Goal: Task Accomplishment & Management: Complete application form

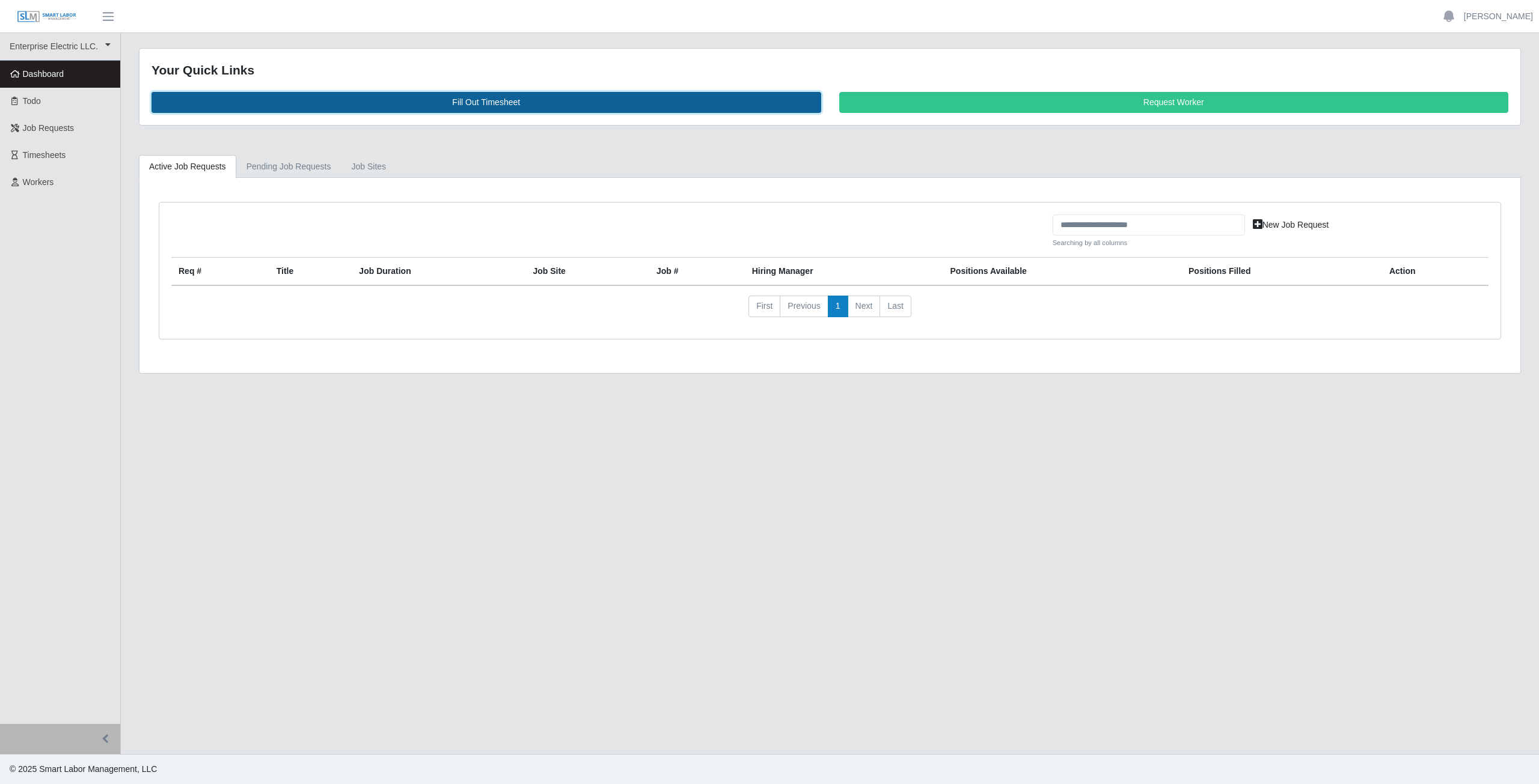
click at [488, 105] on link "Fill Out Timesheet" at bounding box center [486, 102] width 670 height 21
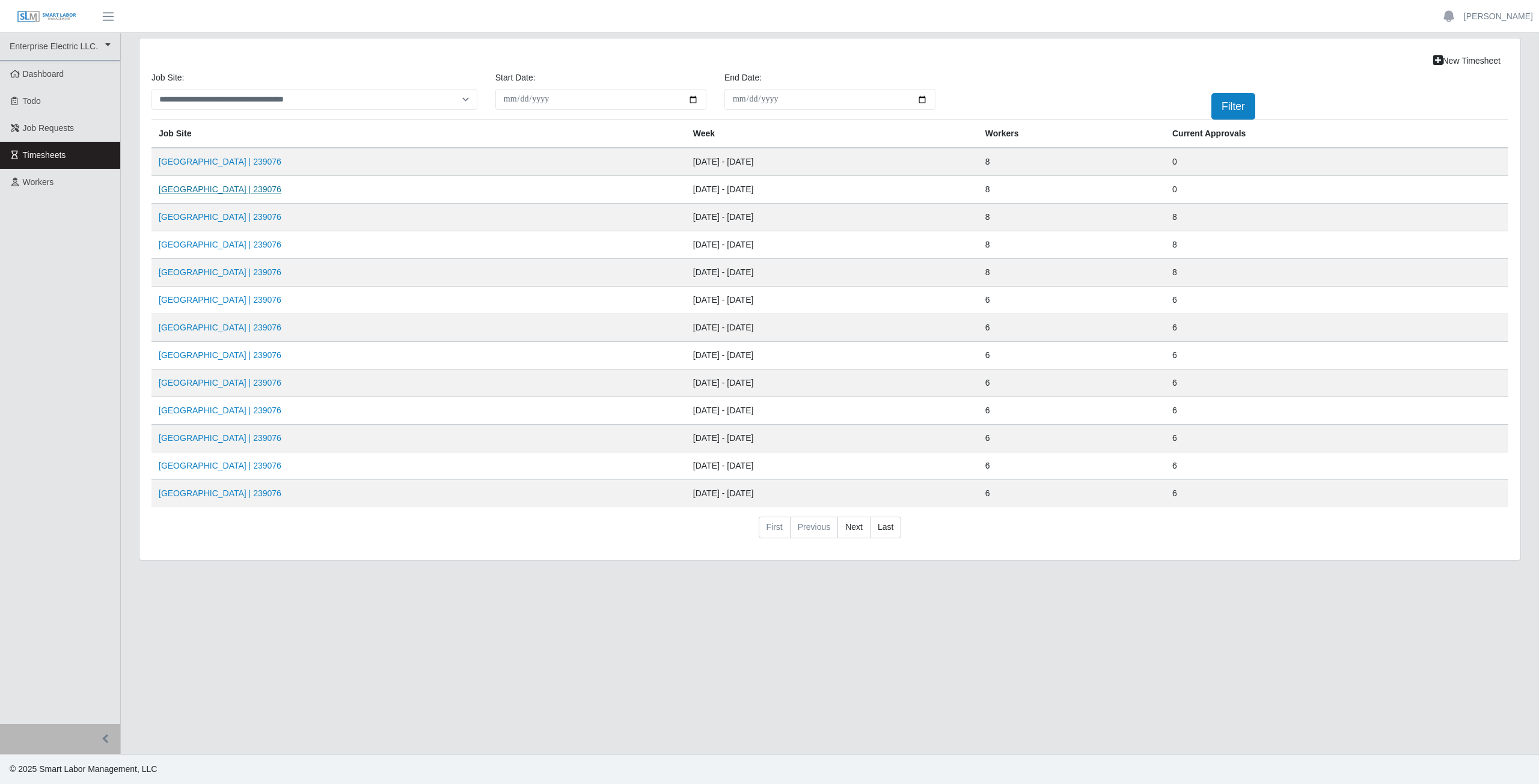
click at [206, 190] on link "[GEOGRAPHIC_DATA] | 239076" at bounding box center [220, 189] width 123 height 10
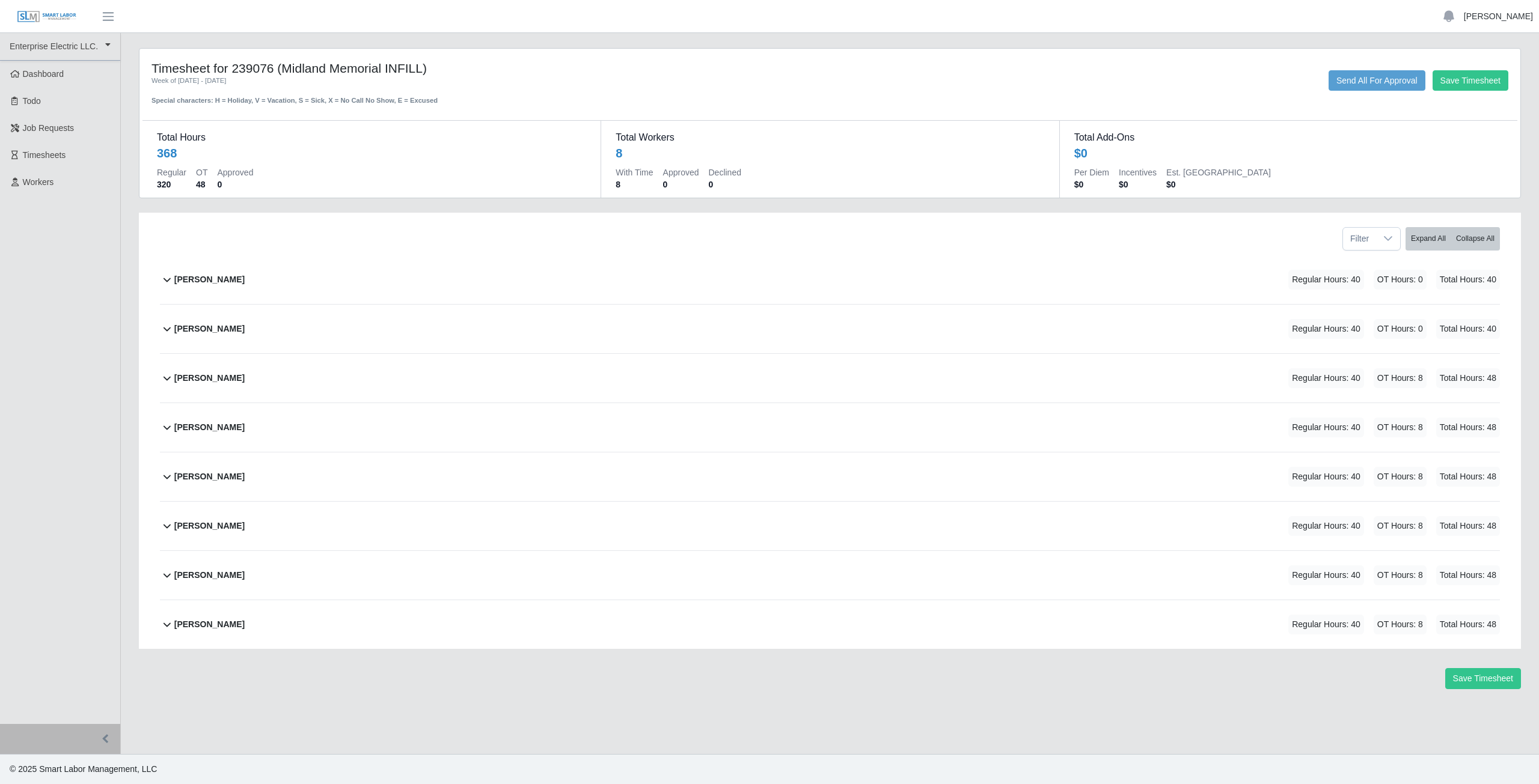
click at [1490, 21] on link "[PERSON_NAME]" at bounding box center [1498, 16] width 69 height 12
click at [1465, 91] on link "Logout" at bounding box center [1484, 83] width 108 height 25
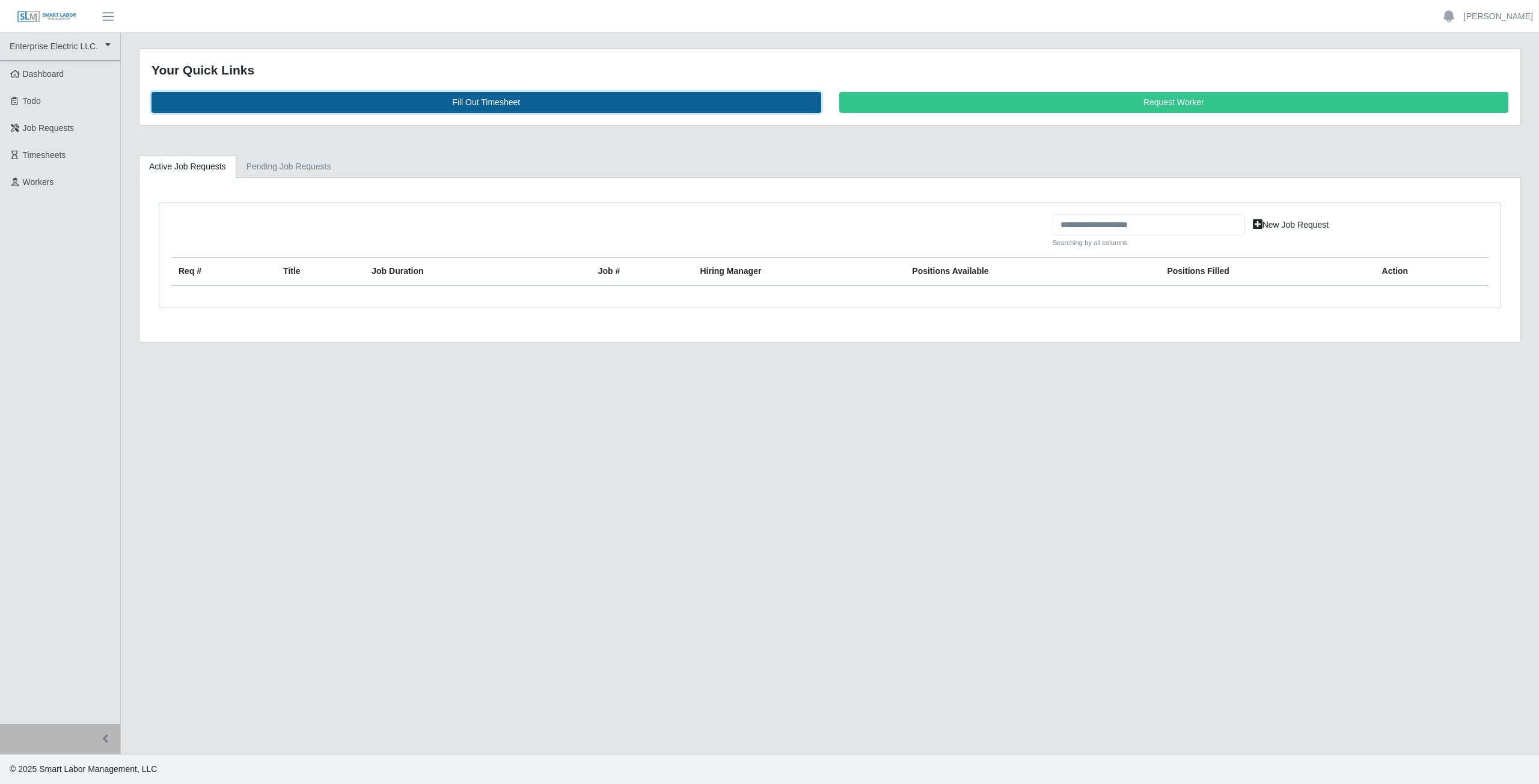
click at [478, 101] on link "Fill Out Timesheet" at bounding box center [486, 102] width 670 height 21
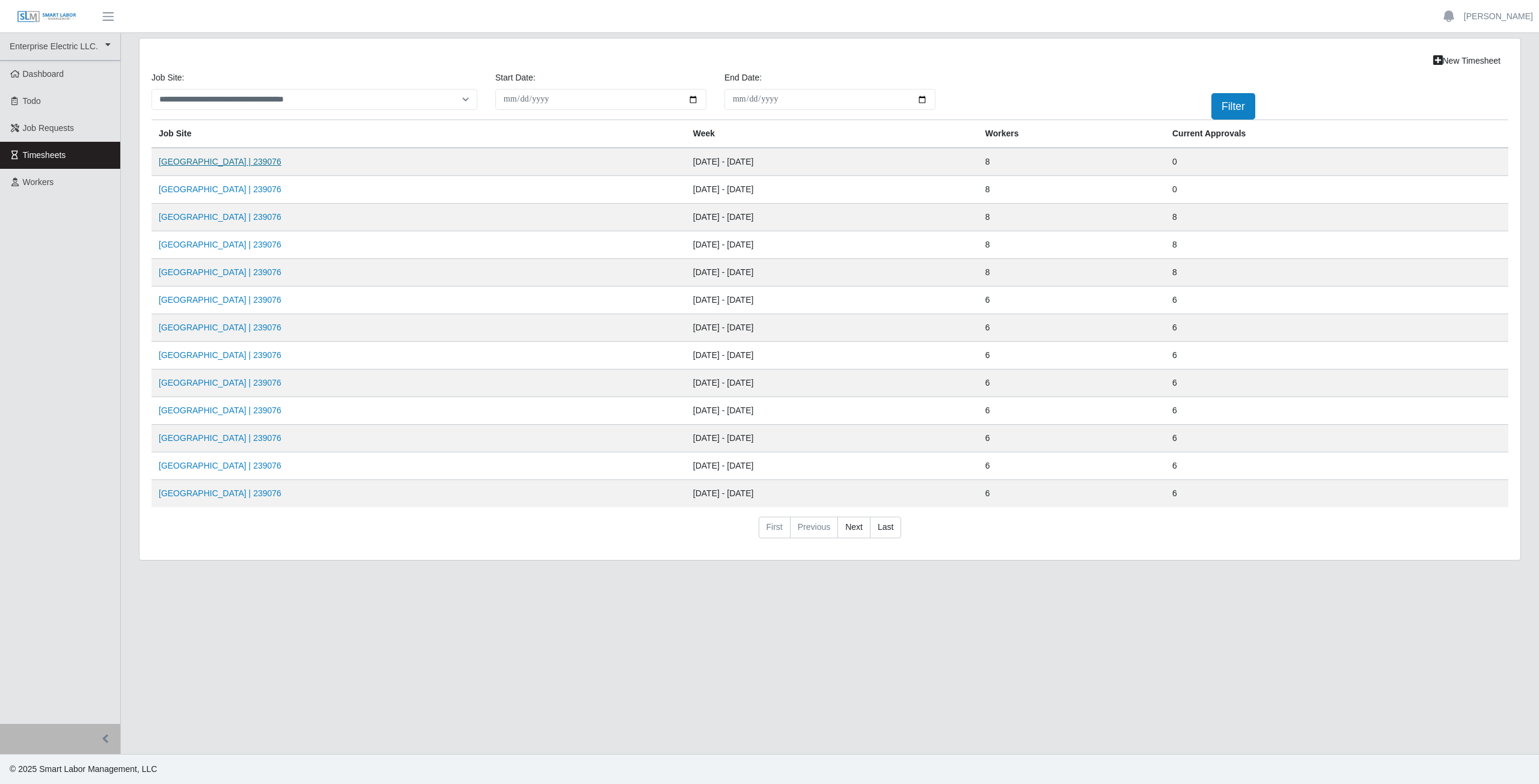
click at [214, 157] on link "Midland Memorial INFILL | 239076" at bounding box center [220, 162] width 123 height 10
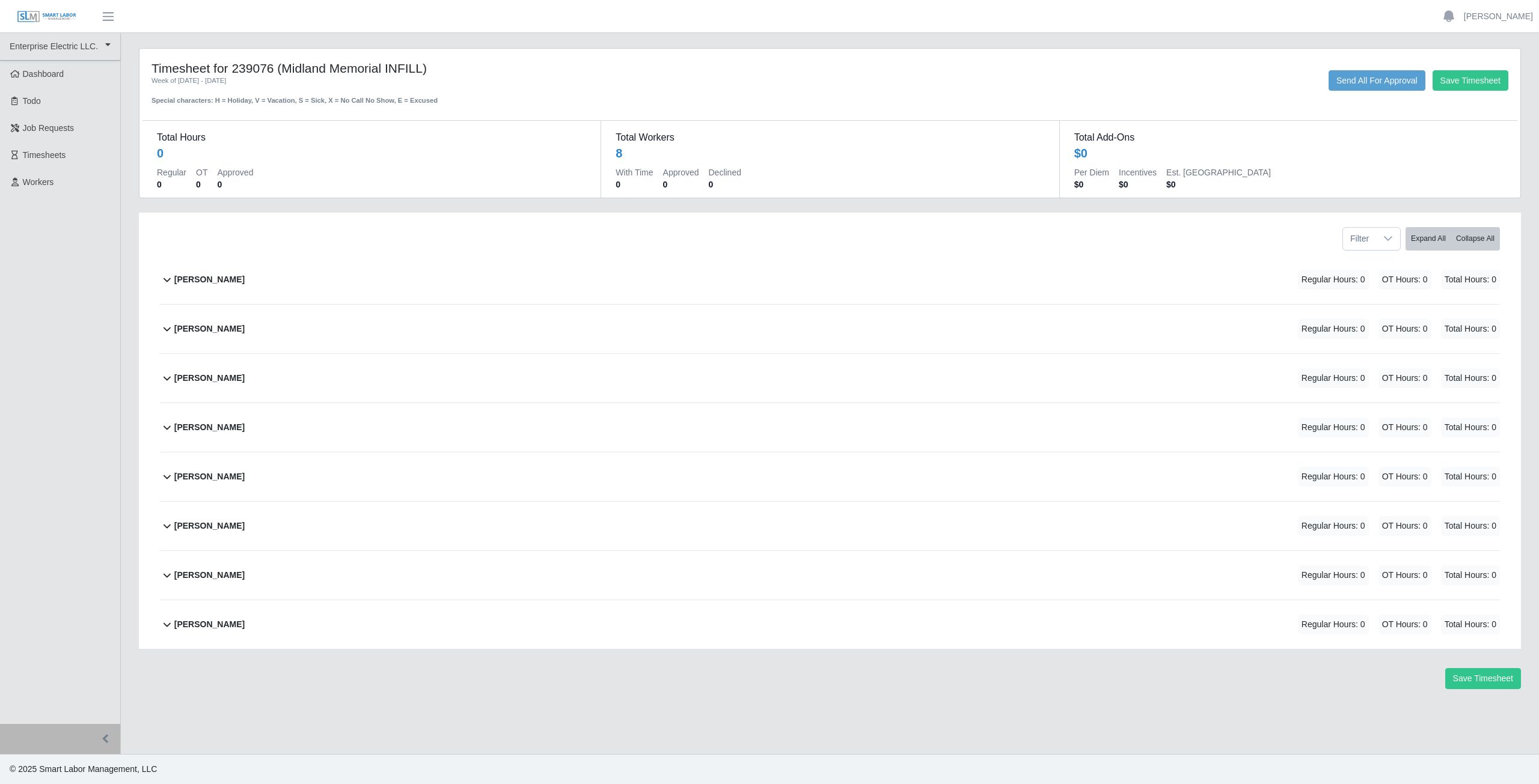
click at [163, 276] on icon at bounding box center [166, 279] width 14 height 14
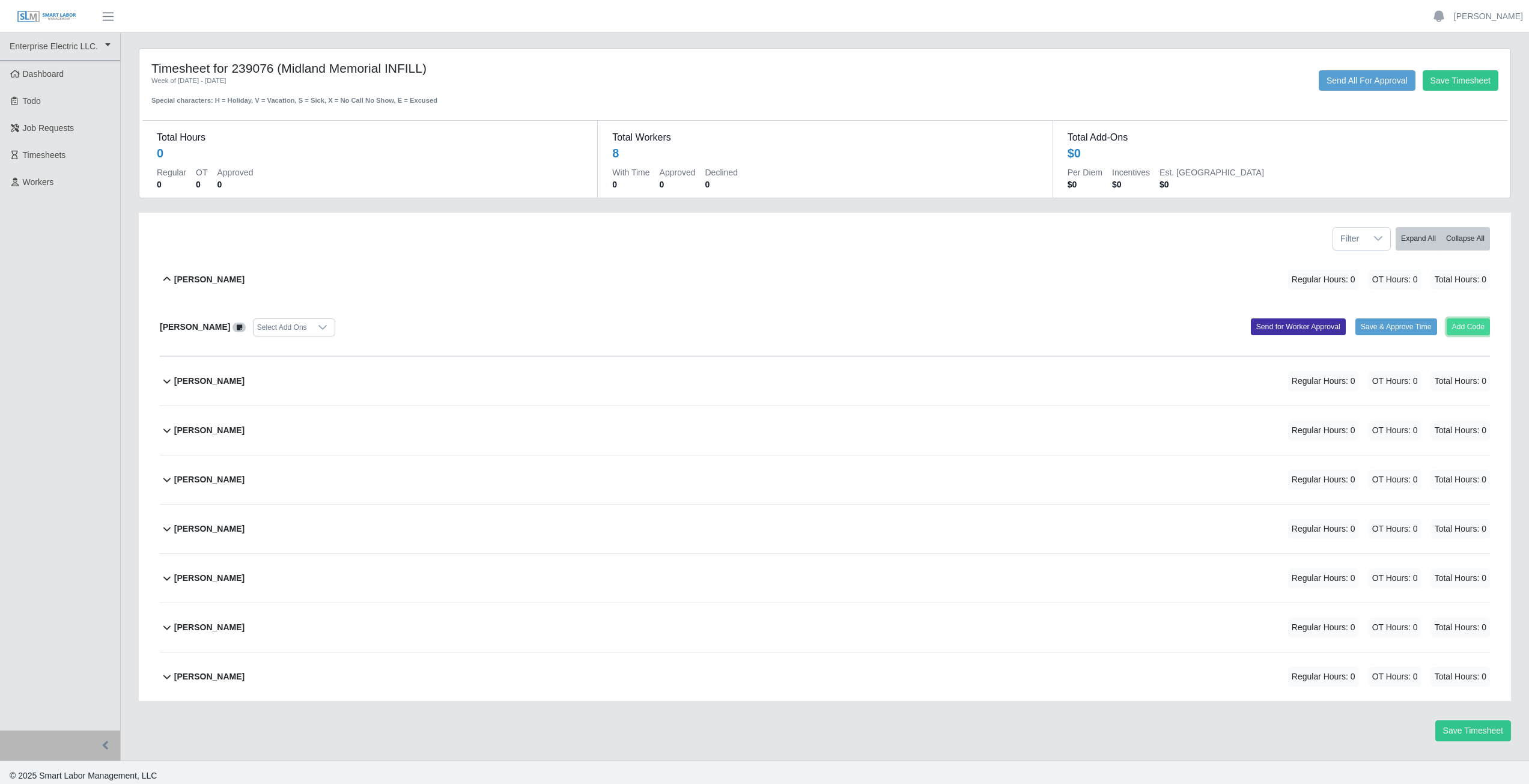
click at [1465, 329] on button "Add Code" at bounding box center [1468, 326] width 44 height 17
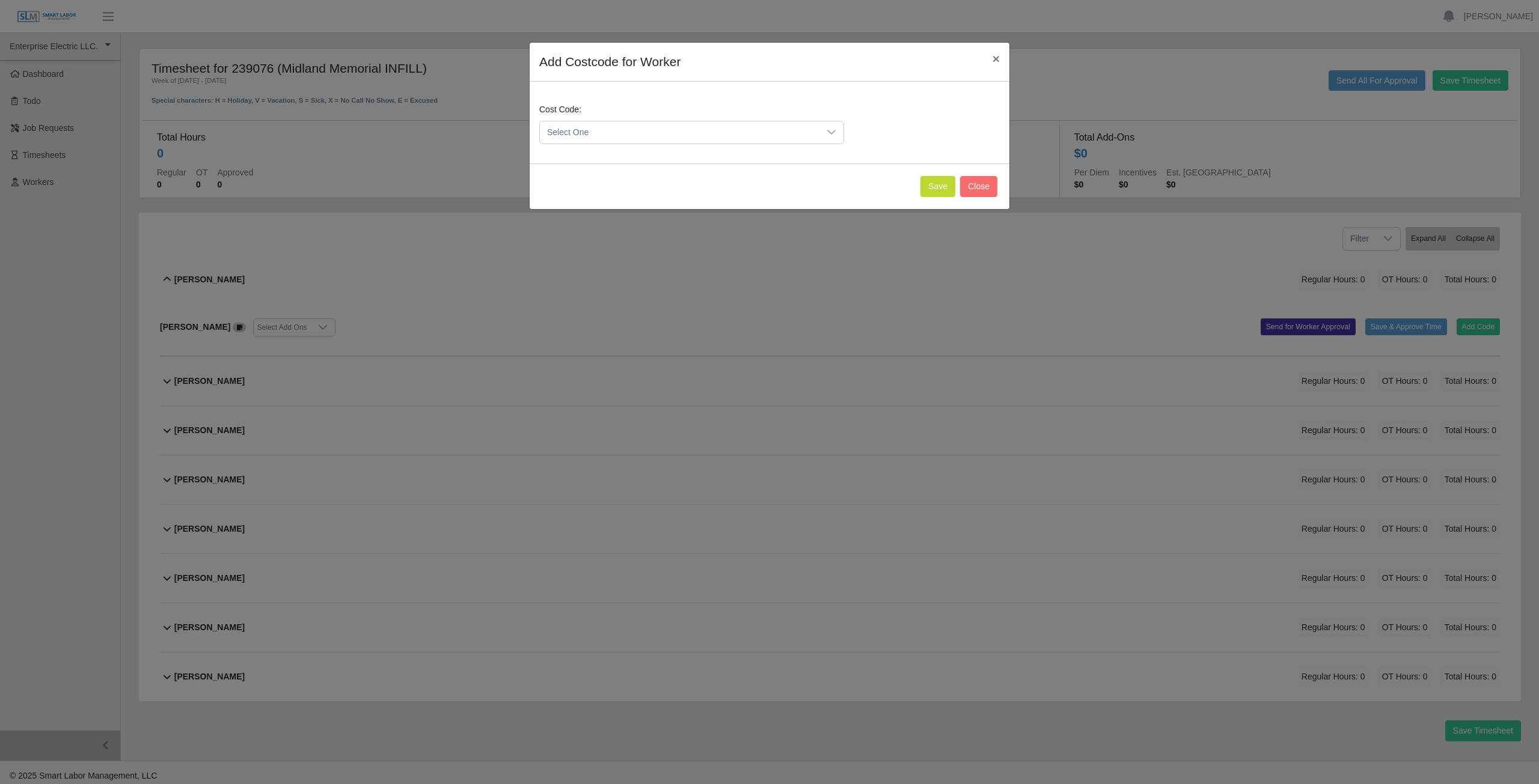
click at [601, 131] on span "Select One" at bounding box center [680, 132] width 279 height 22
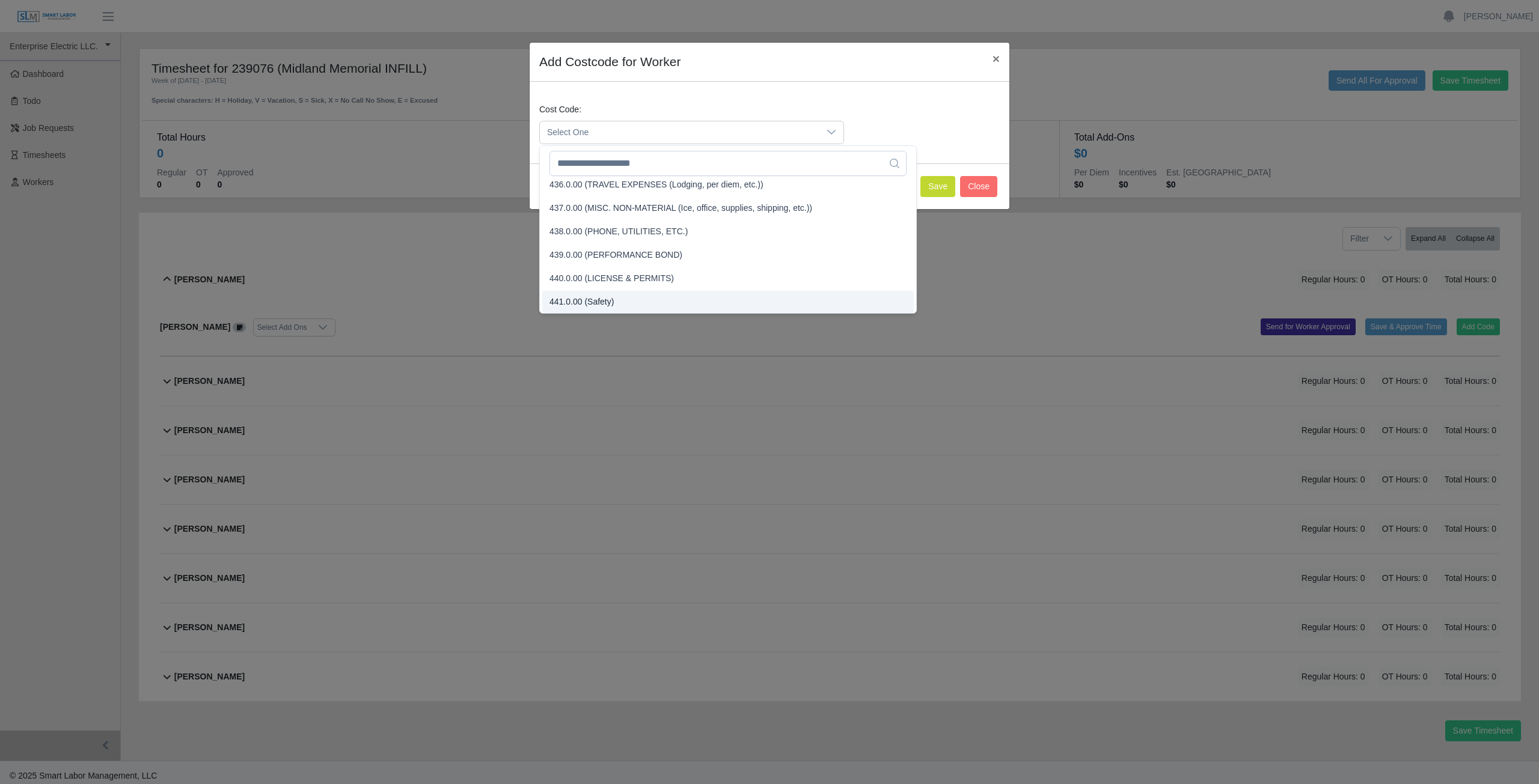
scroll to position [1455, 0]
click at [608, 130] on span "Select One" at bounding box center [680, 132] width 279 height 22
click at [642, 167] on input "text" at bounding box center [728, 164] width 357 height 25
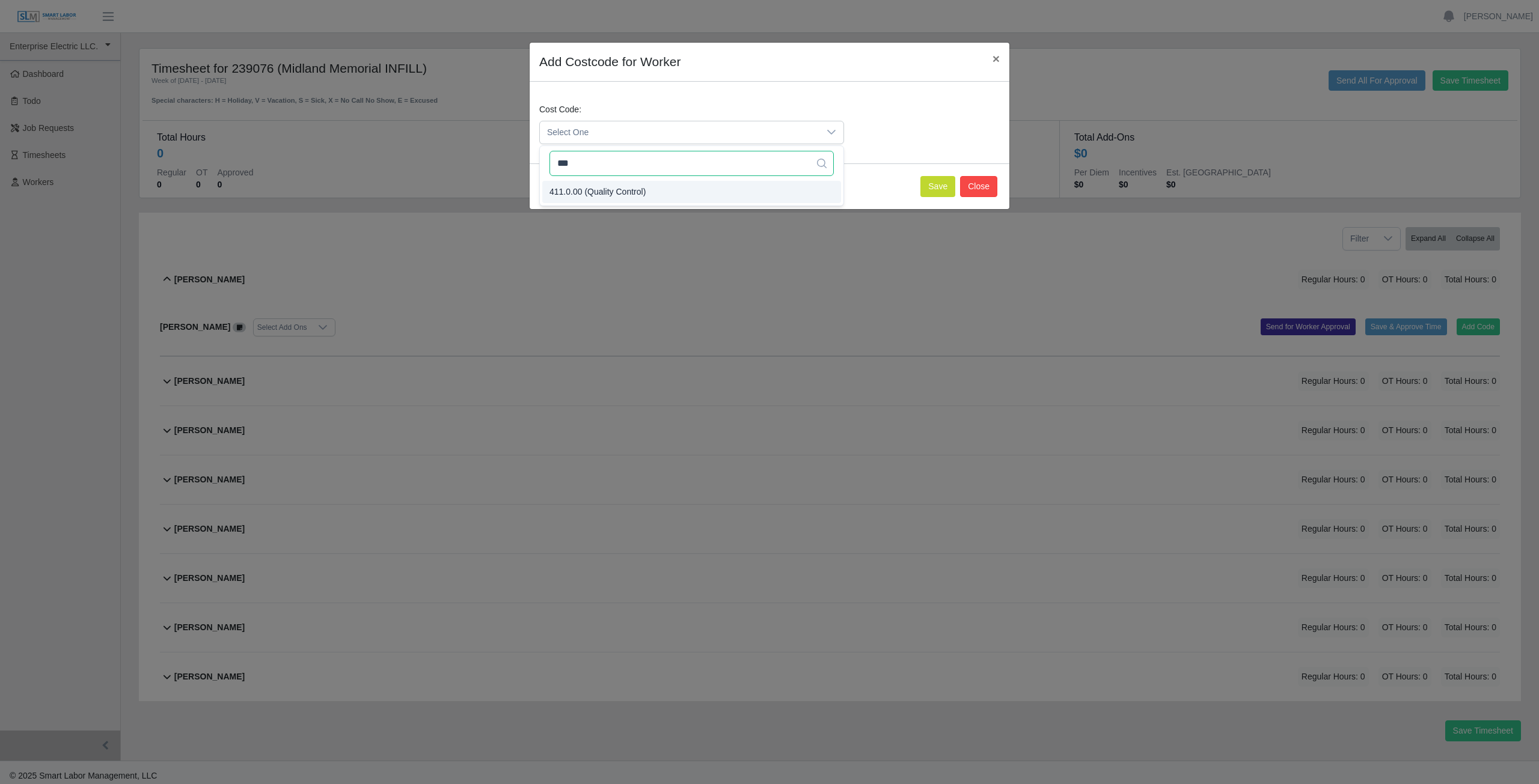
type input "***"
click at [981, 183] on button "Close" at bounding box center [978, 186] width 37 height 21
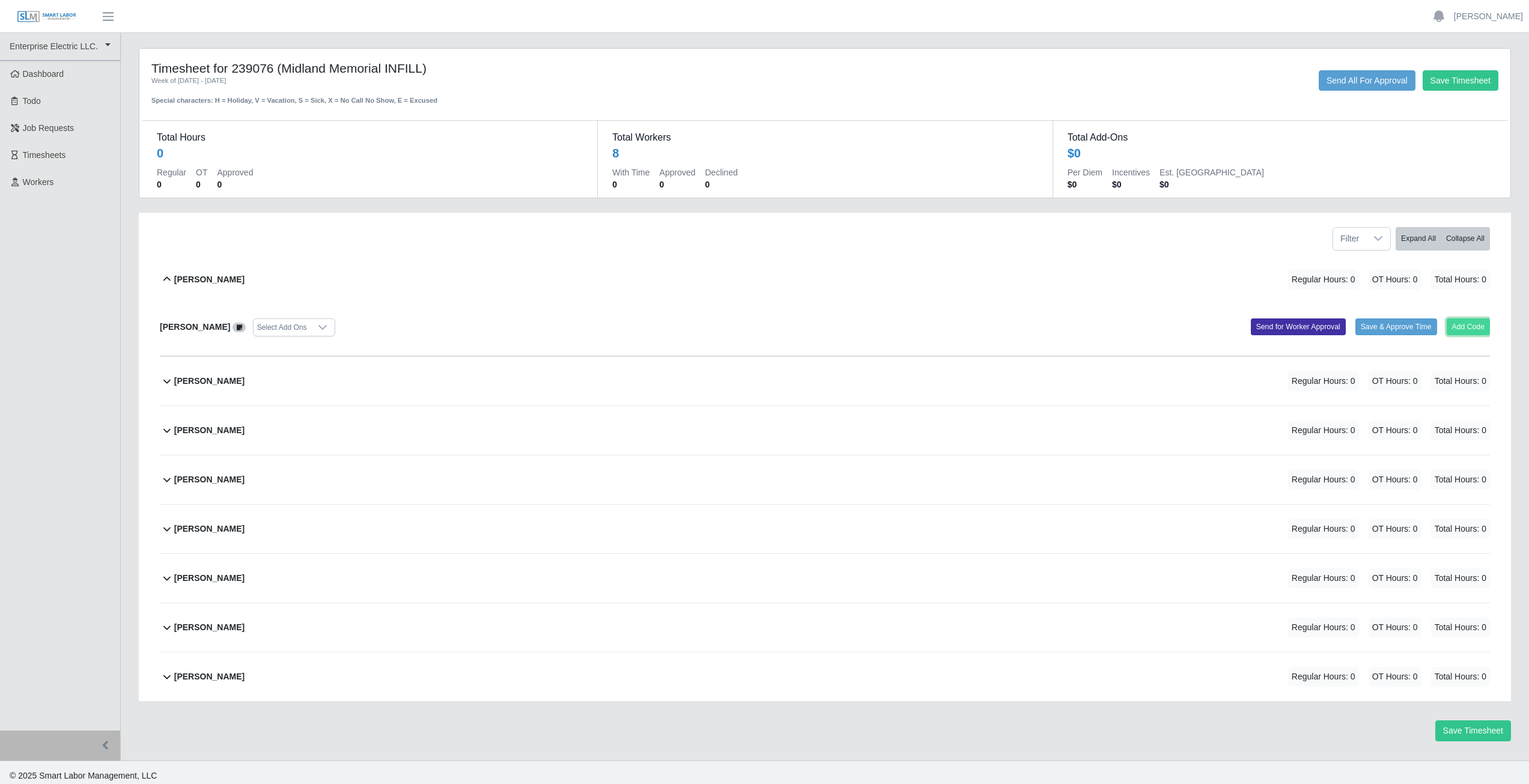
click at [1468, 325] on button "Add Code" at bounding box center [1468, 326] width 44 height 17
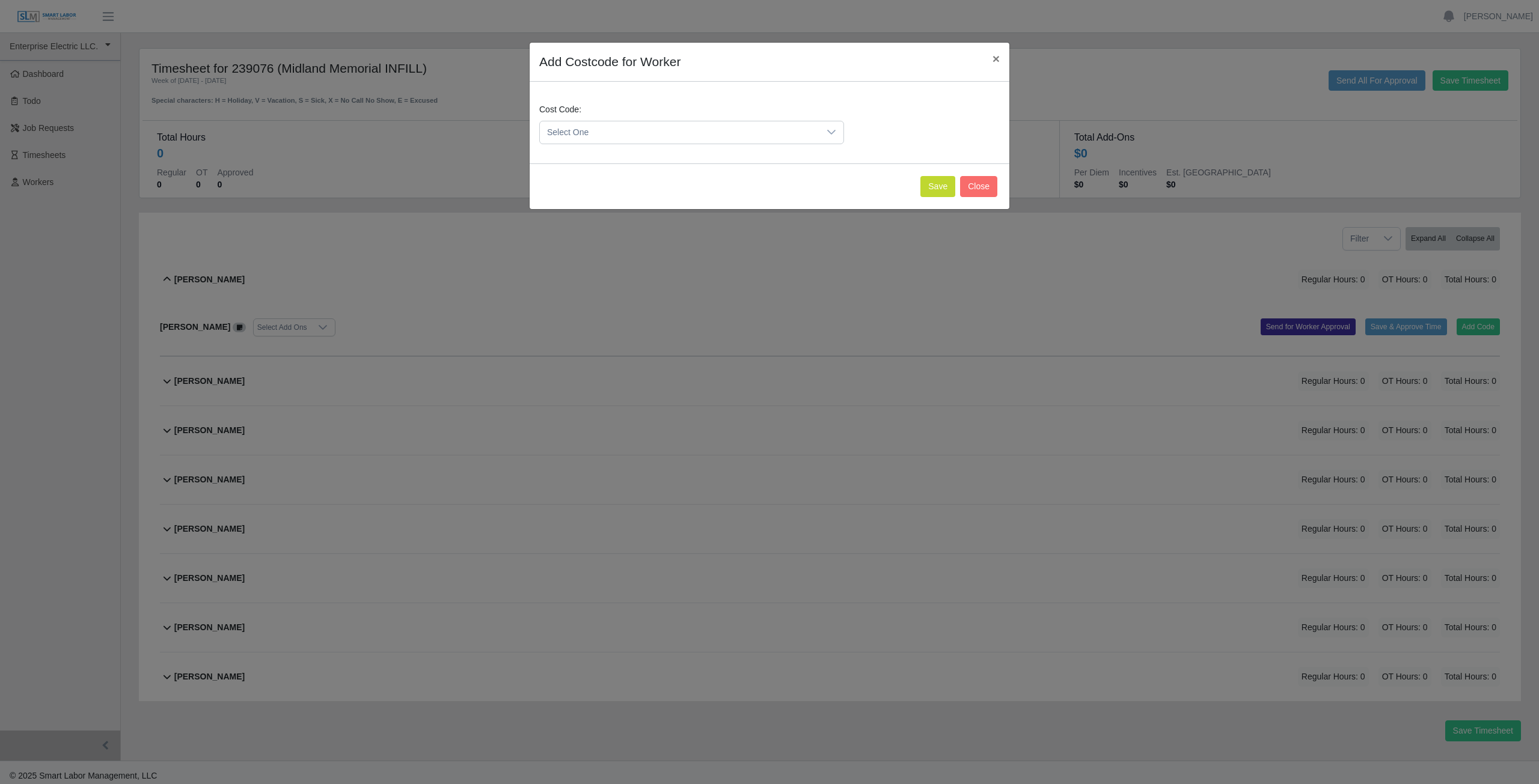
click at [588, 134] on span "Select One" at bounding box center [680, 132] width 279 height 22
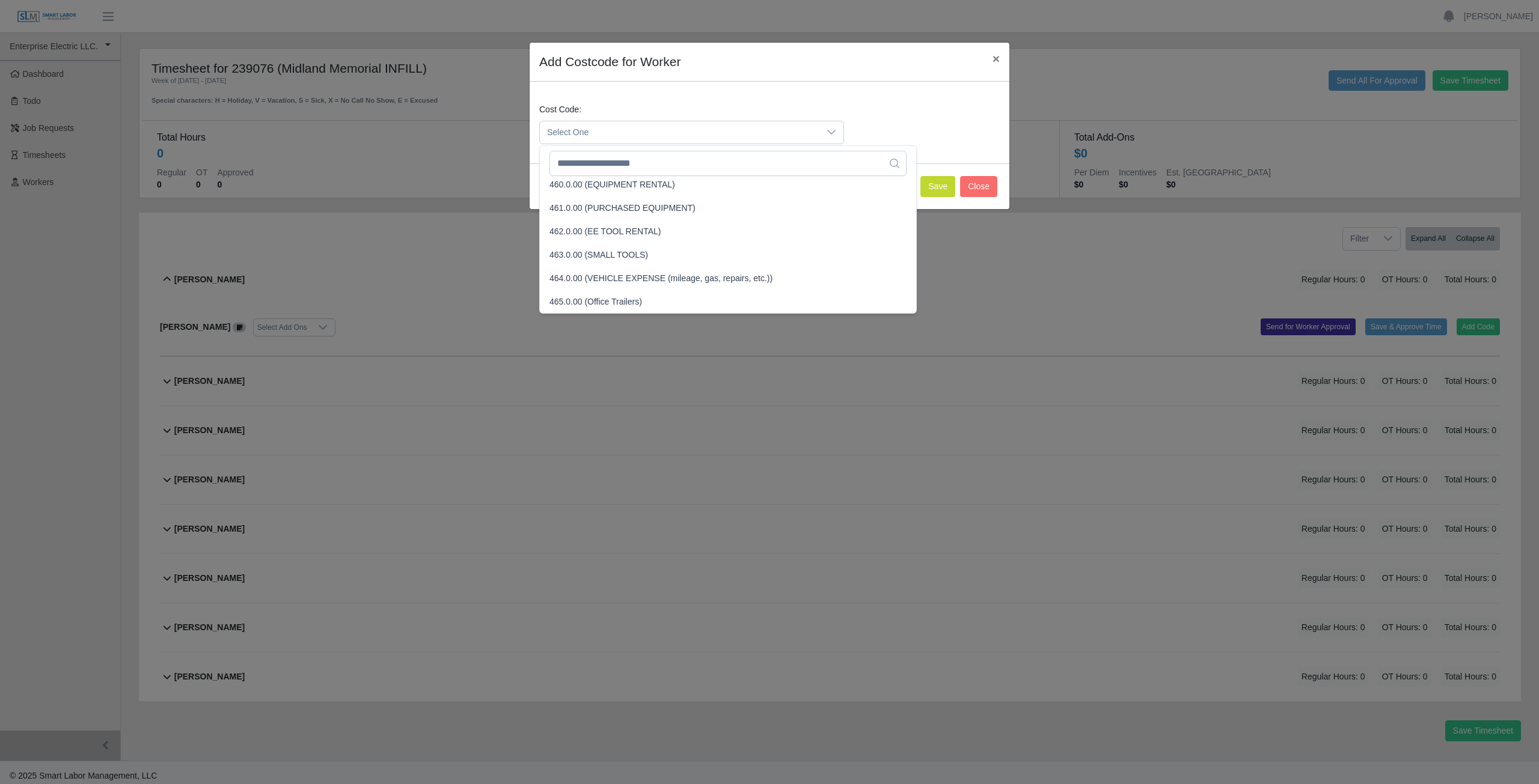
scroll to position [2252, 0]
click at [979, 182] on button "Close" at bounding box center [978, 186] width 37 height 21
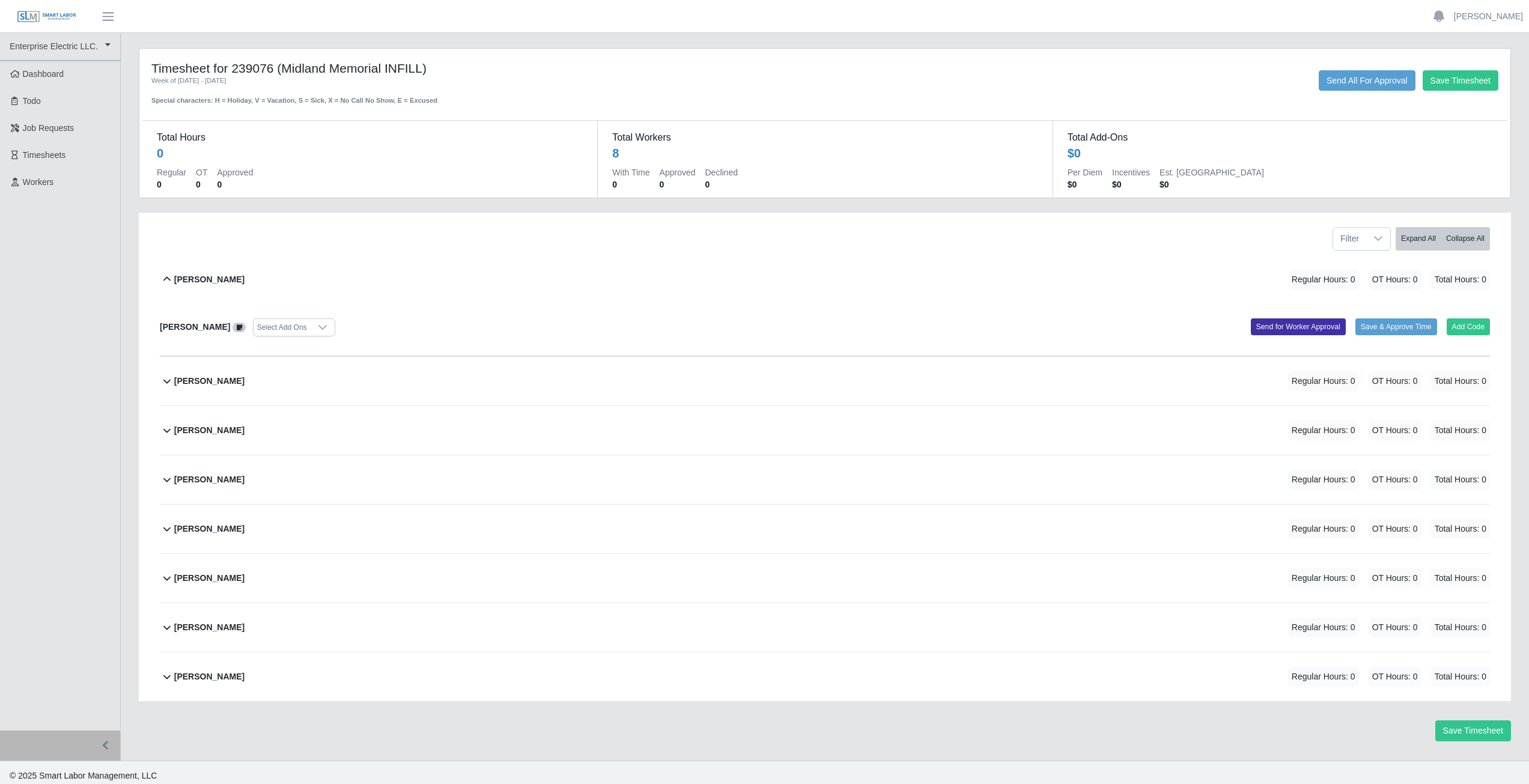
click at [166, 278] on icon at bounding box center [166, 279] width 14 height 14
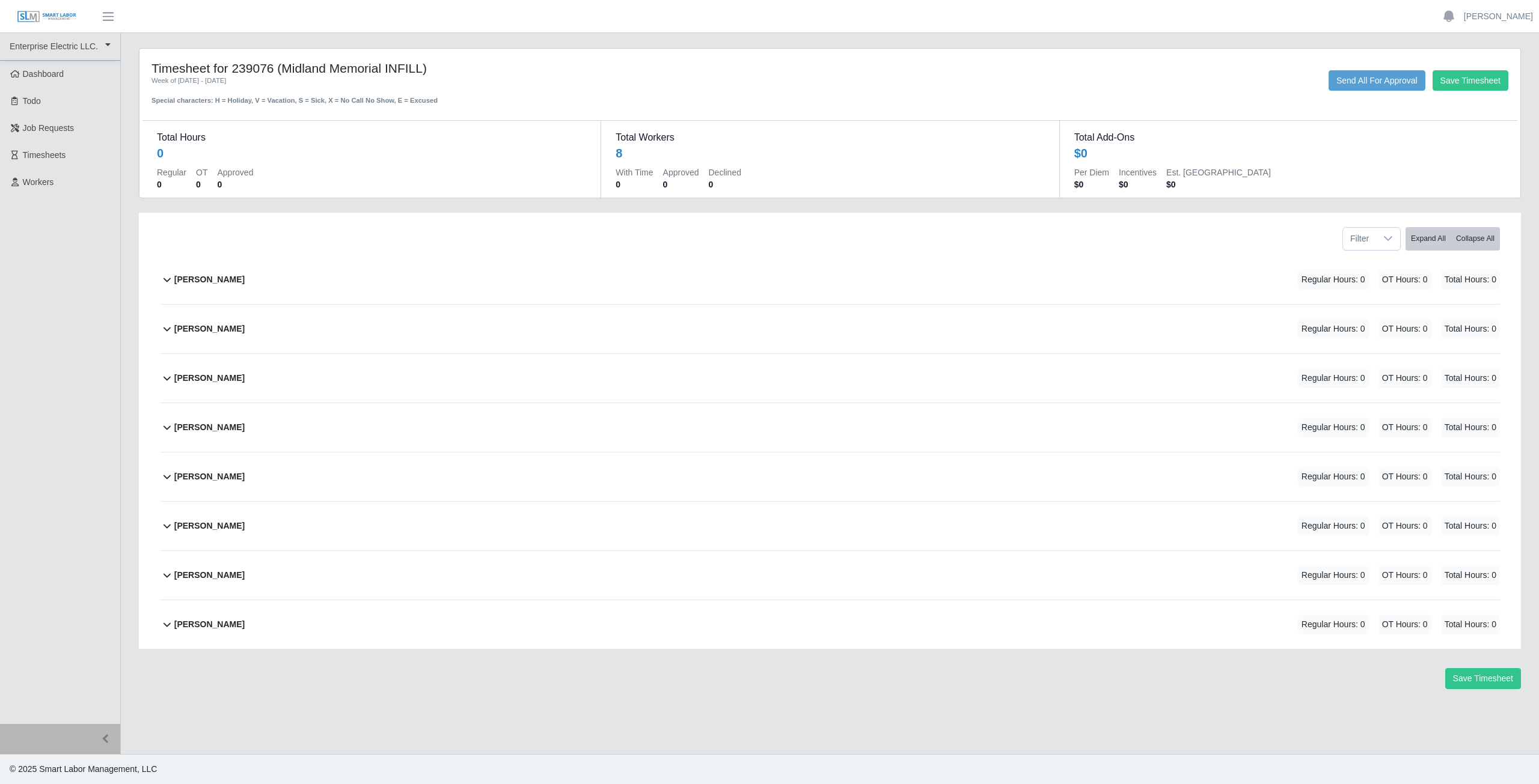
click at [165, 380] on icon at bounding box center [166, 377] width 14 height 14
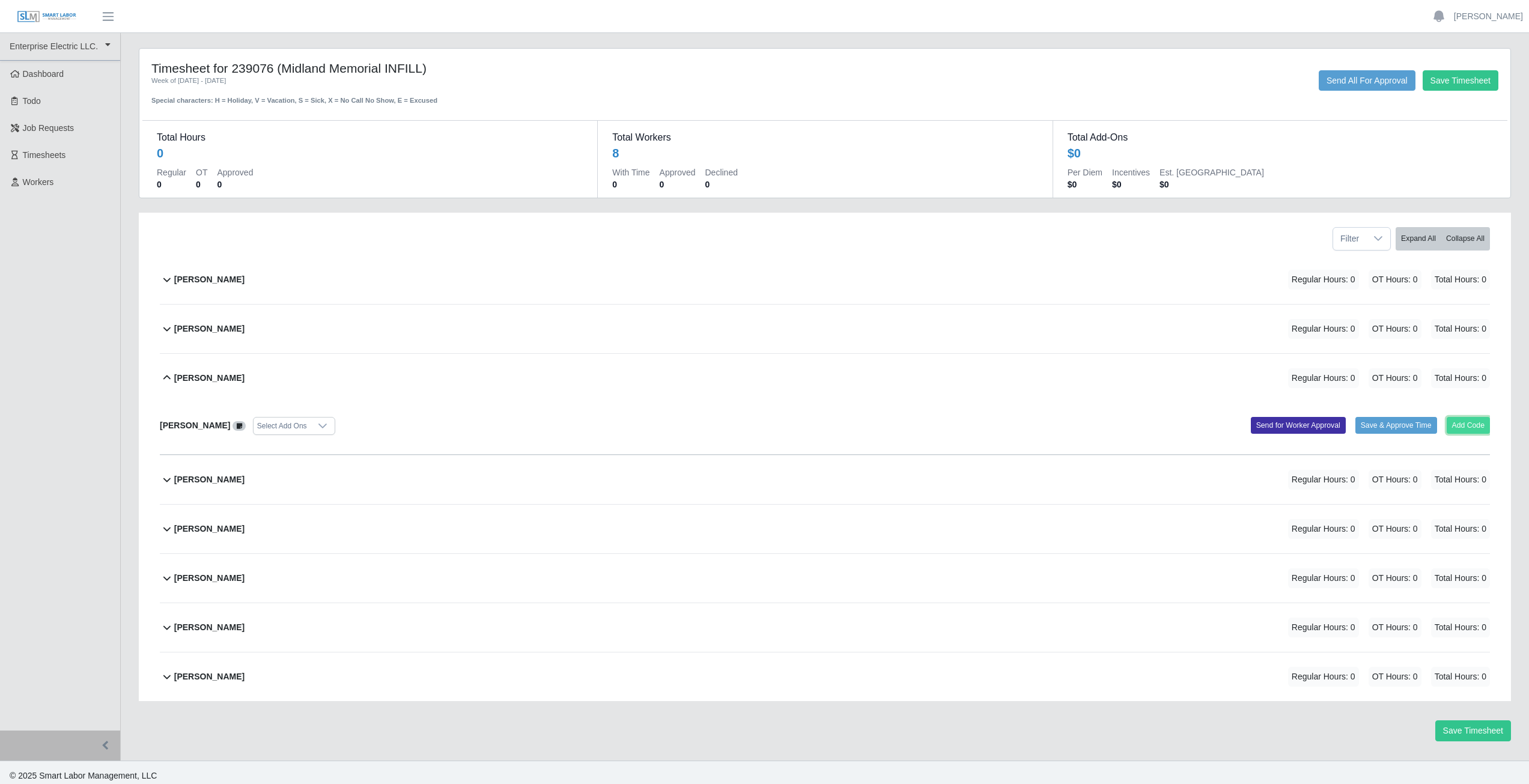
click at [1470, 424] on button "Add Code" at bounding box center [1468, 425] width 44 height 17
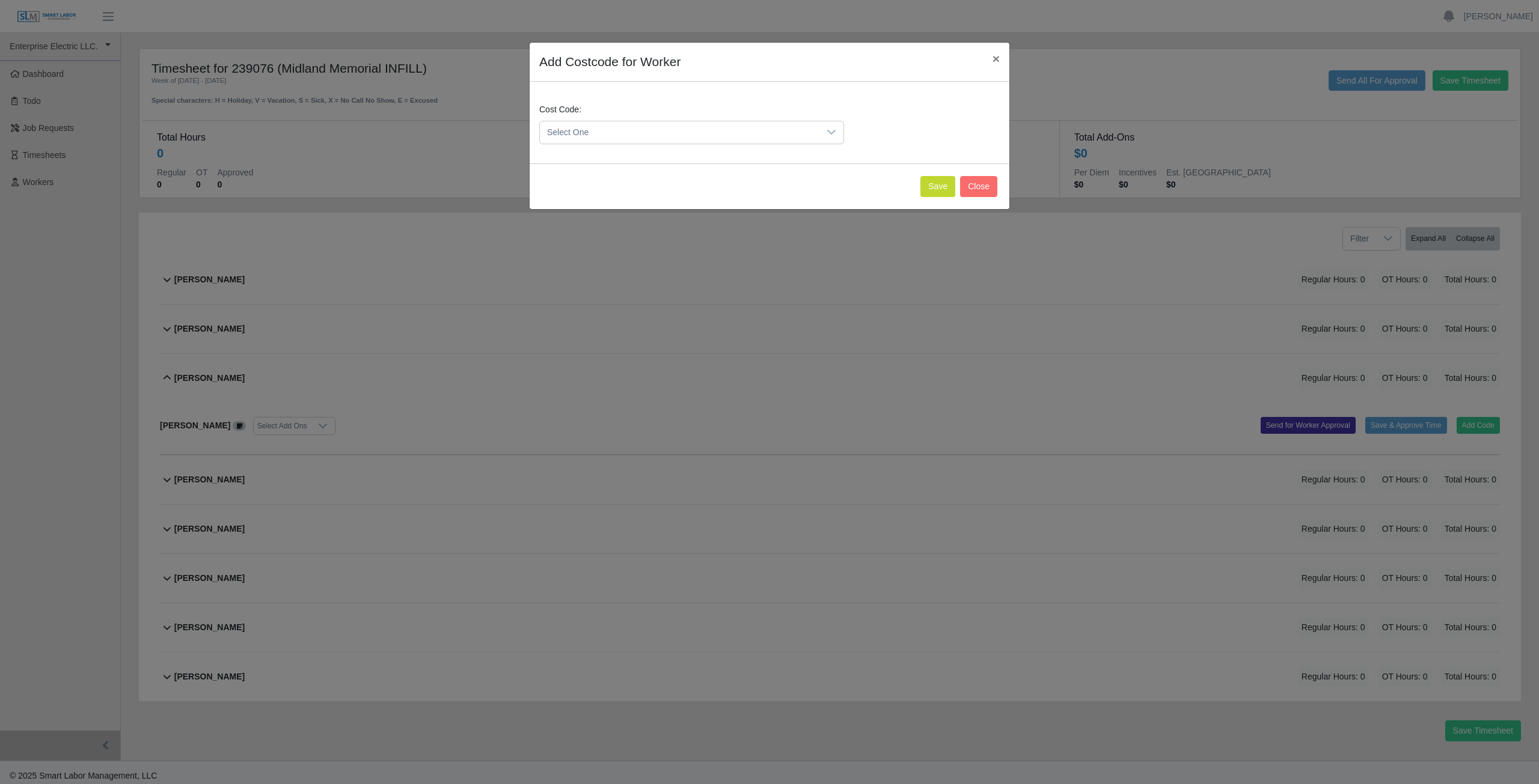
click at [631, 132] on span "Select One" at bounding box center [680, 132] width 279 height 22
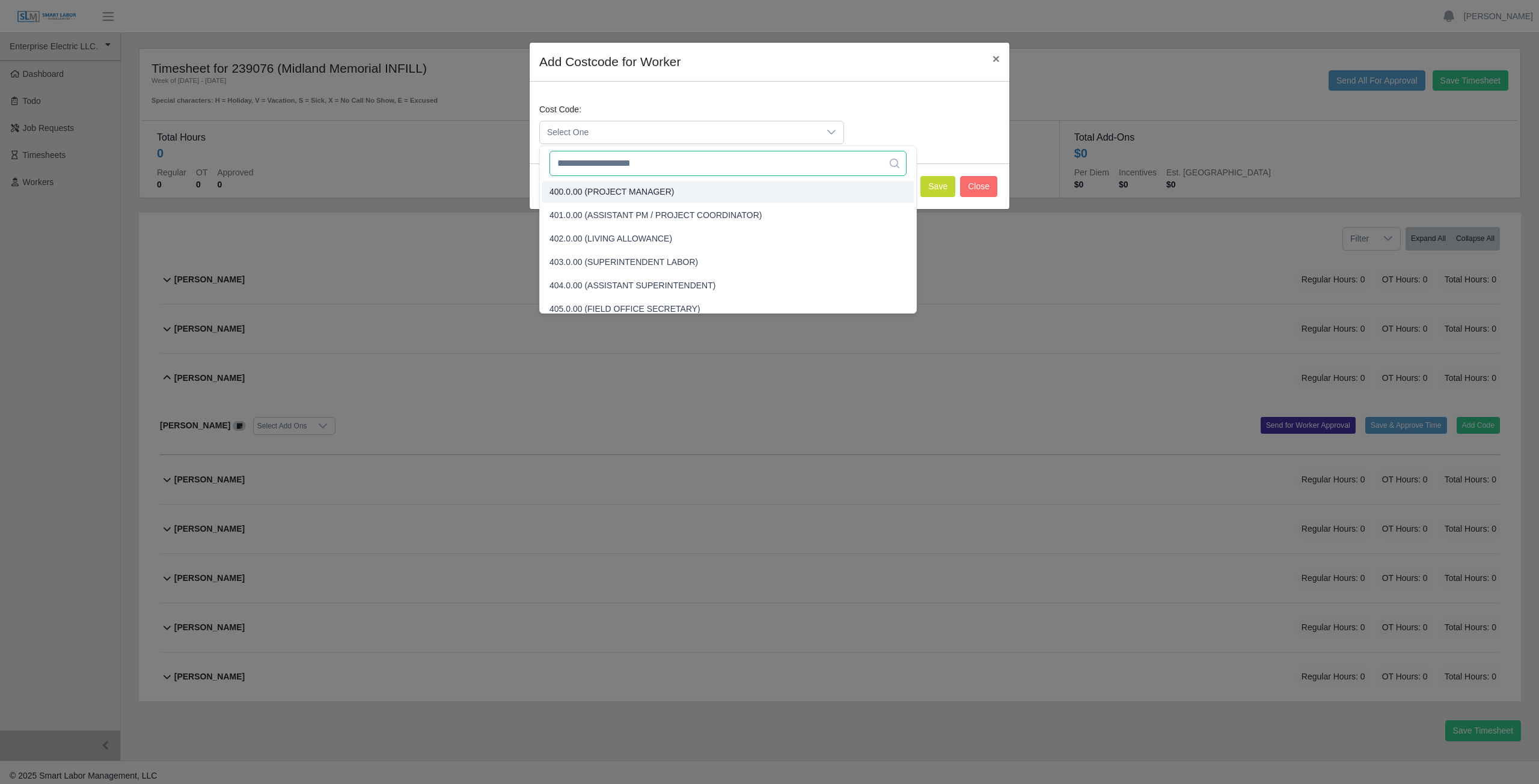
click at [620, 161] on input "text" at bounding box center [728, 164] width 357 height 25
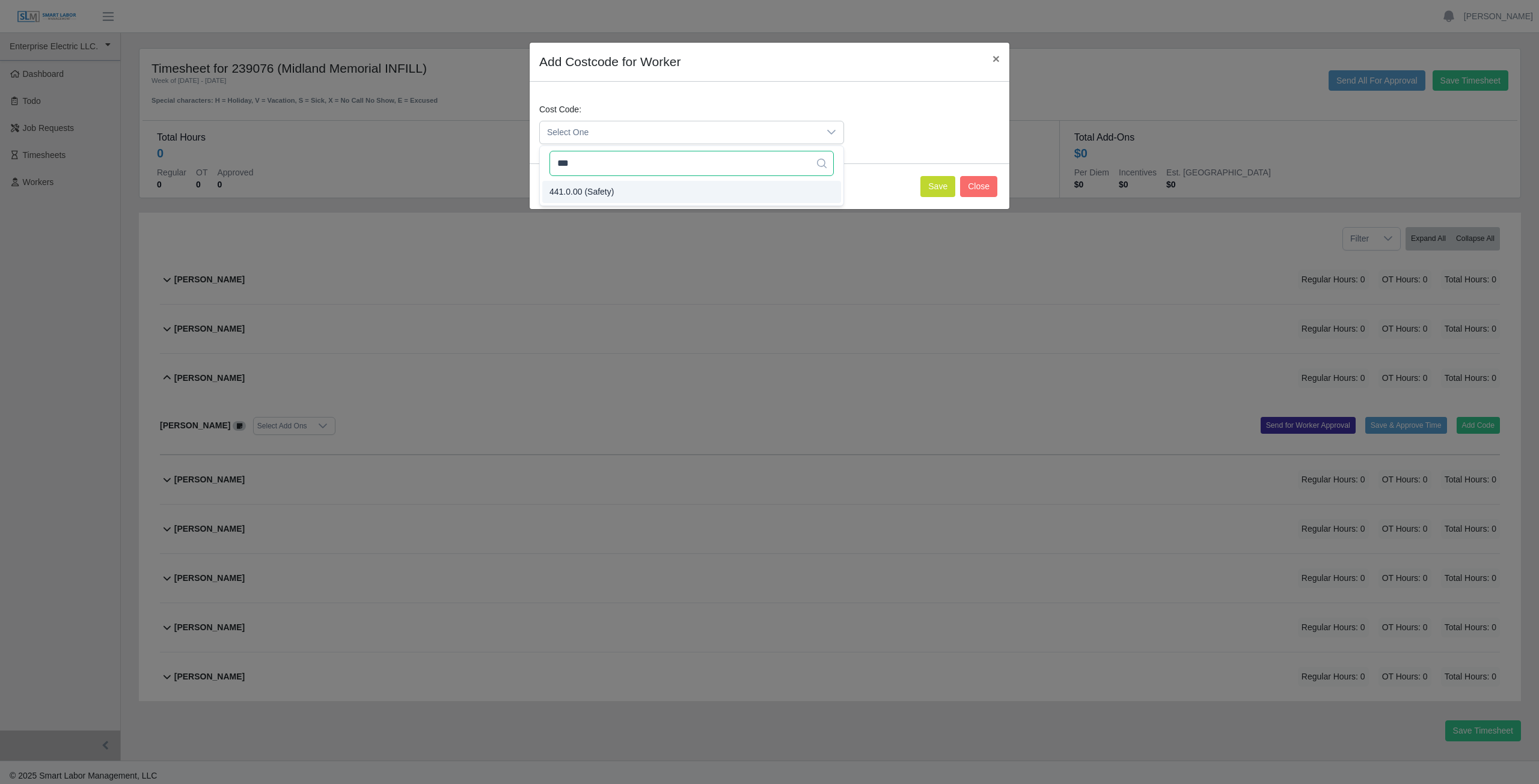
type input "***"
click at [573, 190] on span "441.0.00 (Safety)" at bounding box center [581, 192] width 64 height 12
click at [975, 181] on button "Close" at bounding box center [978, 186] width 37 height 21
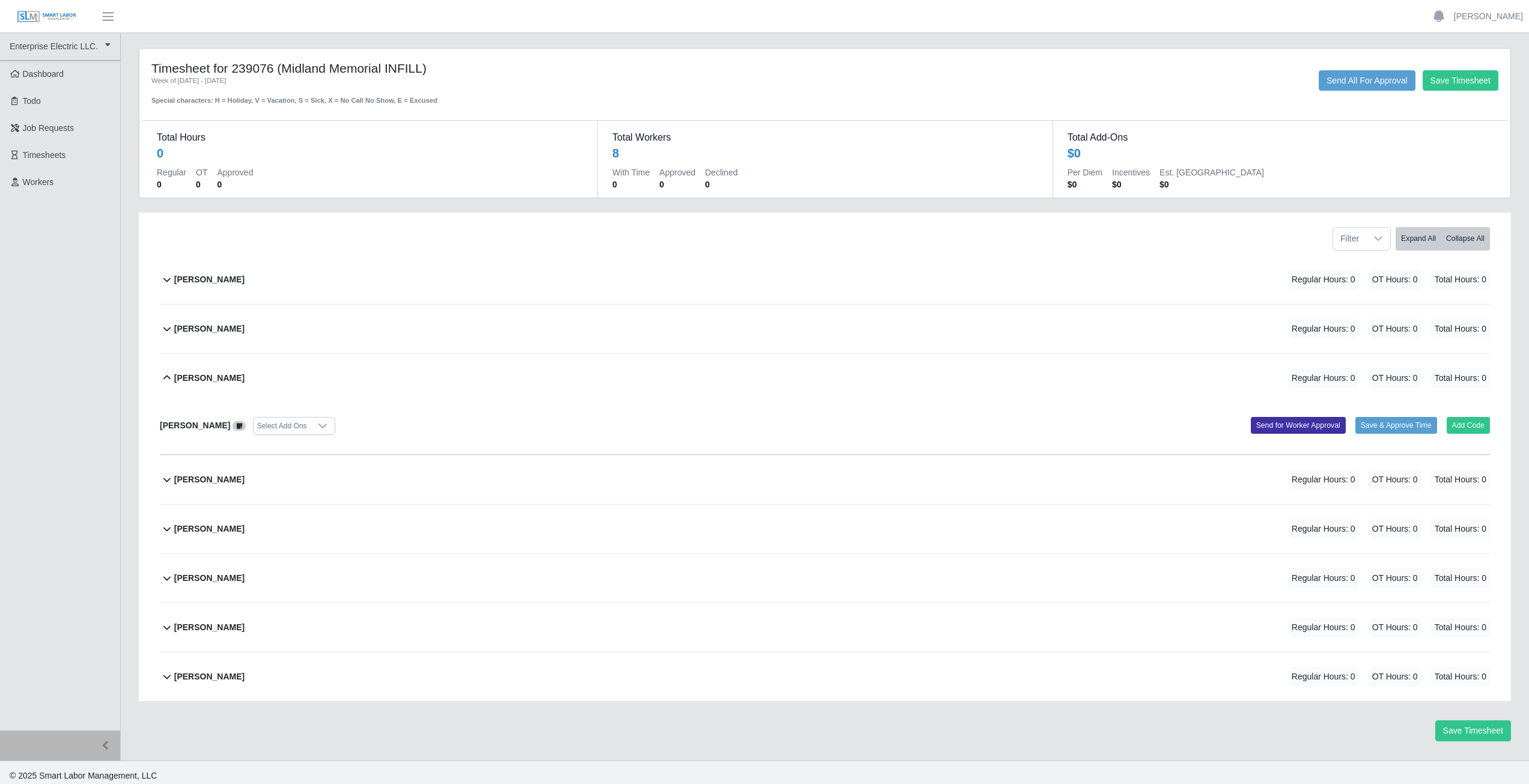
click at [188, 381] on b "[PERSON_NAME]" at bounding box center [209, 378] width 71 height 12
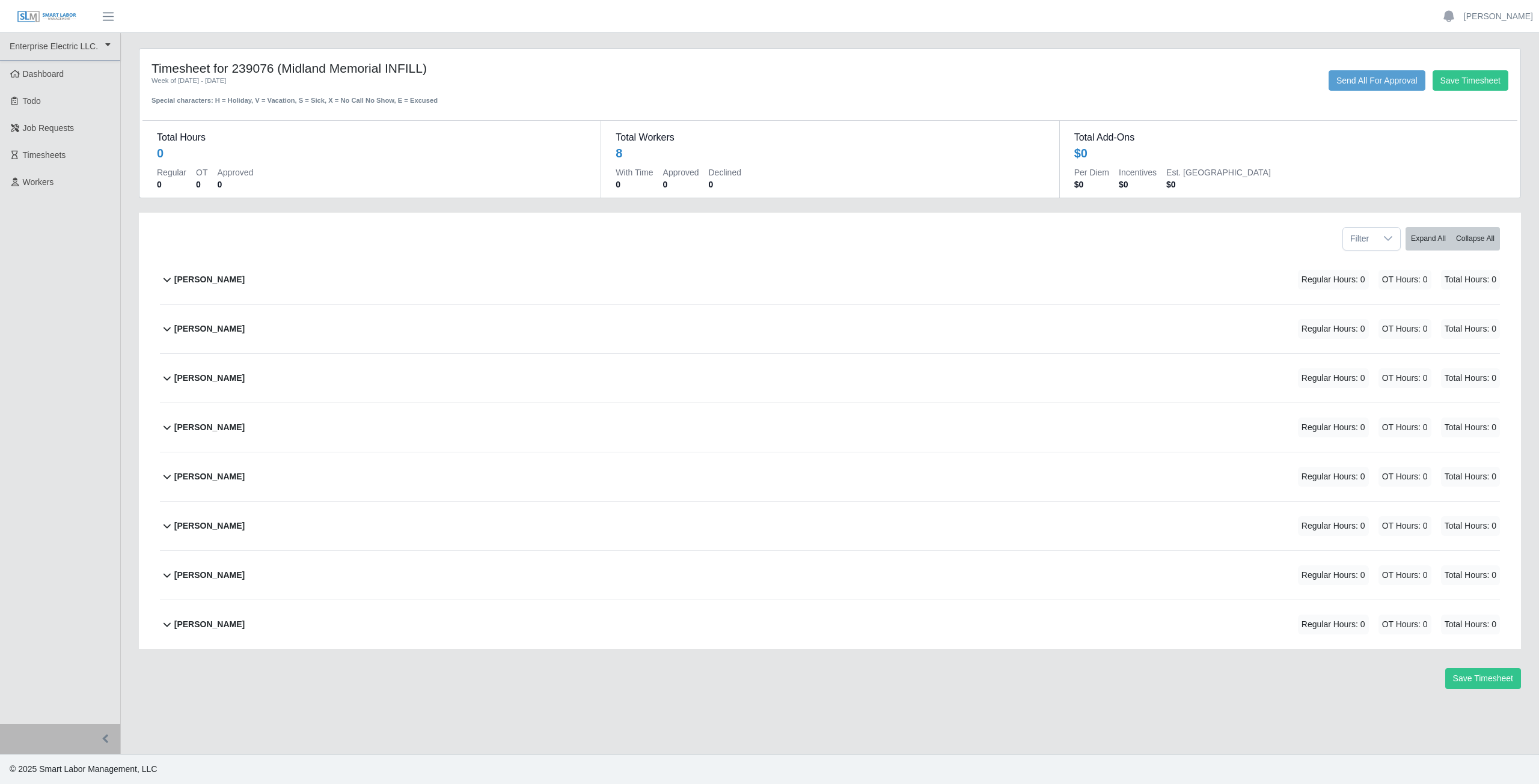
click at [170, 376] on icon at bounding box center [166, 377] width 14 height 14
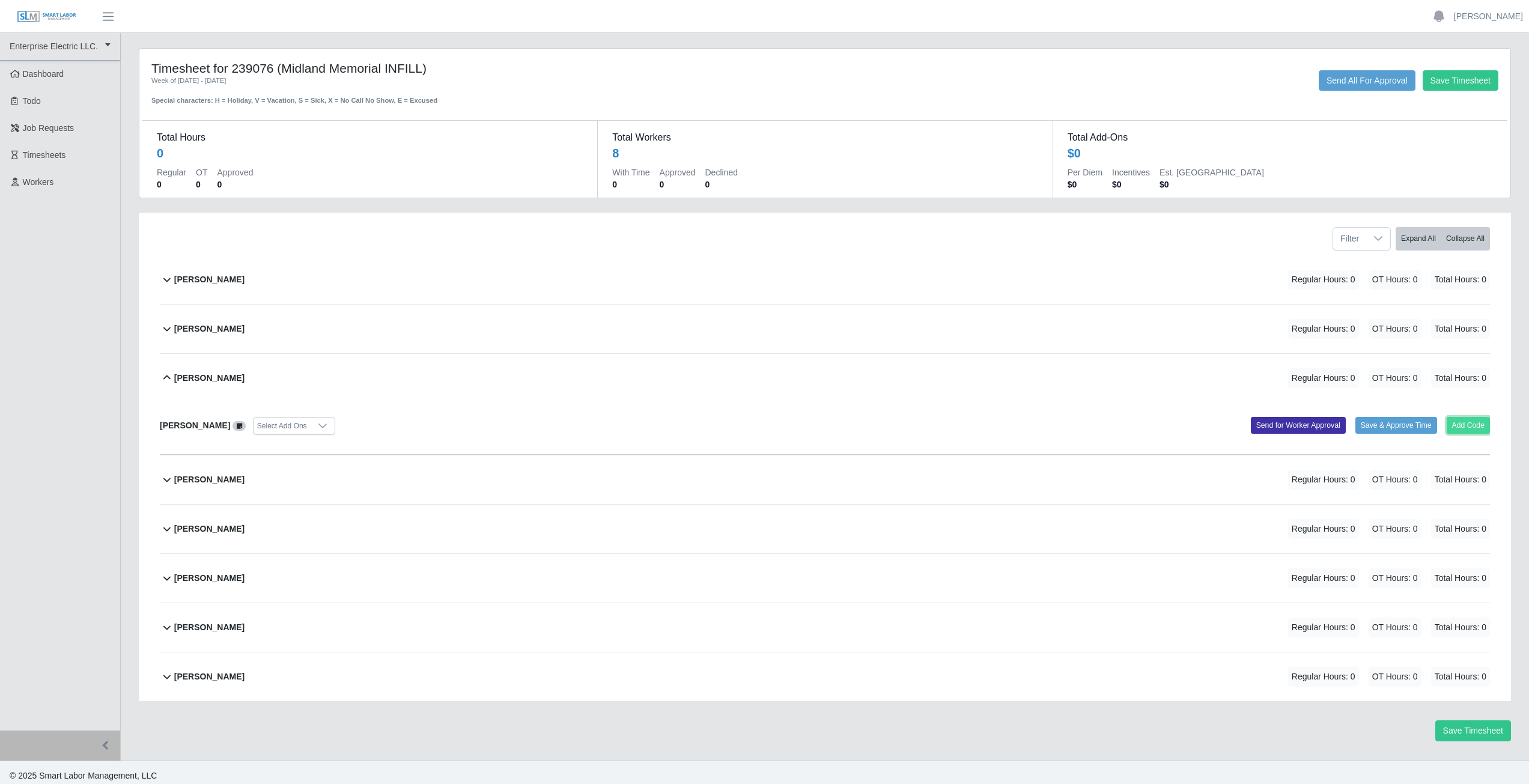
click at [1480, 424] on button "Add Code" at bounding box center [1468, 425] width 44 height 17
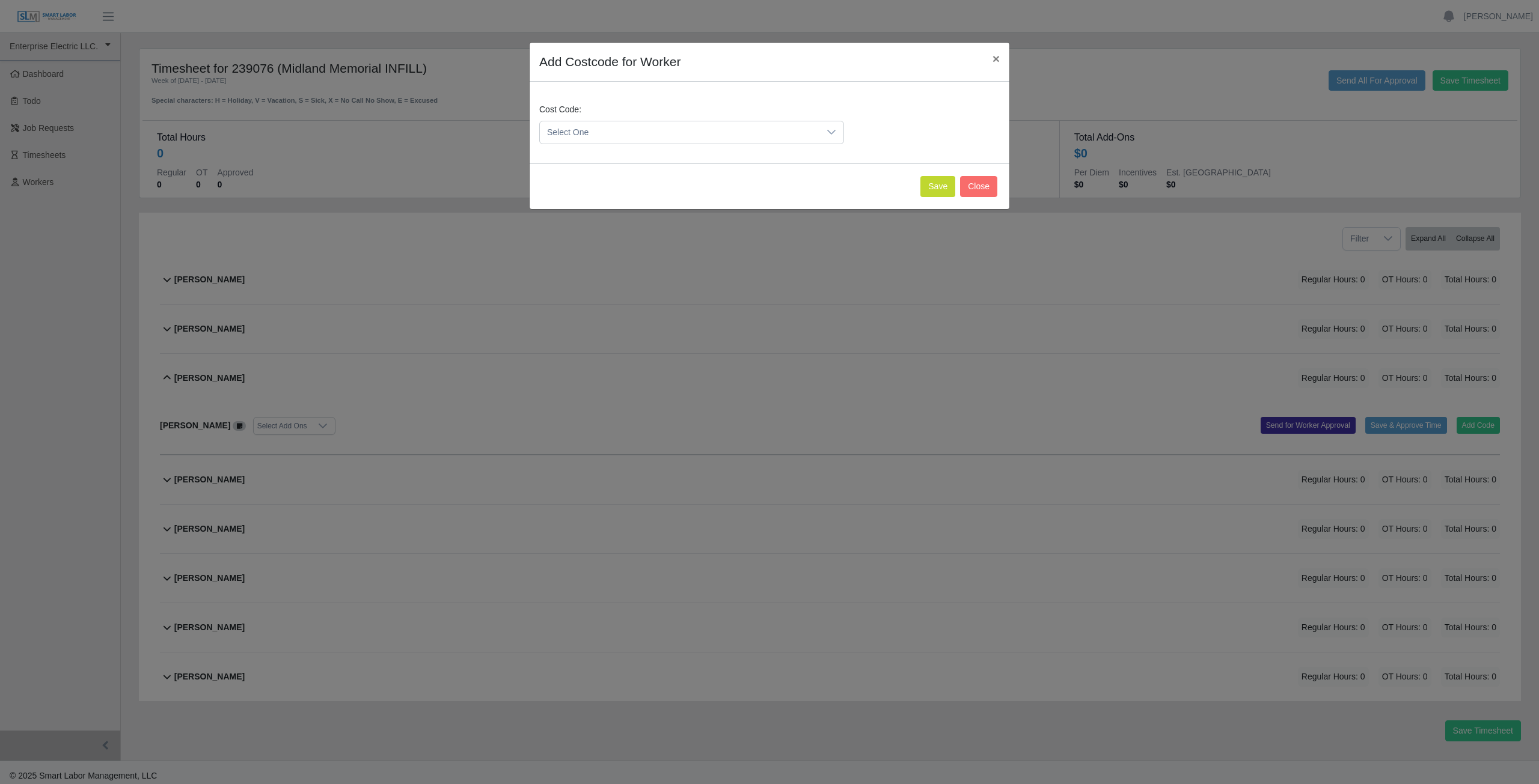
click at [618, 132] on span "Select One" at bounding box center [680, 132] width 279 height 22
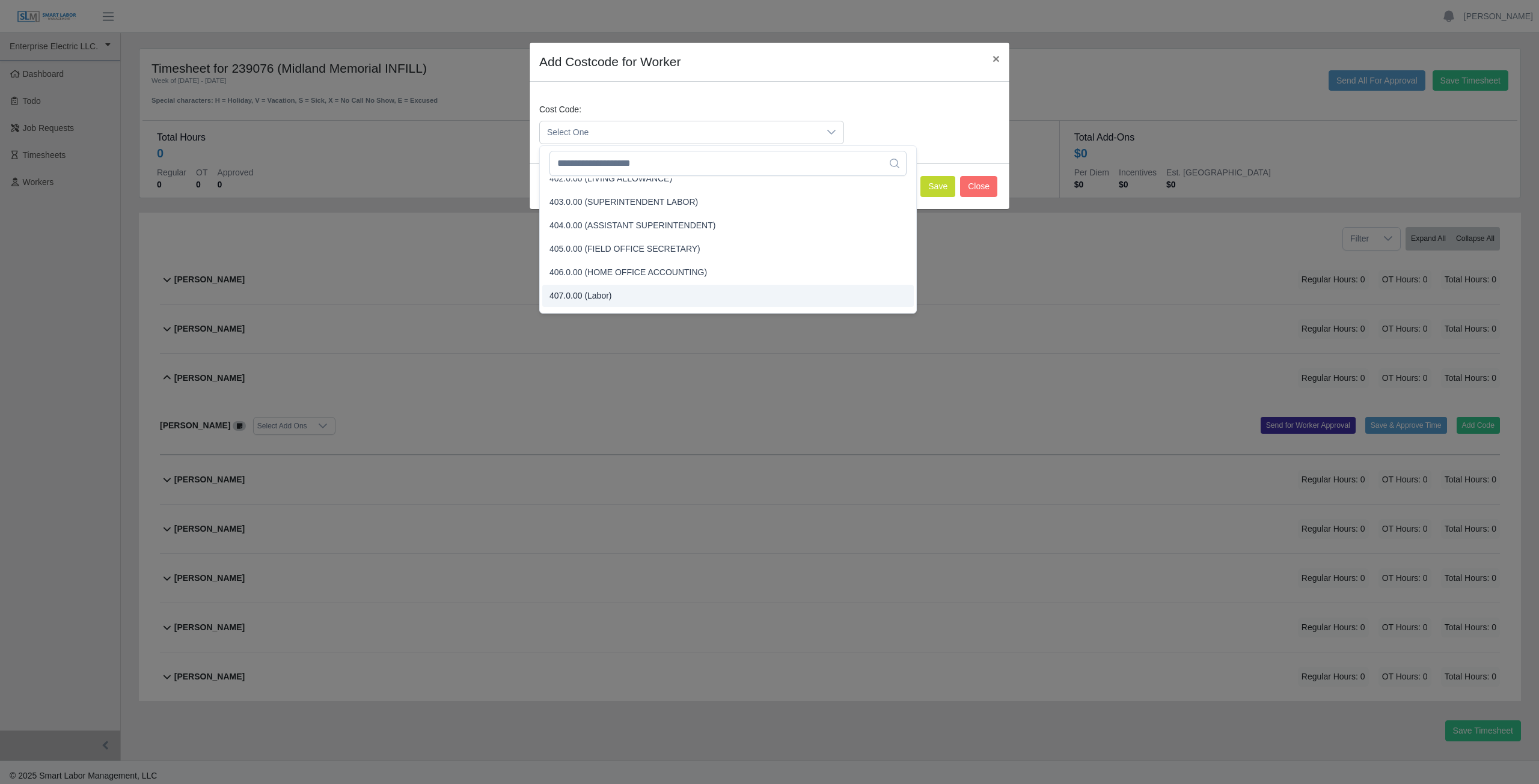
scroll to position [0, 0]
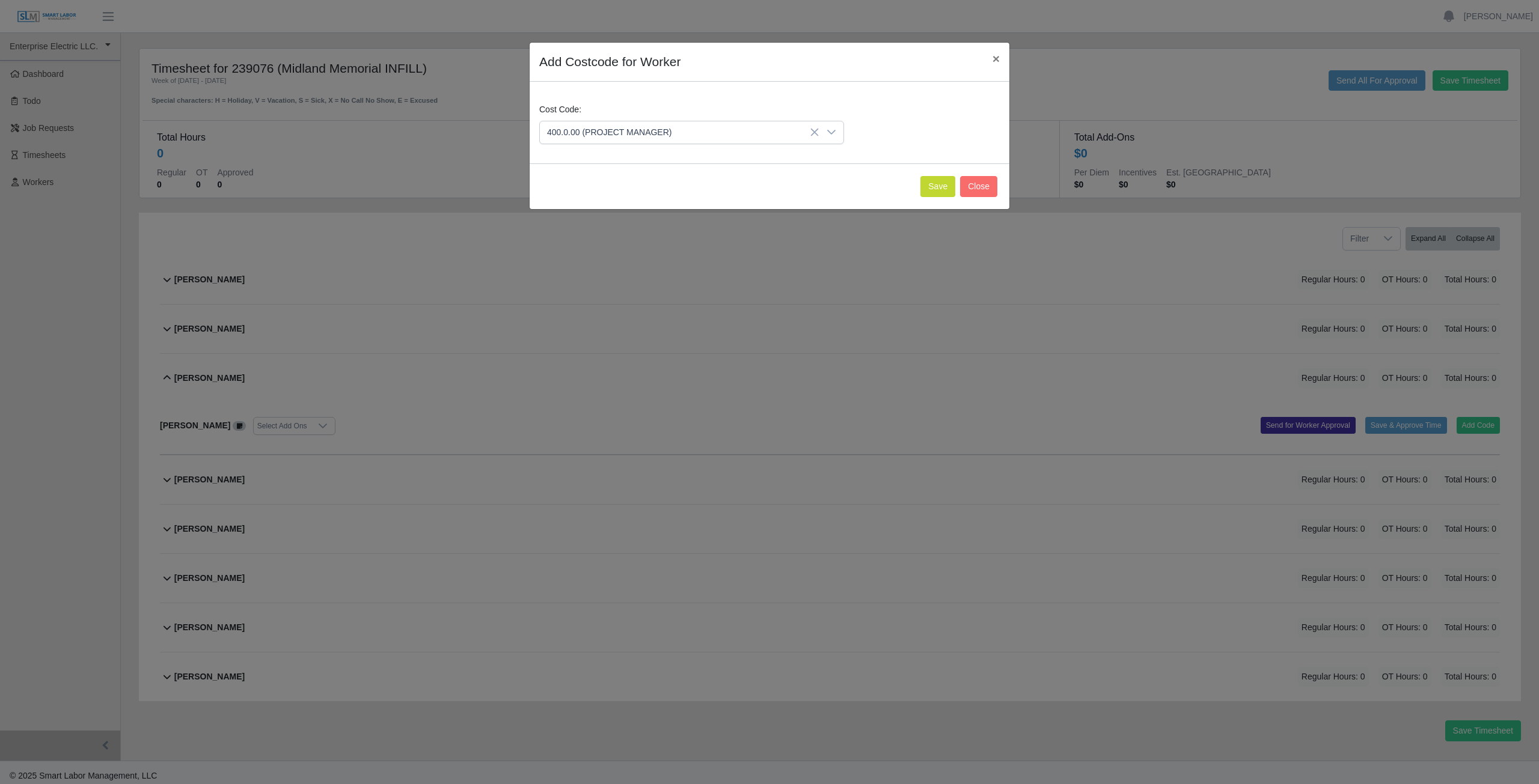
click at [692, 130] on span "400.0.00 (PROJECT MANAGER)" at bounding box center [680, 132] width 279 height 22
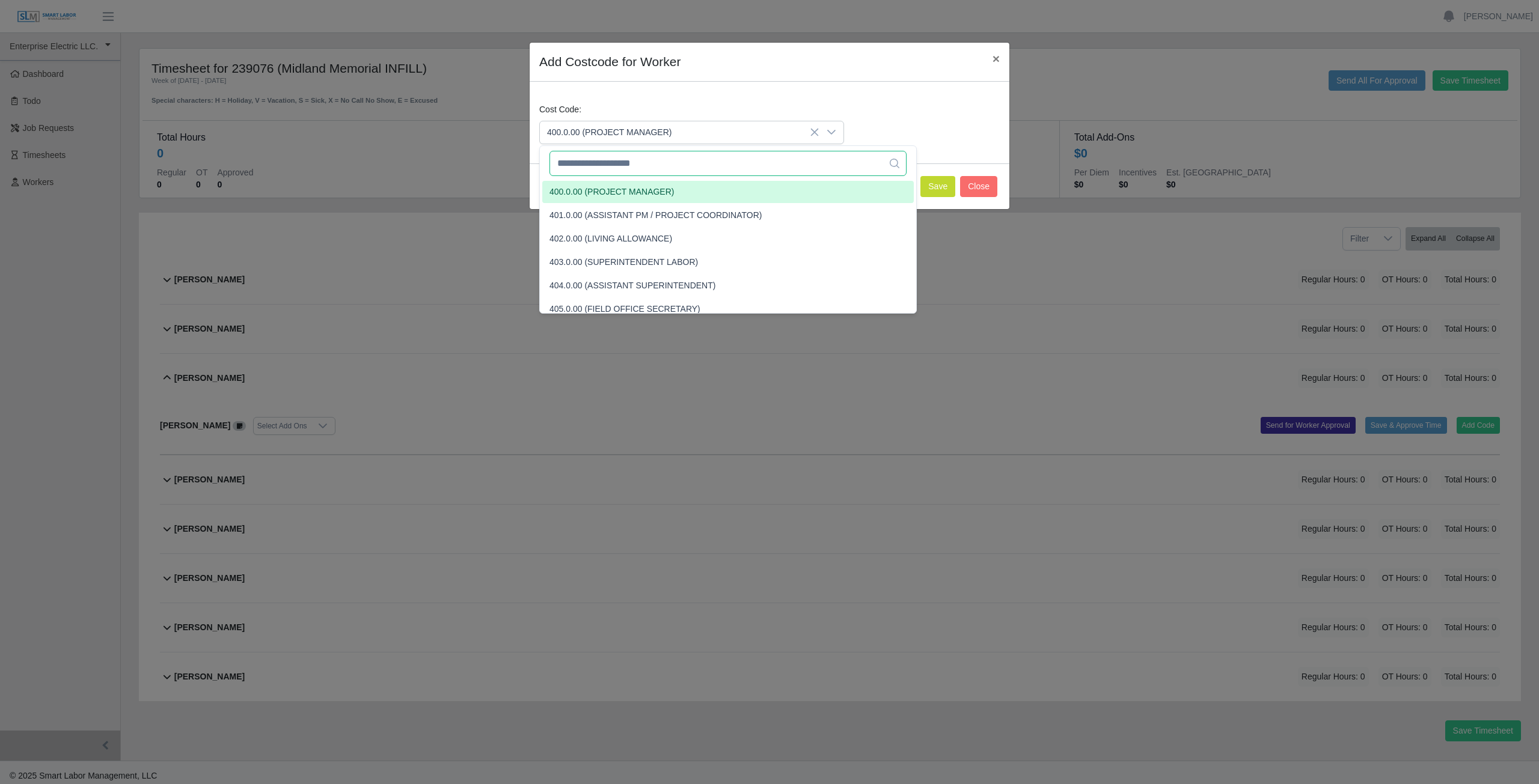
click at [673, 159] on input "text" at bounding box center [728, 164] width 357 height 25
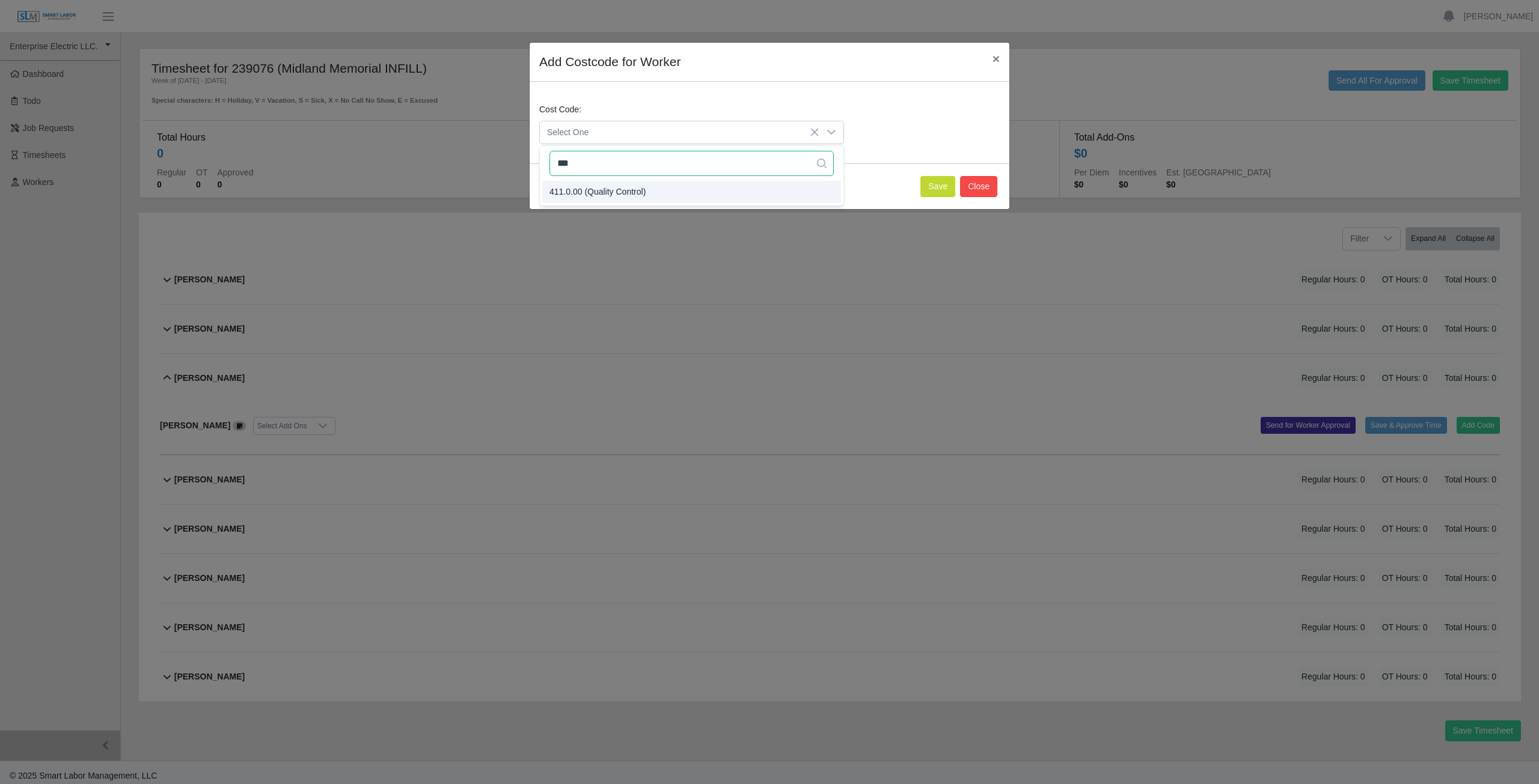
type input "***"
click at [985, 189] on button "Close" at bounding box center [978, 186] width 37 height 21
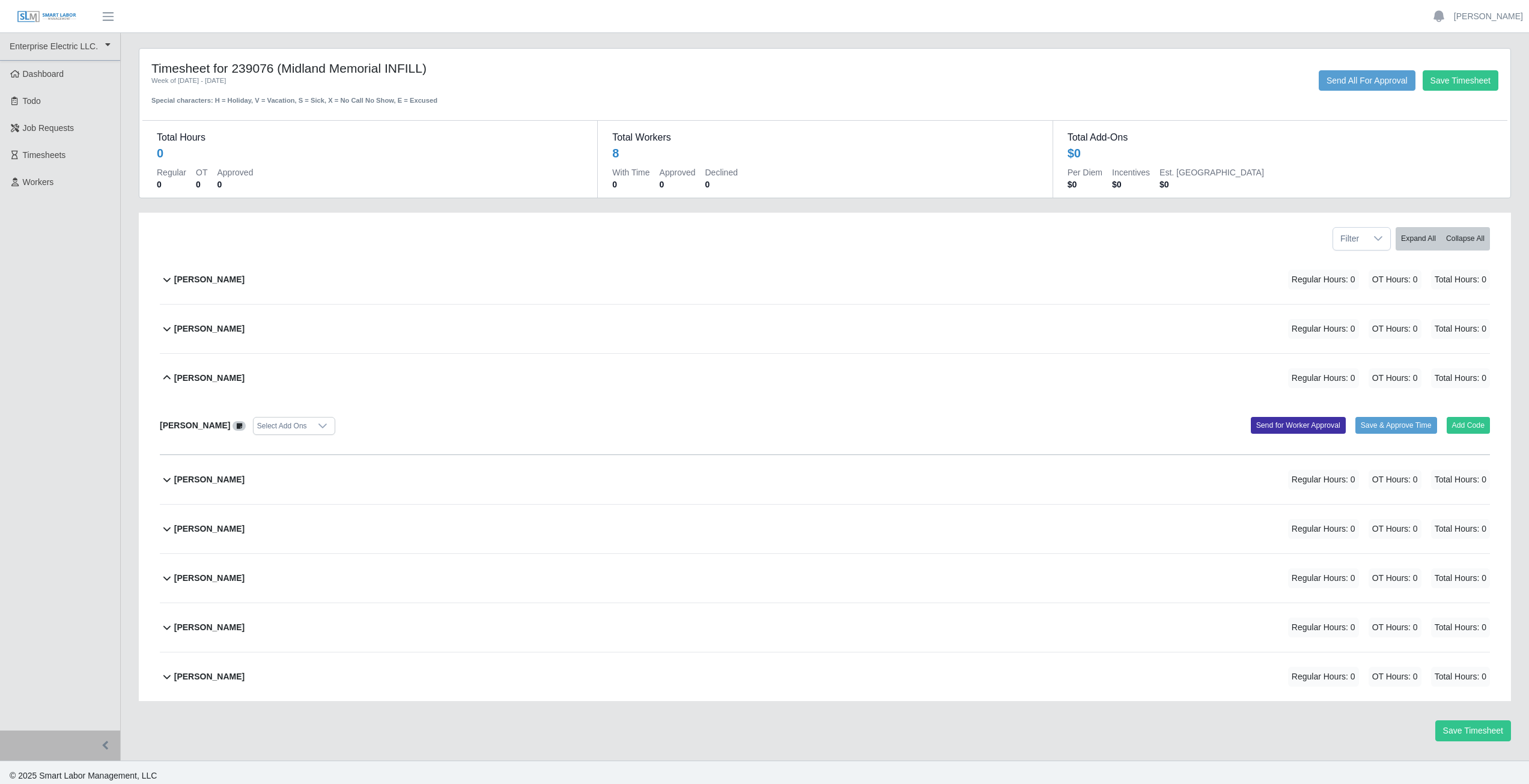
click at [167, 377] on icon at bounding box center [166, 377] width 14 height 14
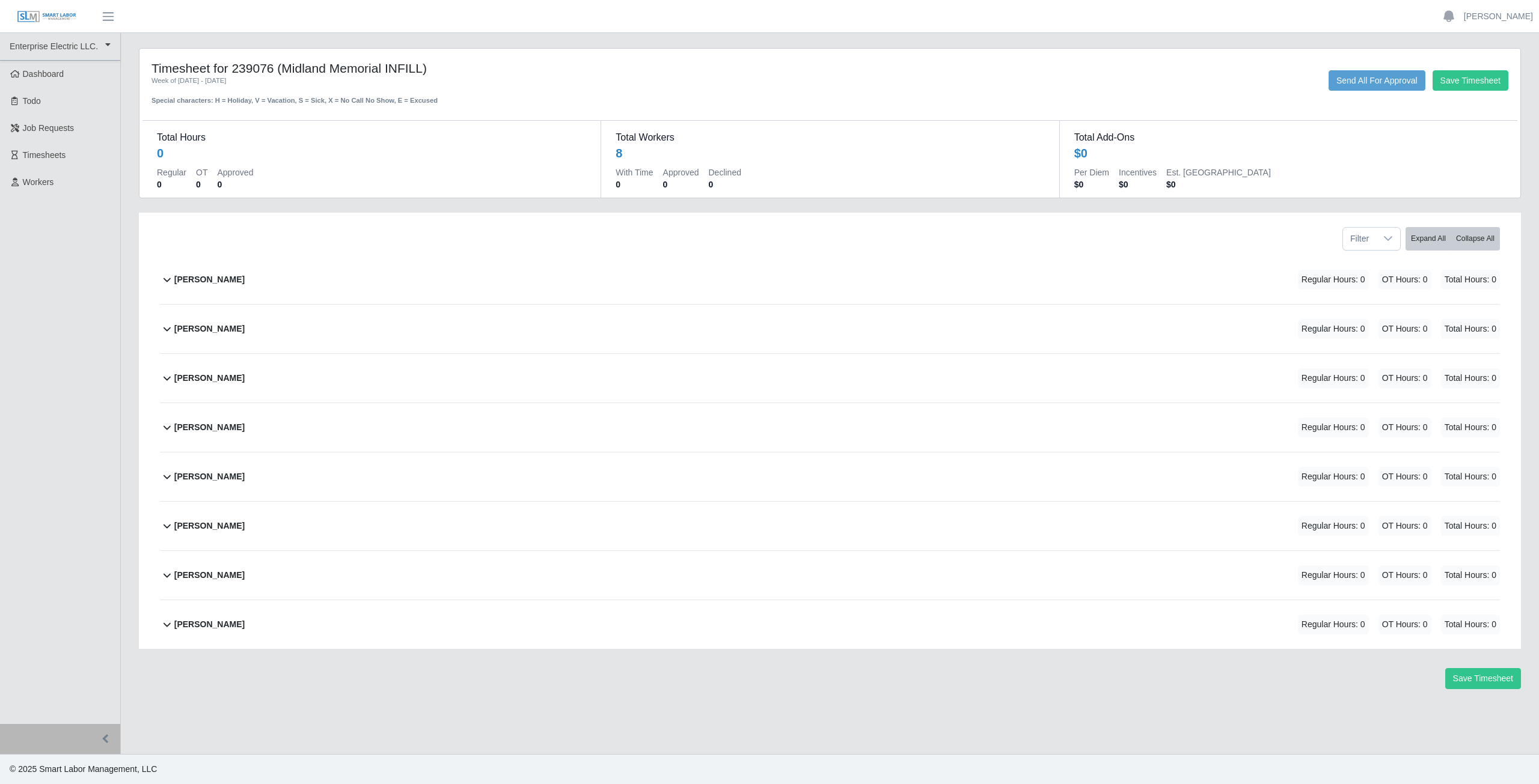
click at [170, 479] on icon at bounding box center [166, 476] width 14 height 14
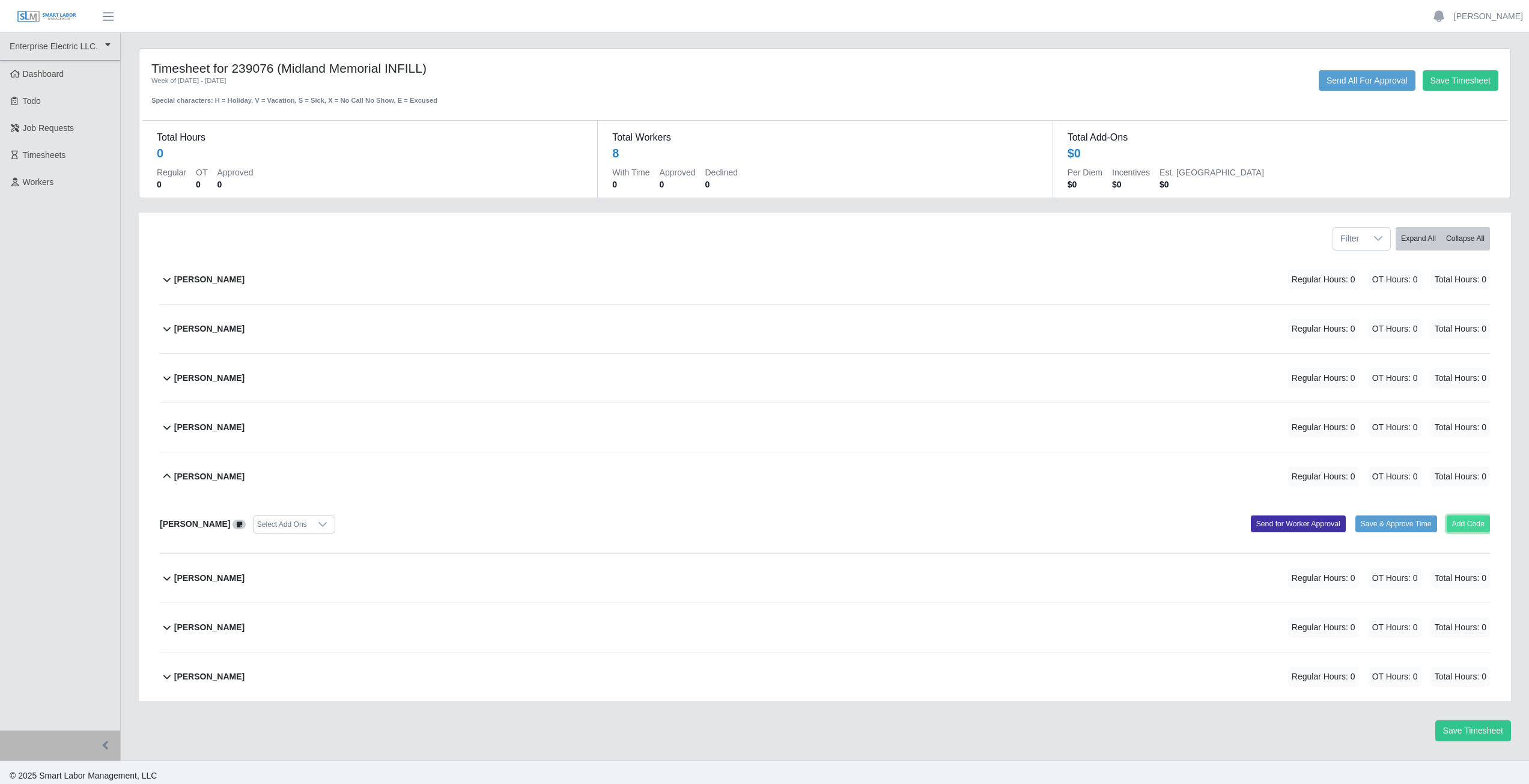
click at [1473, 522] on button "Add Code" at bounding box center [1468, 524] width 44 height 17
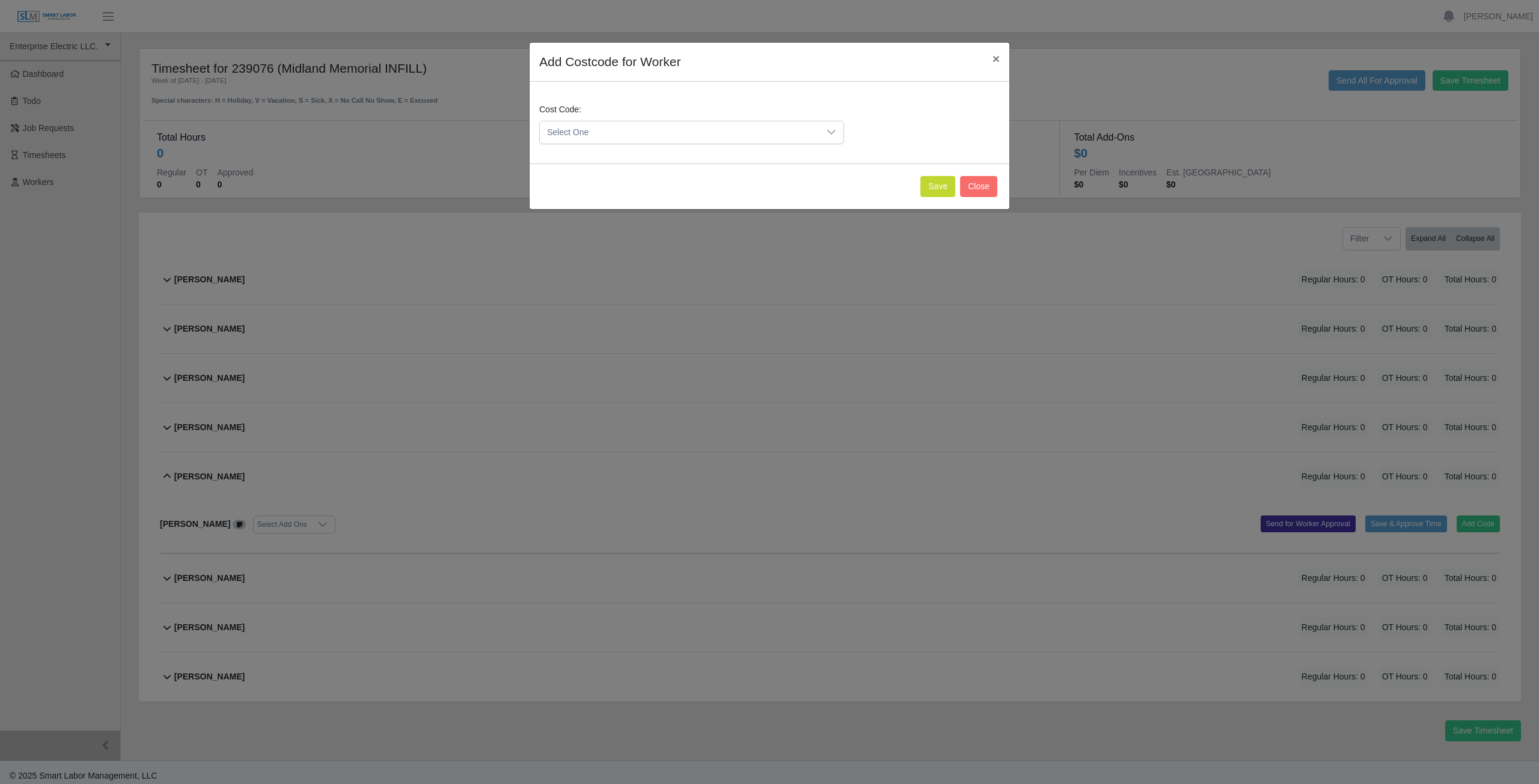
click at [641, 131] on span "Select One" at bounding box center [680, 132] width 279 height 22
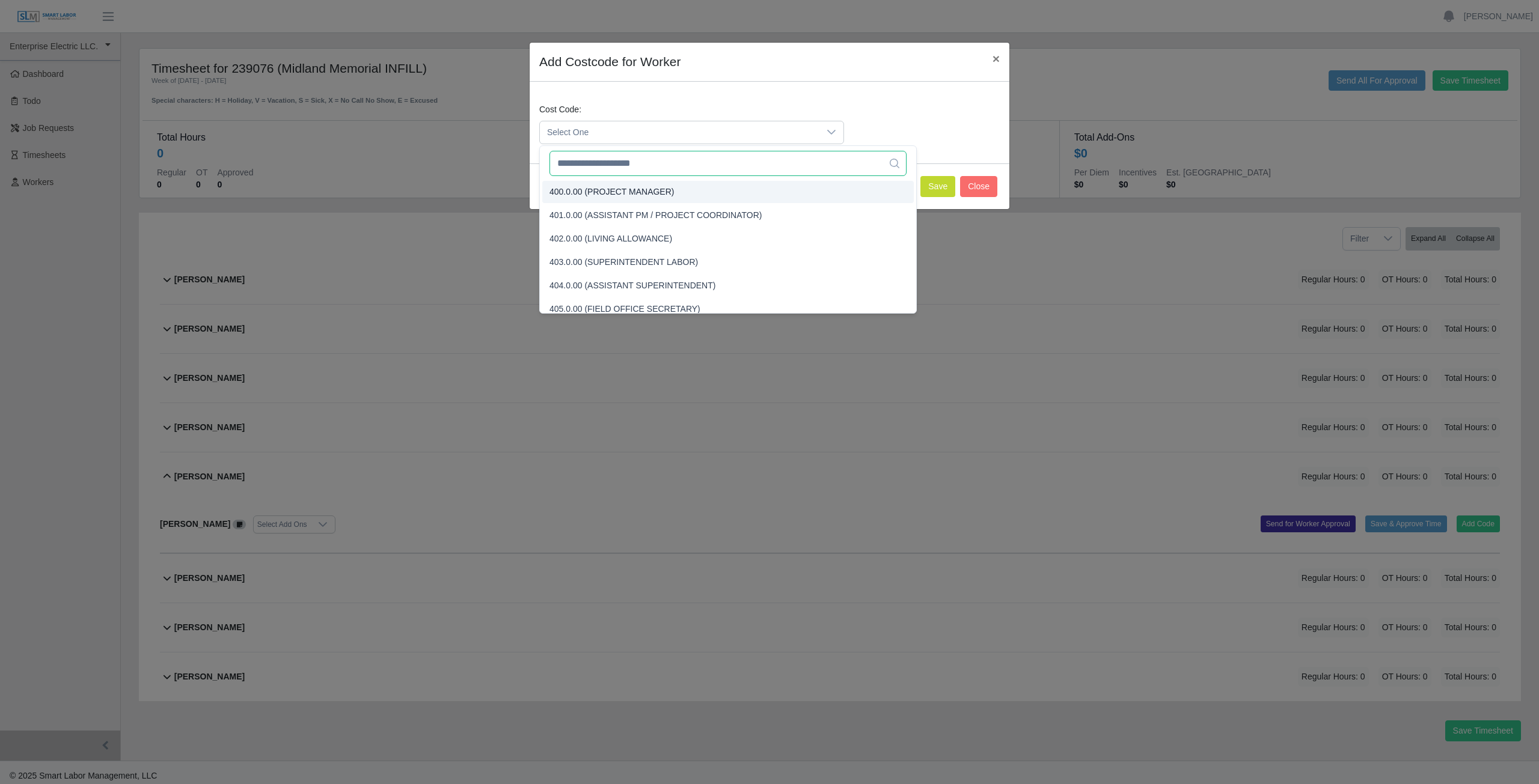
click at [606, 164] on input "text" at bounding box center [728, 164] width 357 height 25
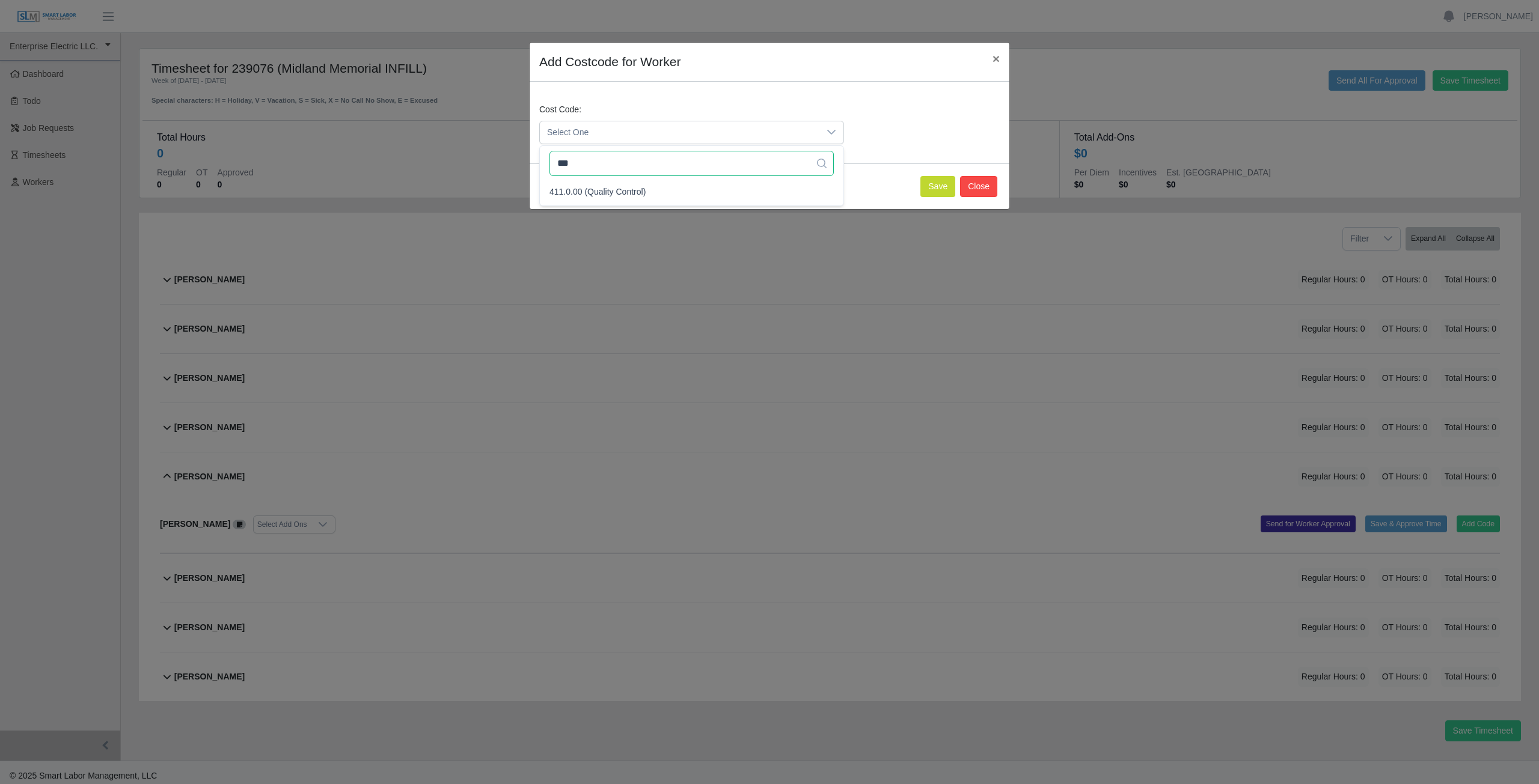
type input "***"
click at [981, 188] on button "Close" at bounding box center [978, 186] width 37 height 21
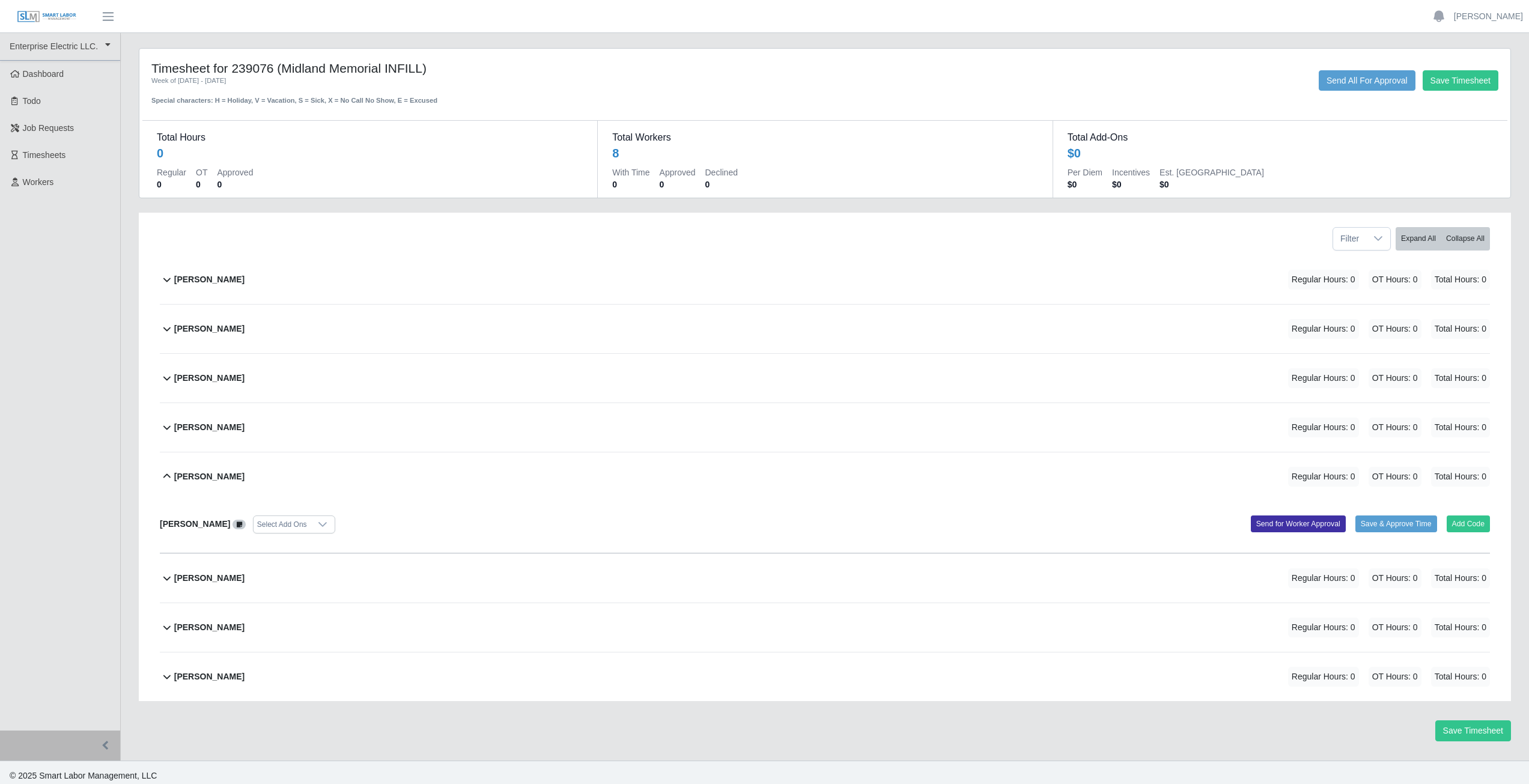
click at [164, 473] on icon at bounding box center [166, 476] width 14 height 14
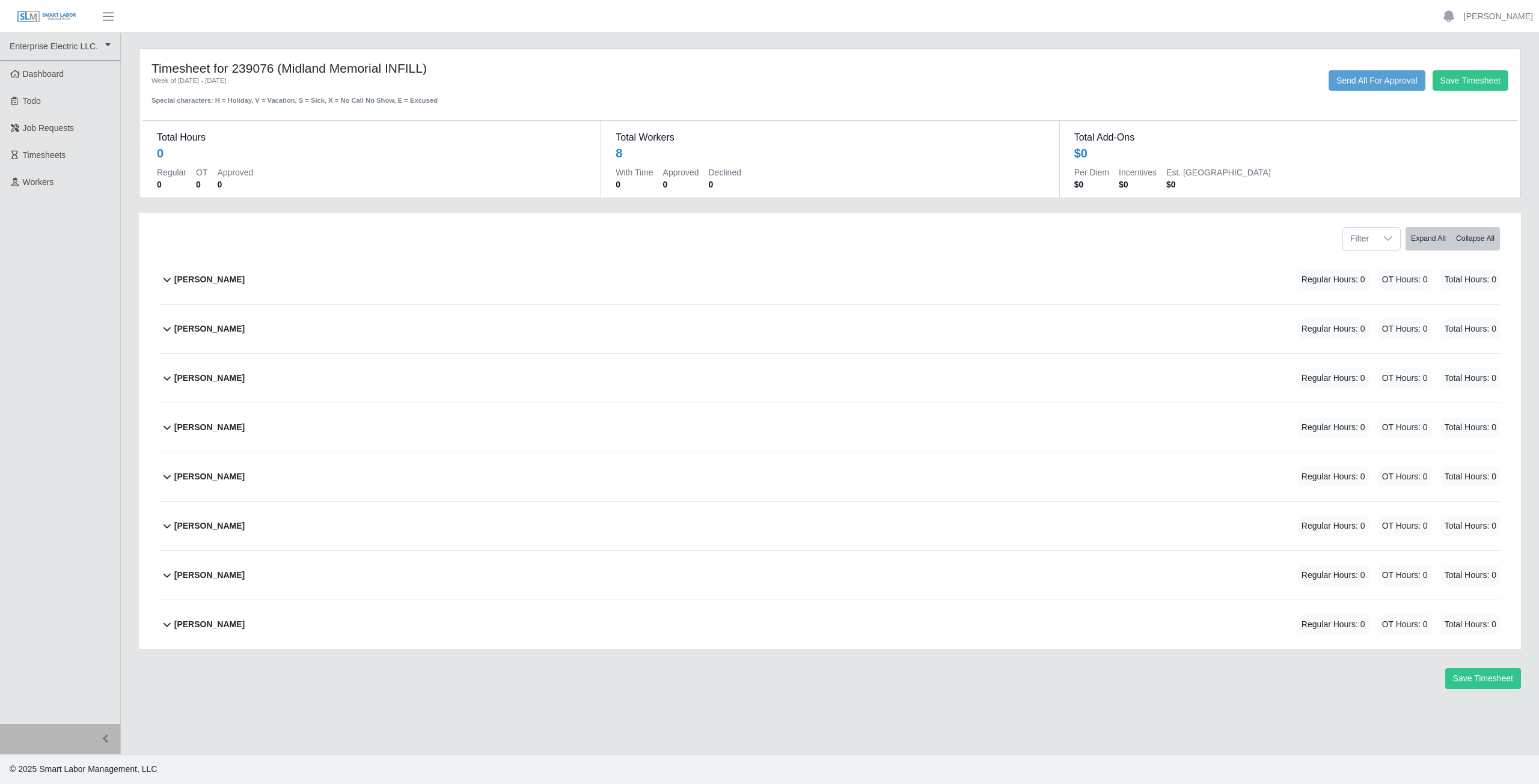
click at [165, 380] on icon at bounding box center [166, 377] width 14 height 14
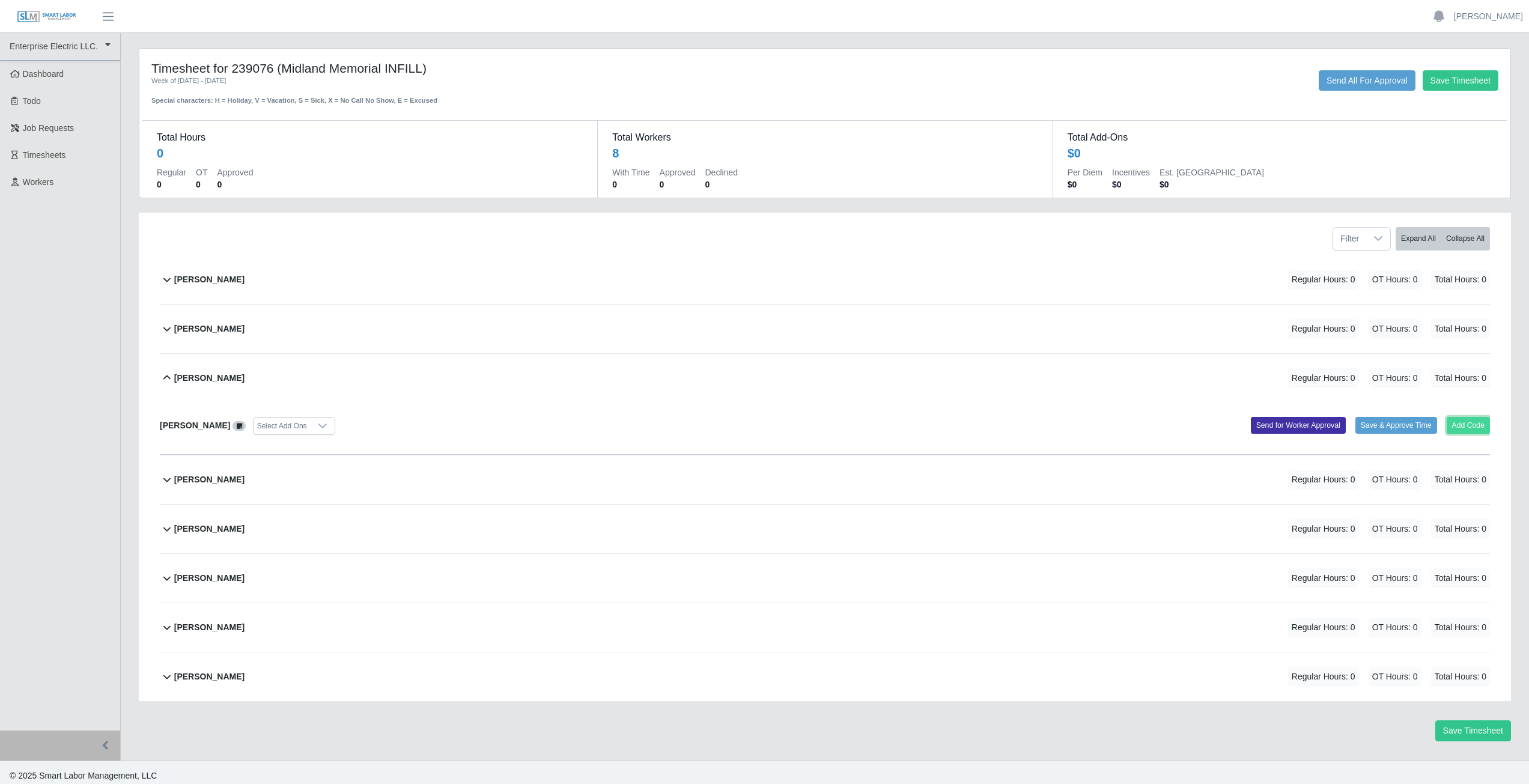
click at [1460, 424] on button "Add Code" at bounding box center [1468, 425] width 44 height 17
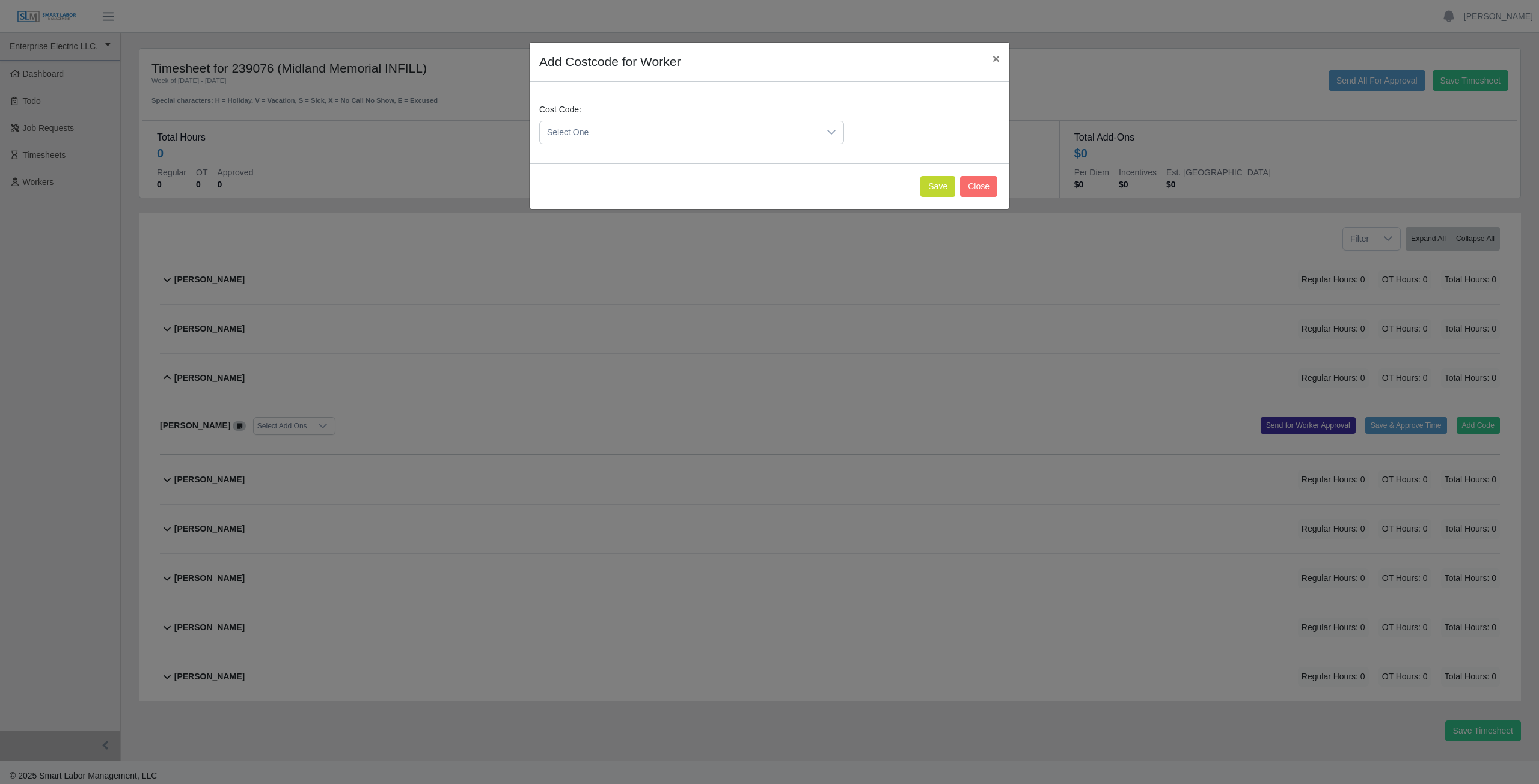
click at [601, 138] on span "Select One" at bounding box center [680, 132] width 279 height 22
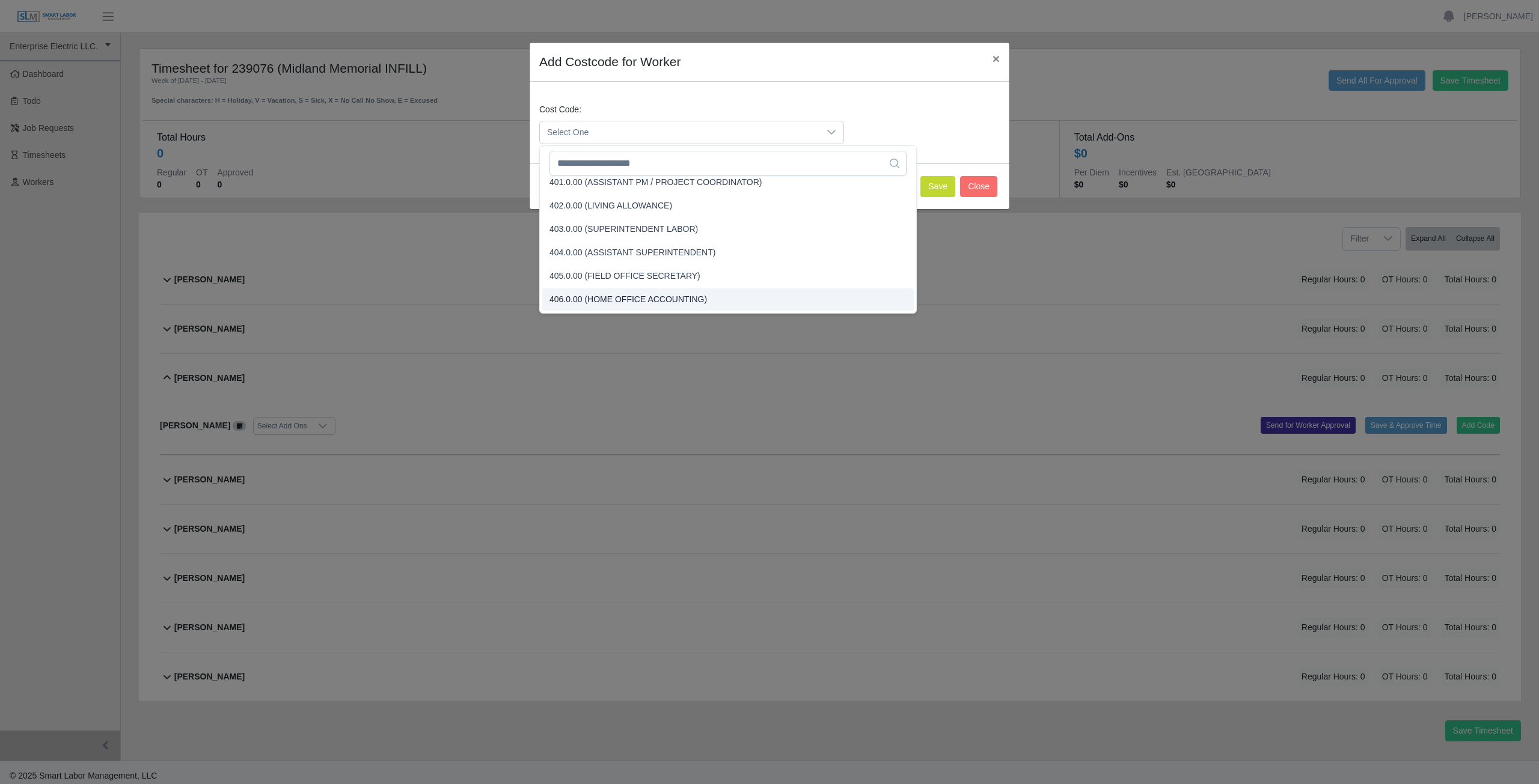
scroll to position [22, 0]
click at [656, 163] on input "text" at bounding box center [728, 164] width 357 height 25
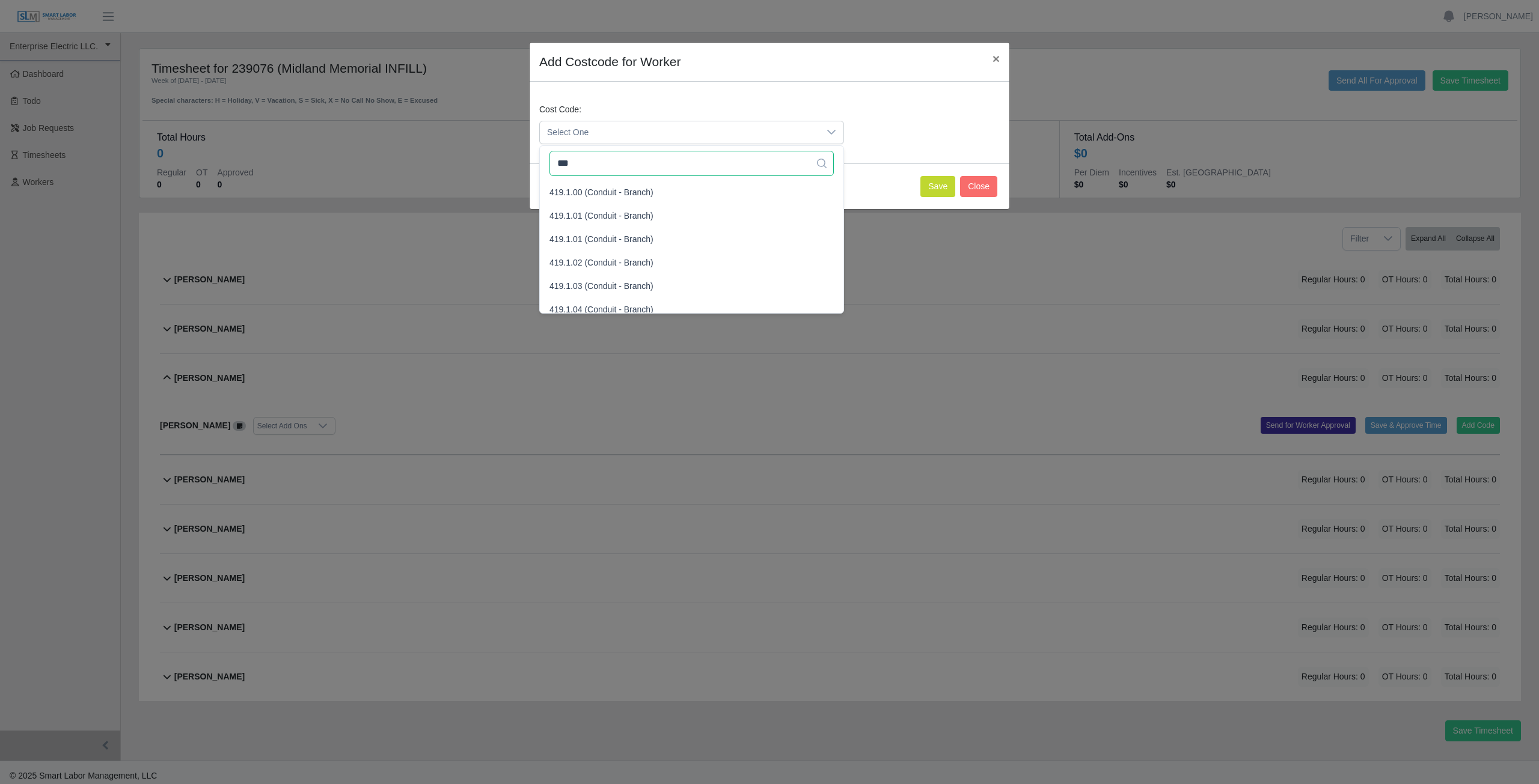
scroll to position [2, 0]
type input "***"
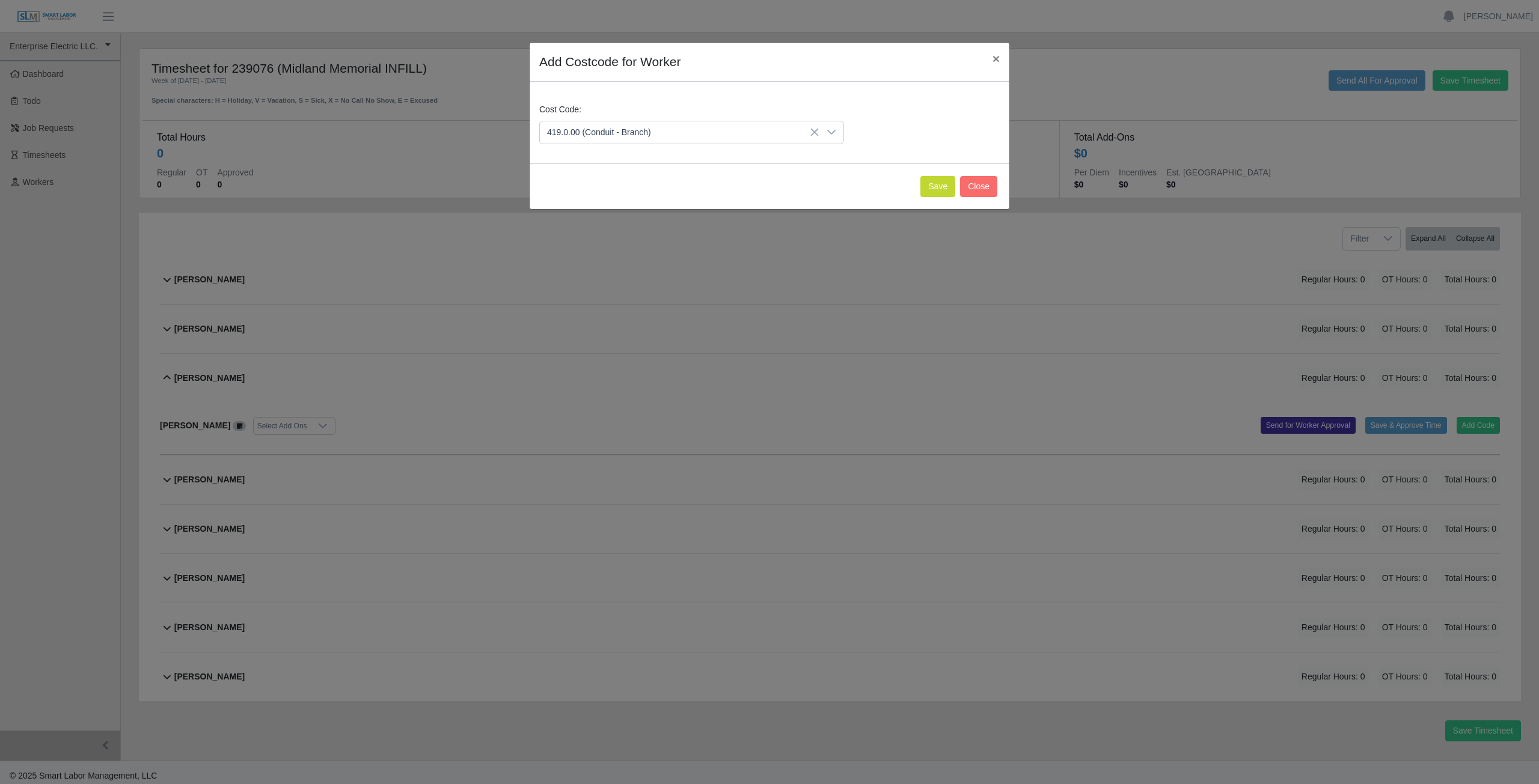
click at [610, 189] on span "419.0.00 (Conduit - Branch)" at bounding box center [601, 189] width 104 height 12
click at [661, 131] on span "419.0.00 (Conduit - Branch)" at bounding box center [680, 132] width 279 height 22
click at [934, 190] on button "Save" at bounding box center [938, 186] width 35 height 21
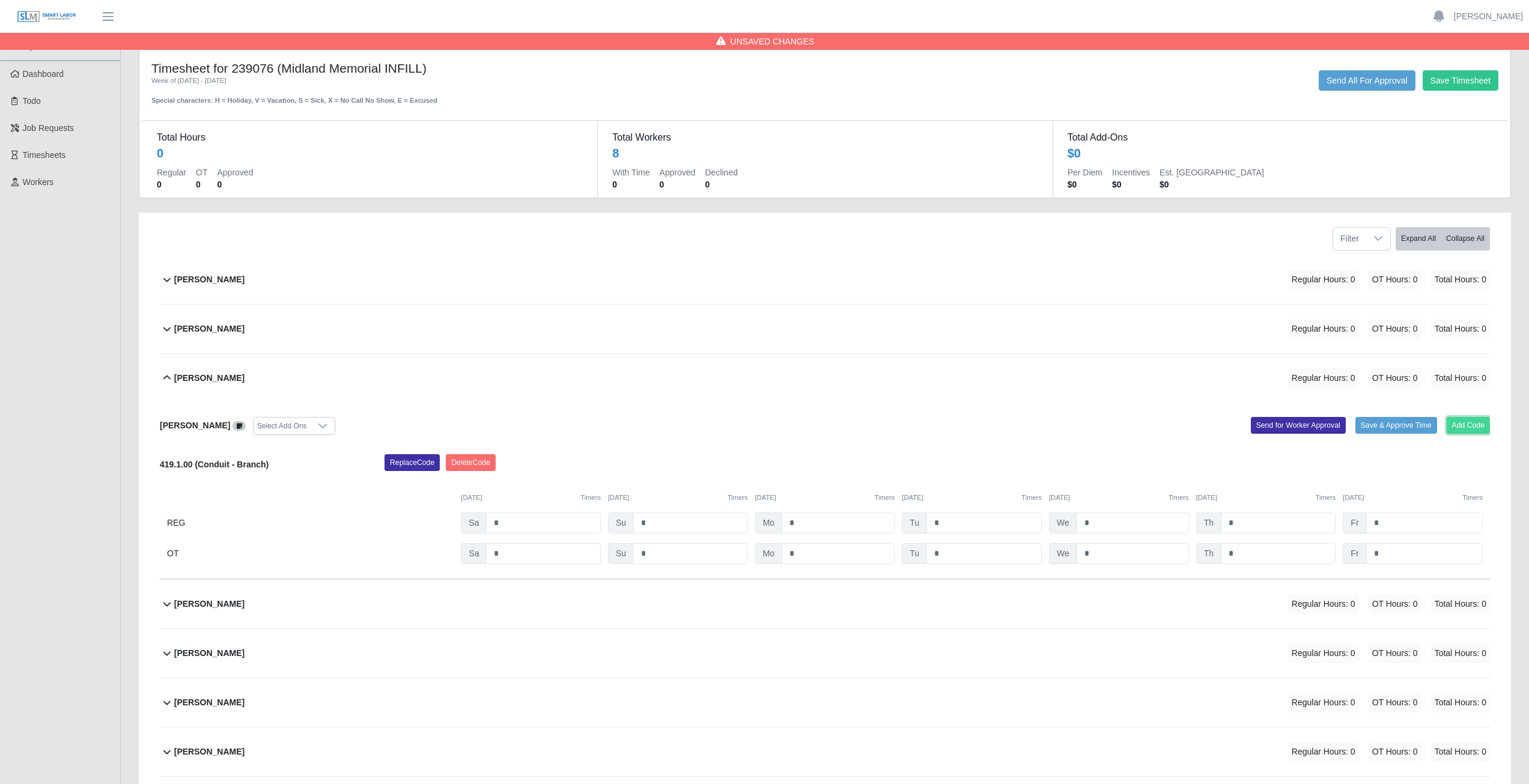
click at [1473, 420] on button "Add Code" at bounding box center [1468, 425] width 44 height 17
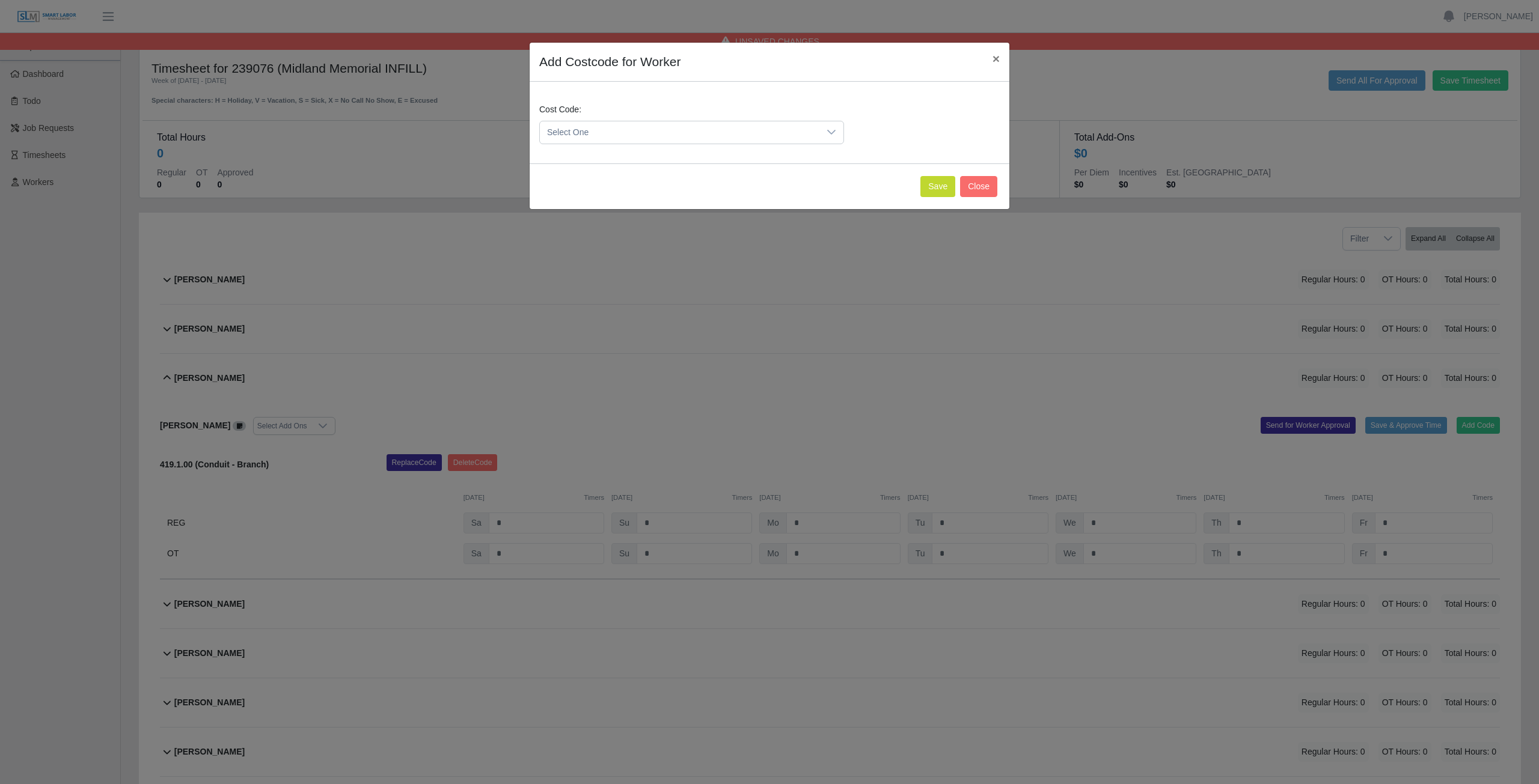
click at [601, 133] on span "Select One" at bounding box center [680, 132] width 279 height 22
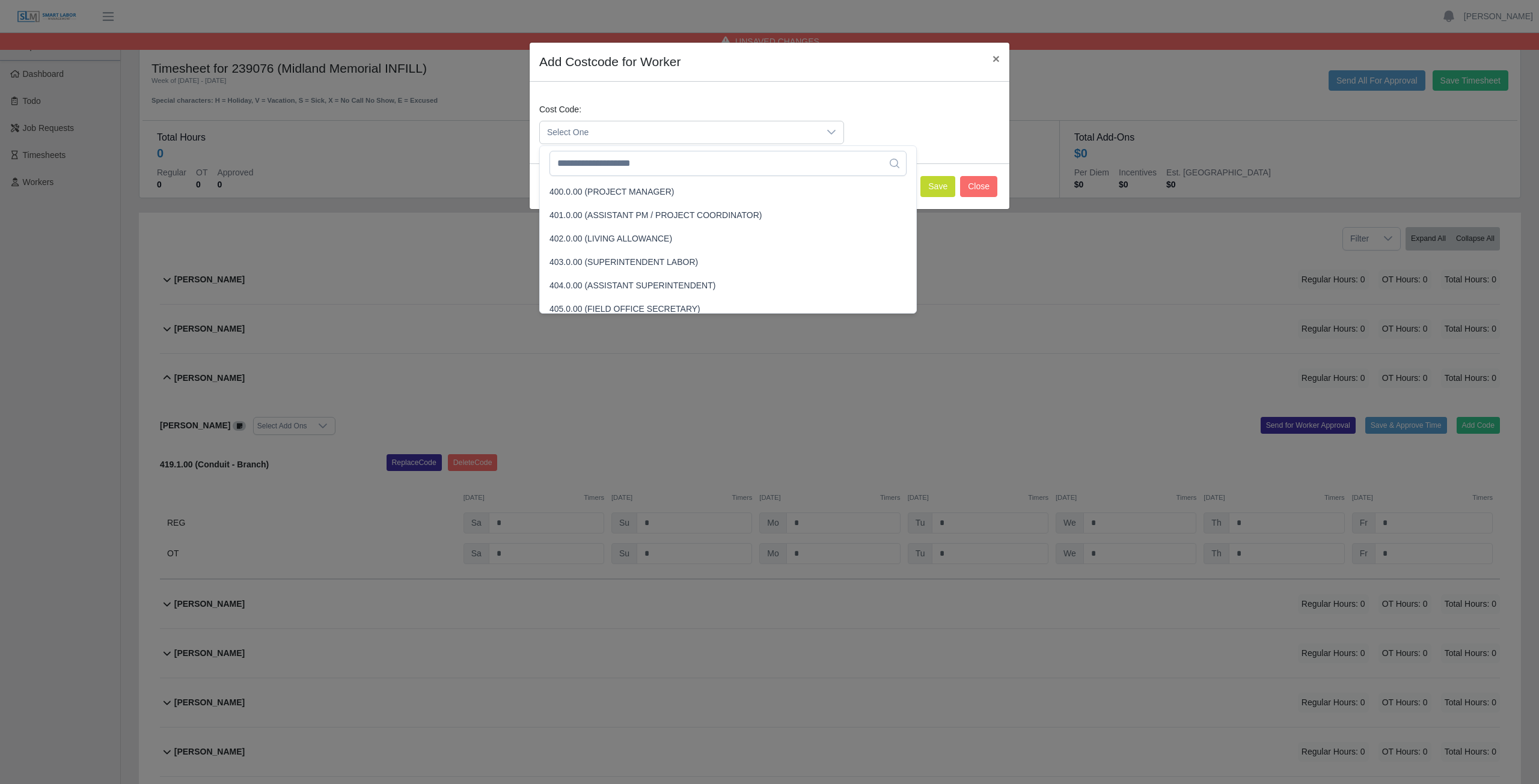
scroll to position [77, 0]
click at [636, 169] on input "text" at bounding box center [728, 164] width 357 height 25
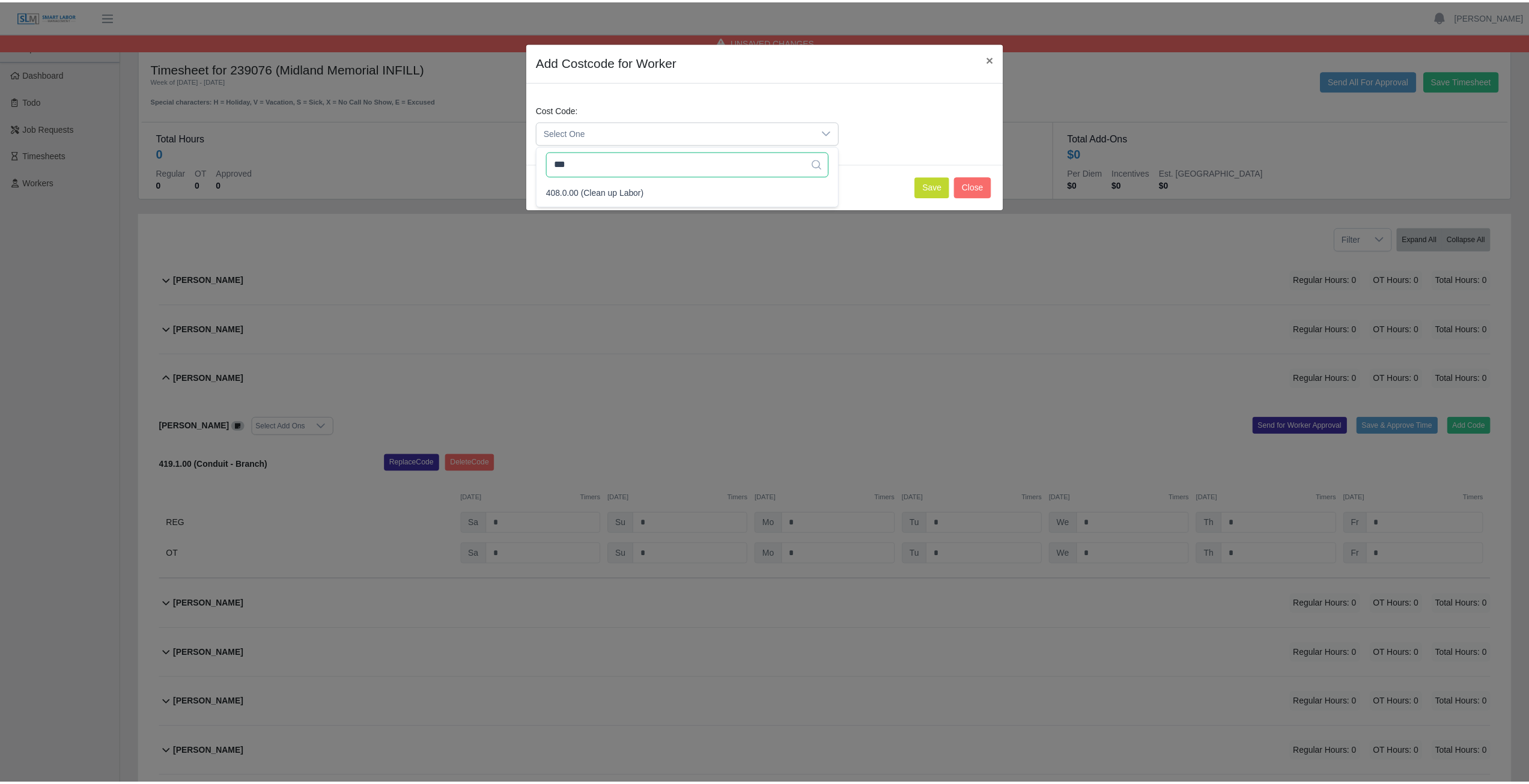
scroll to position [0, 0]
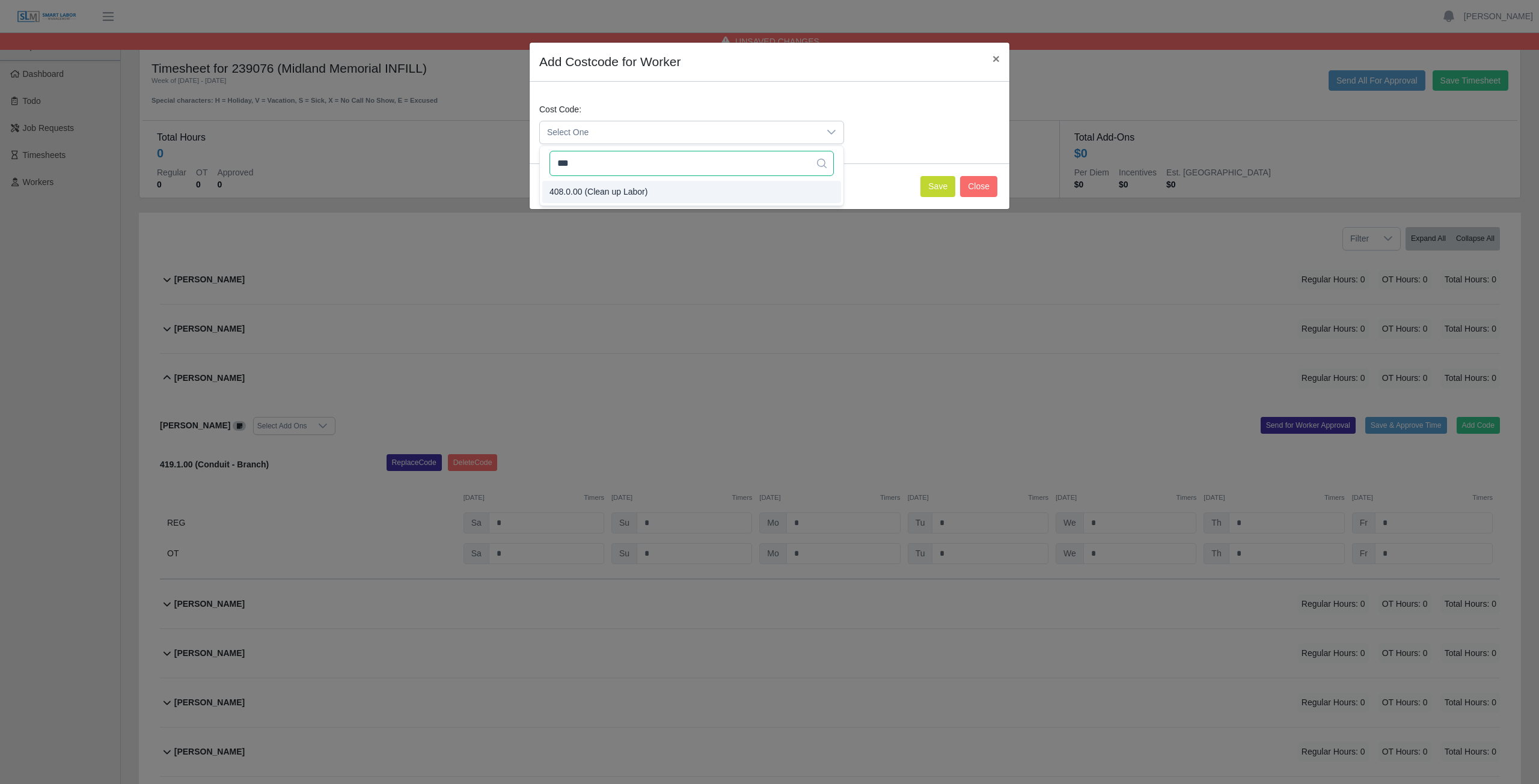
type input "***"
click at [934, 189] on button "Save" at bounding box center [938, 186] width 35 height 21
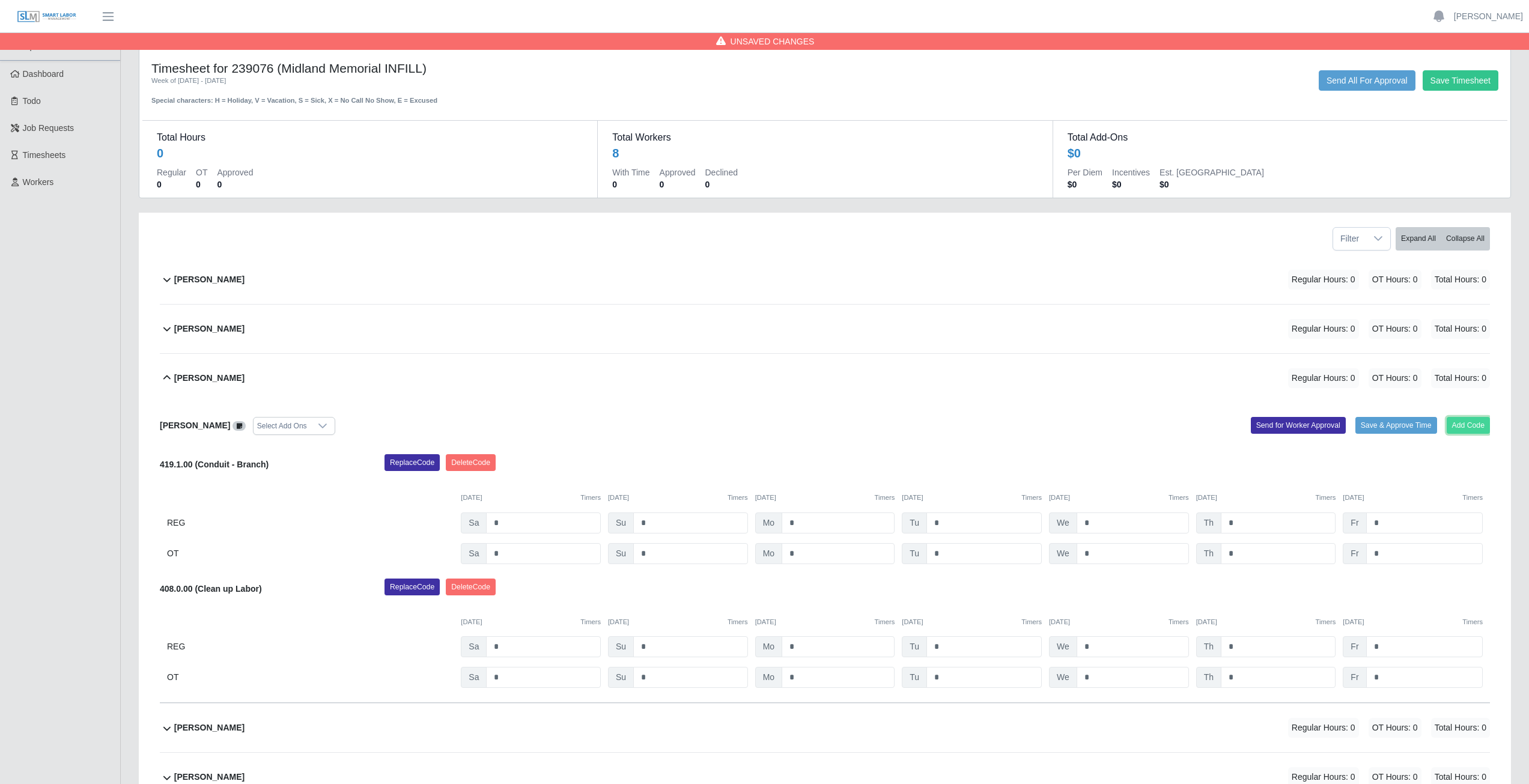
click at [1468, 425] on button "Add Code" at bounding box center [1468, 425] width 44 height 17
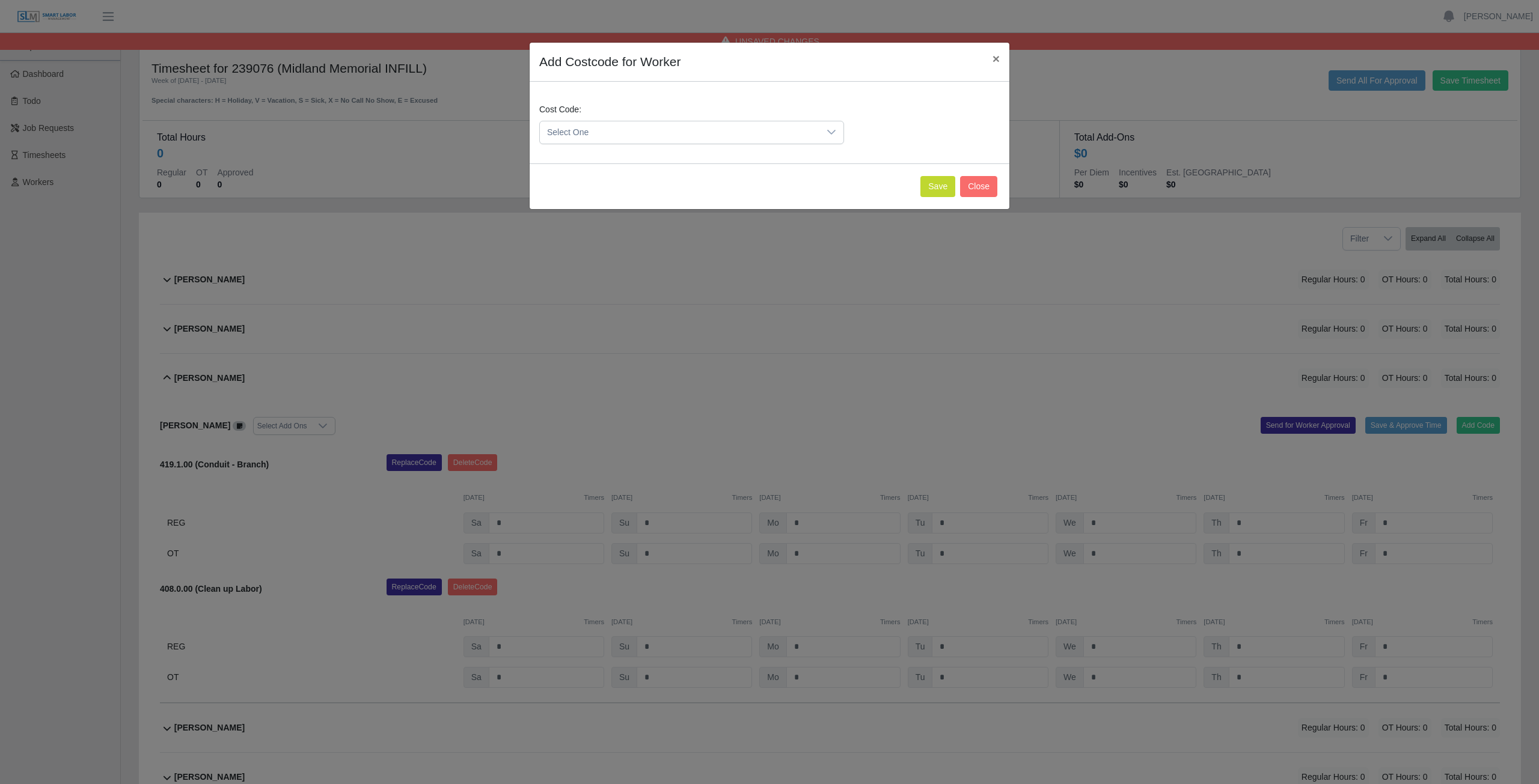
click at [625, 131] on span "Select One" at bounding box center [680, 132] width 279 height 22
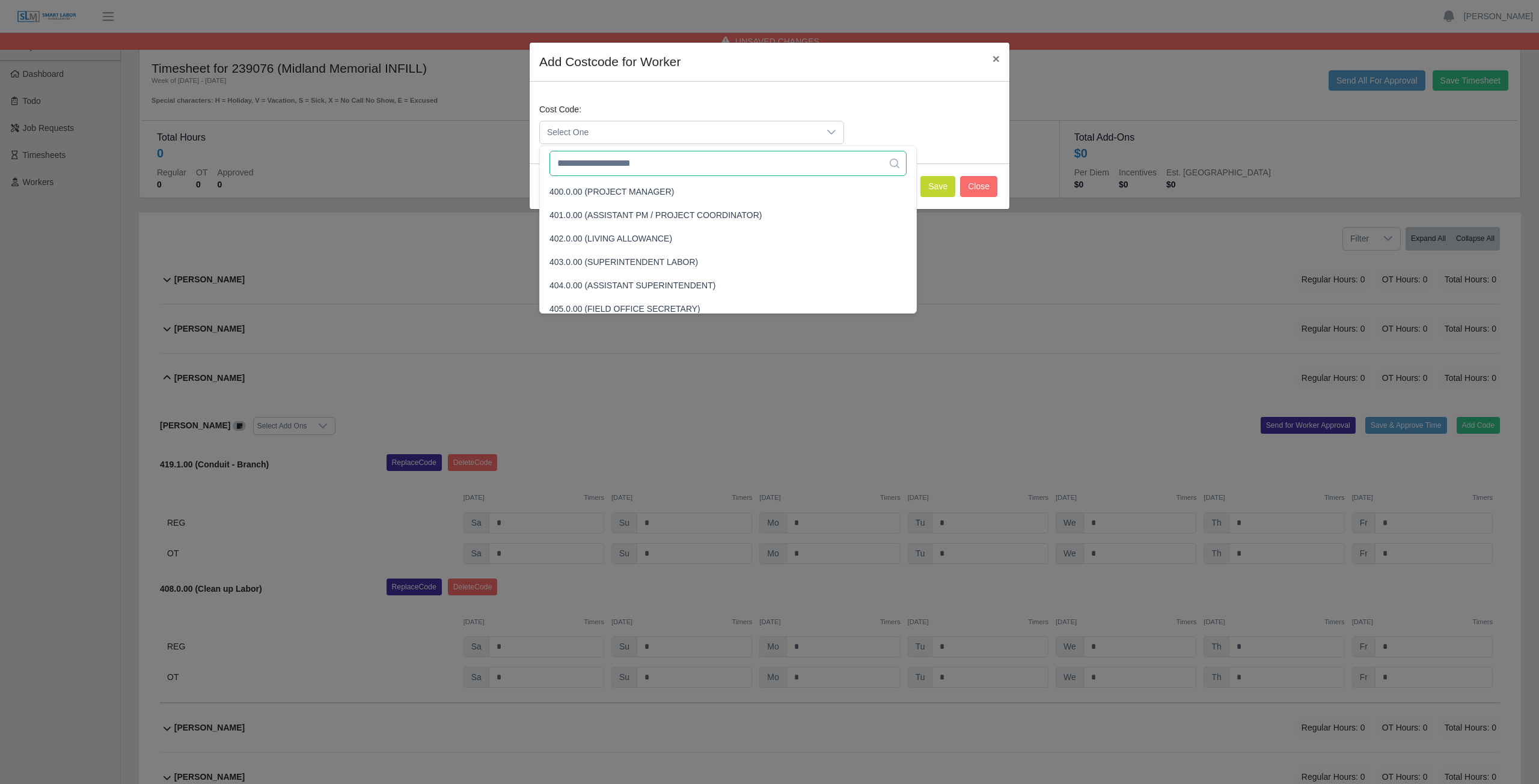
click at [621, 165] on input "text" at bounding box center [728, 164] width 357 height 25
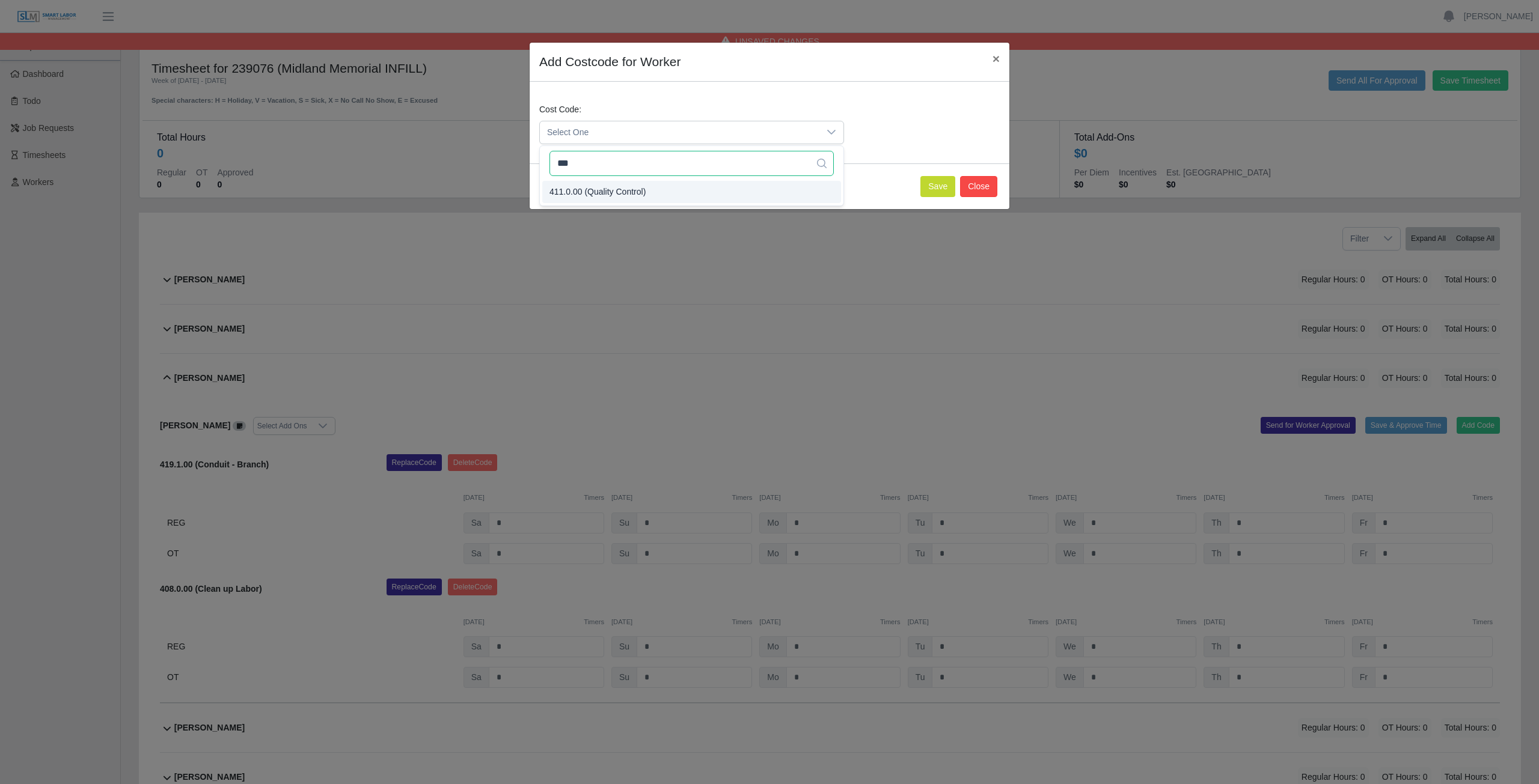
type input "***"
click at [972, 188] on button "Close" at bounding box center [978, 186] width 37 height 21
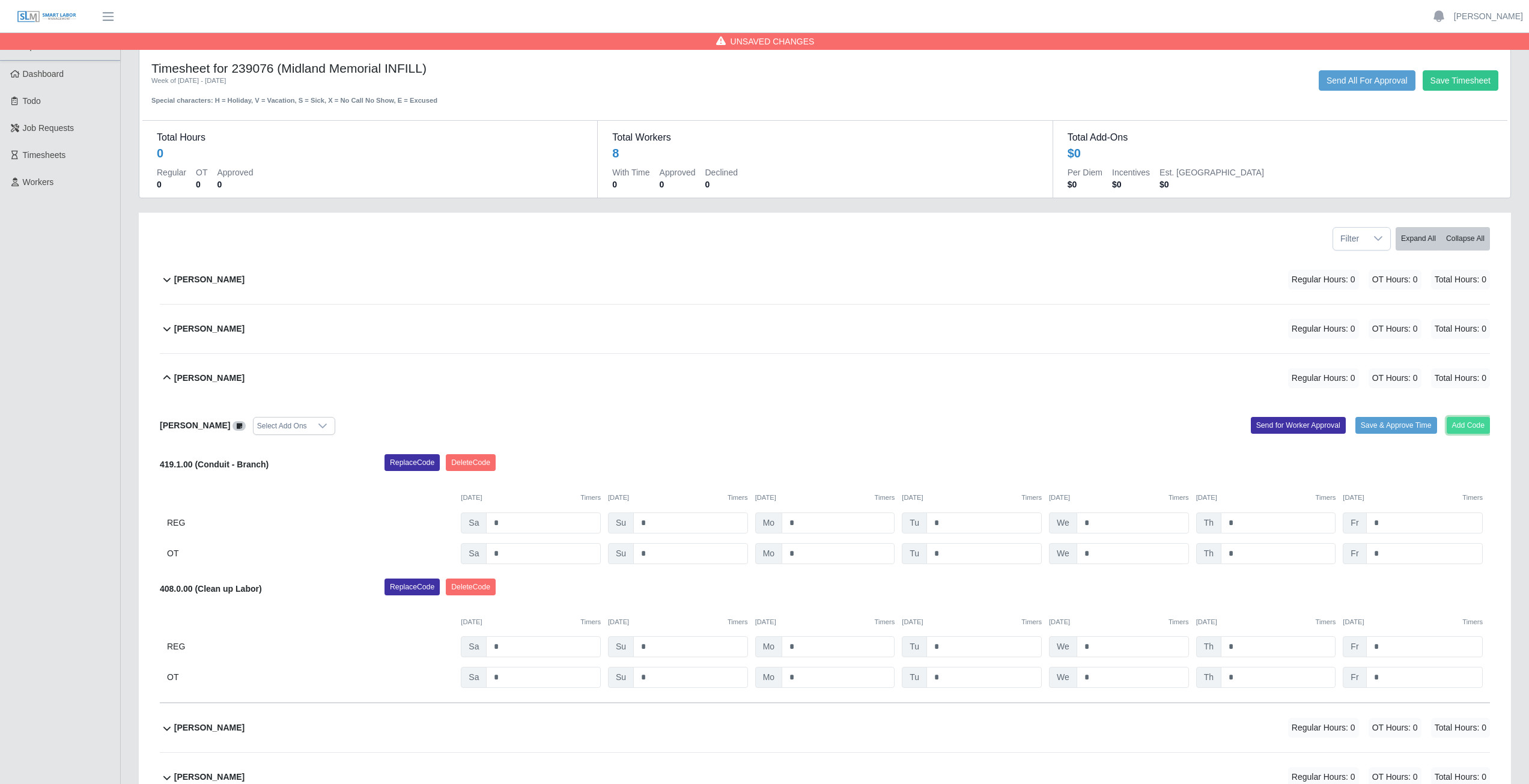
click at [1464, 428] on button "Add Code" at bounding box center [1468, 425] width 44 height 17
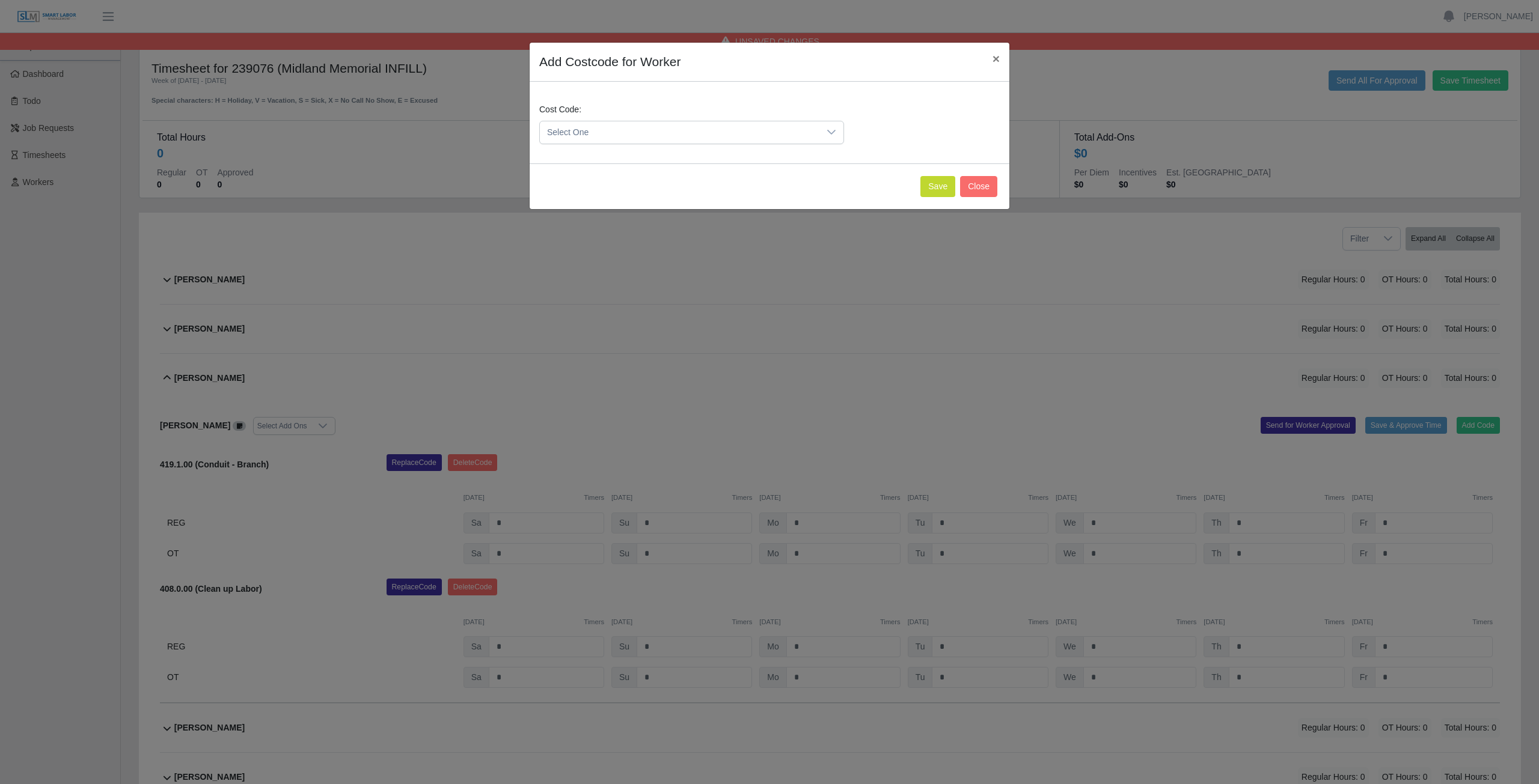
click at [622, 134] on span "Select One" at bounding box center [680, 132] width 279 height 22
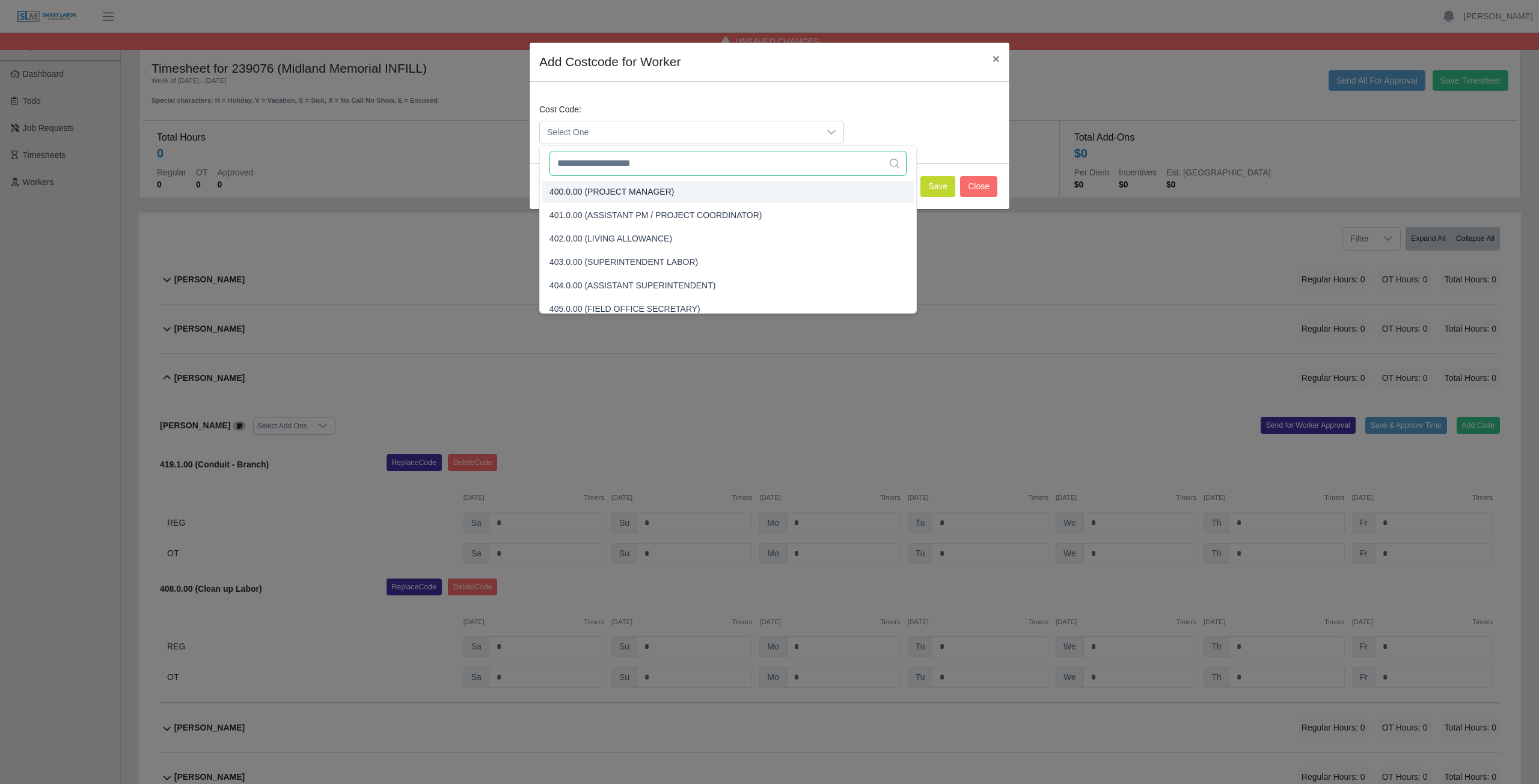
click at [629, 161] on input "text" at bounding box center [728, 164] width 357 height 25
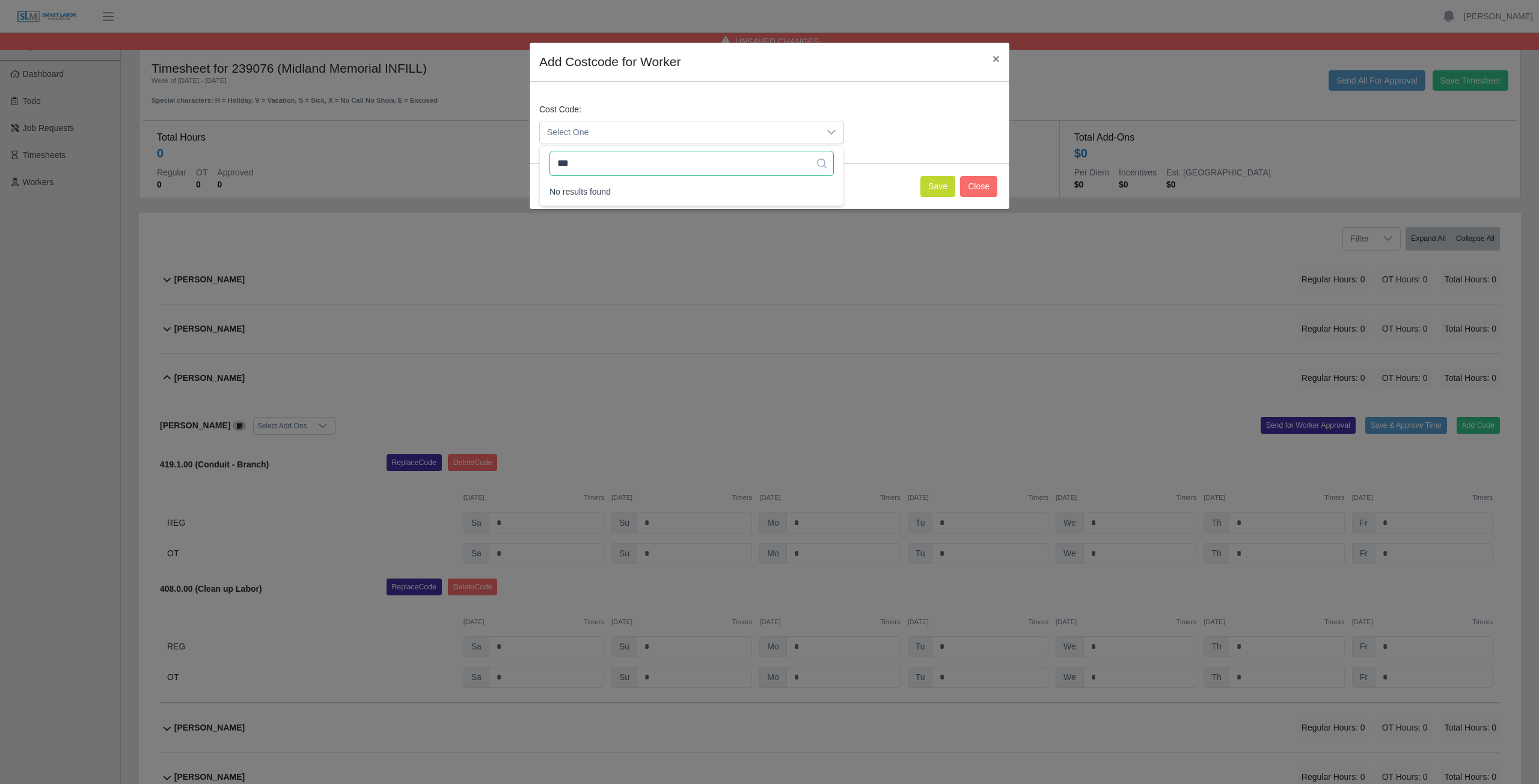
click at [623, 169] on input "***" at bounding box center [691, 164] width 284 height 25
drag, startPoint x: 631, startPoint y: 159, endPoint x: 624, endPoint y: 158, distance: 7.1
click at [631, 159] on input "***" at bounding box center [691, 164] width 284 height 25
type input "***"
click at [979, 182] on button "Close" at bounding box center [978, 186] width 37 height 21
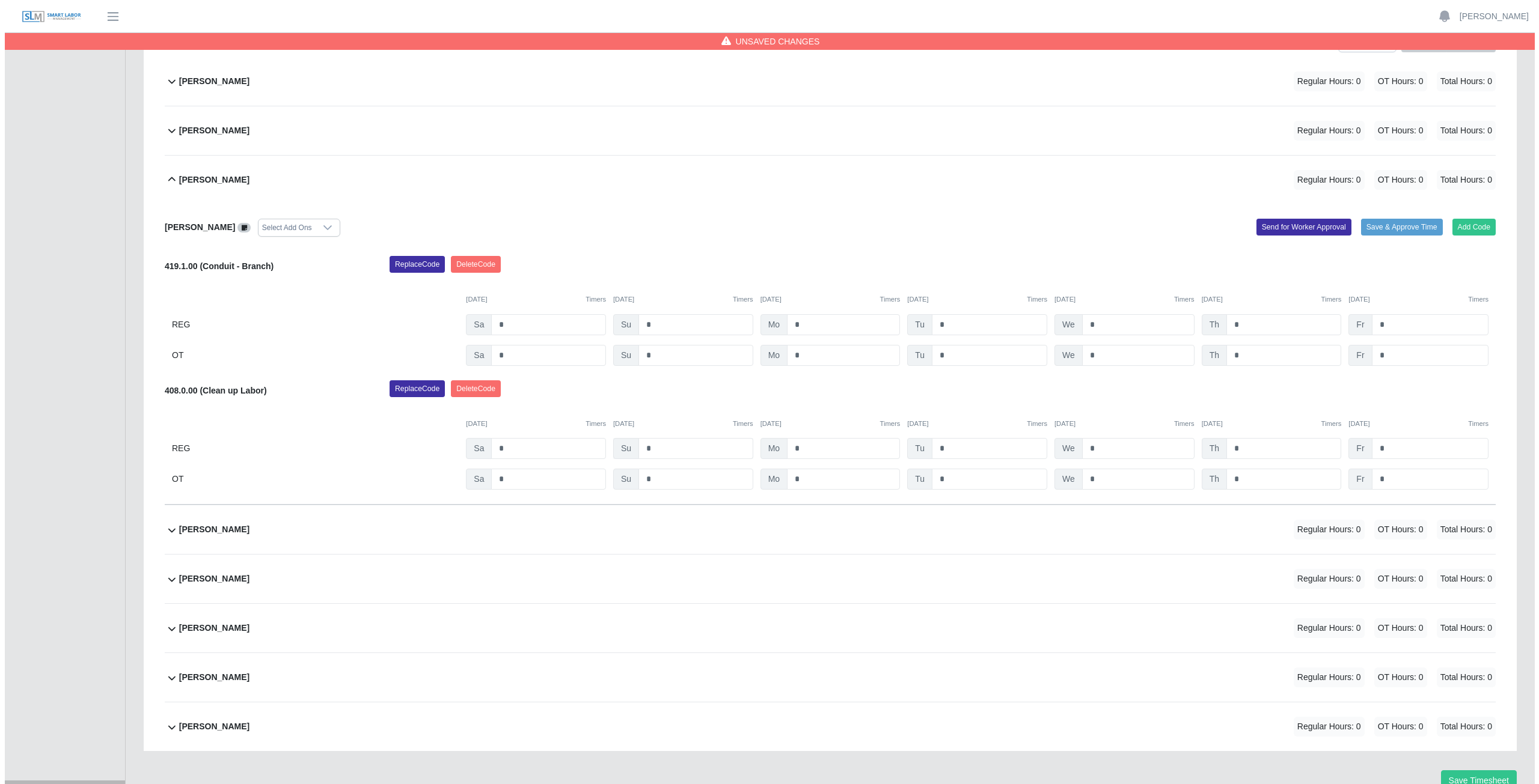
scroll to position [180, 0]
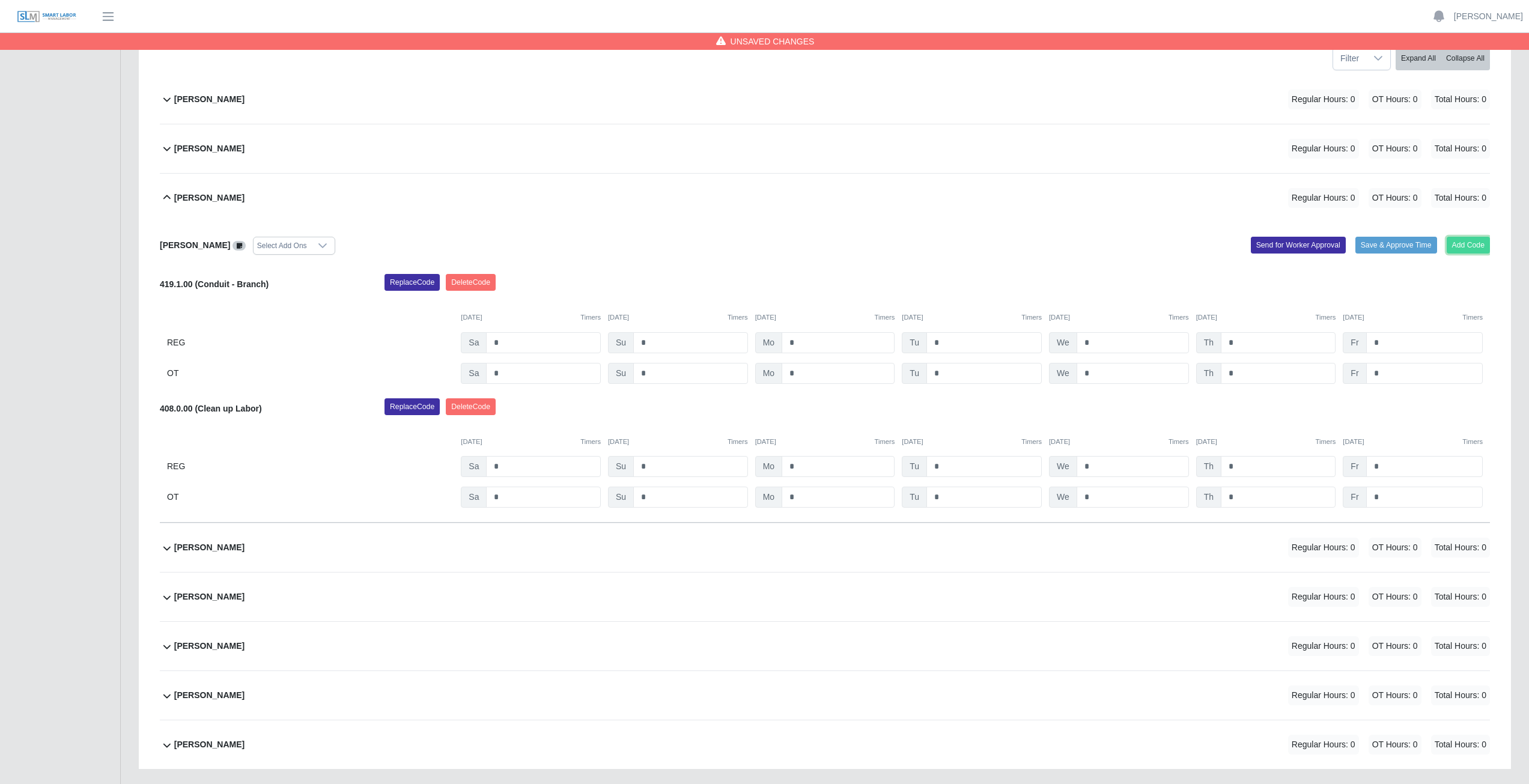
click at [1468, 244] on button "Add Code" at bounding box center [1468, 245] width 44 height 17
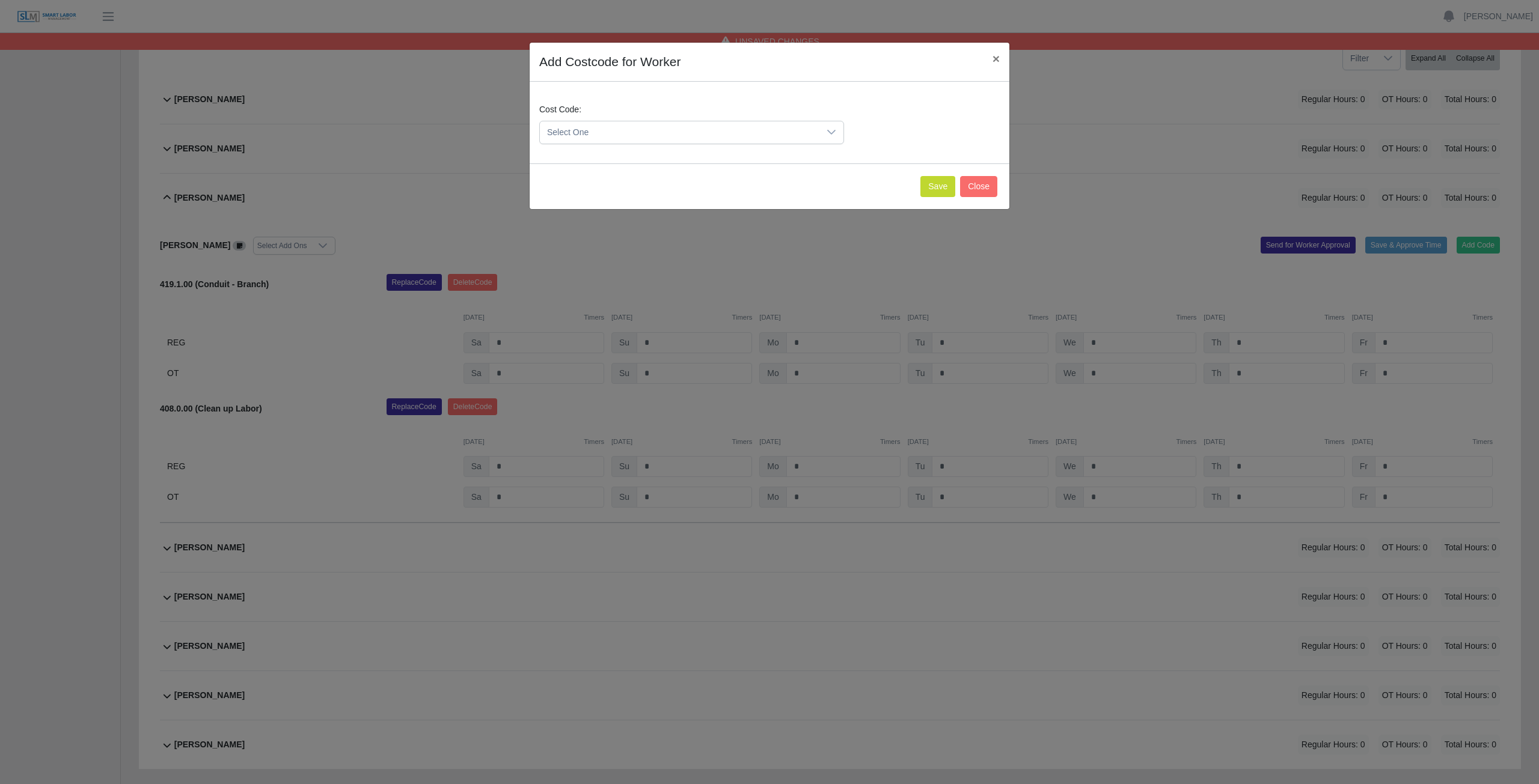
click at [610, 131] on span "Select One" at bounding box center [680, 132] width 279 height 22
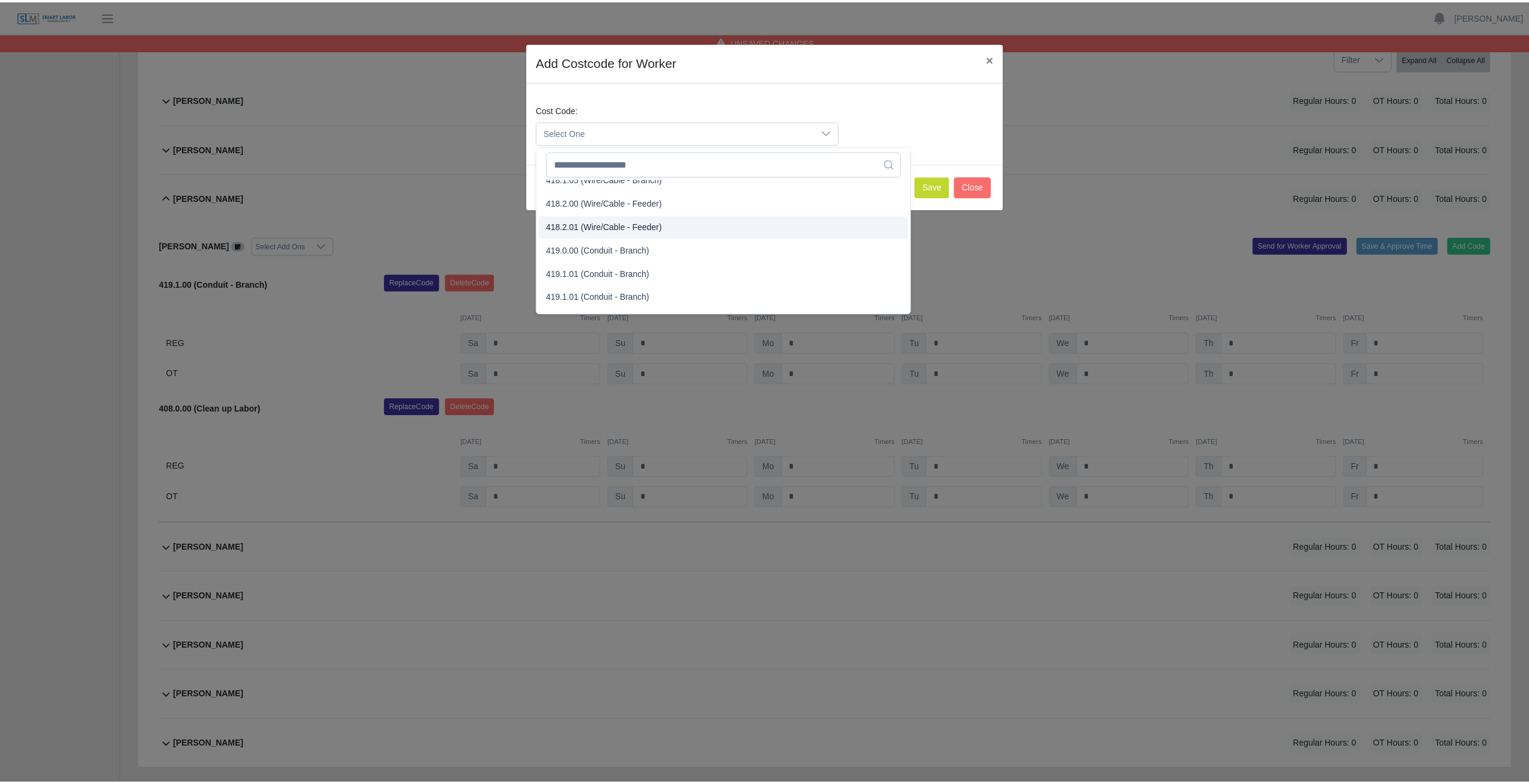
scroll to position [659, 0]
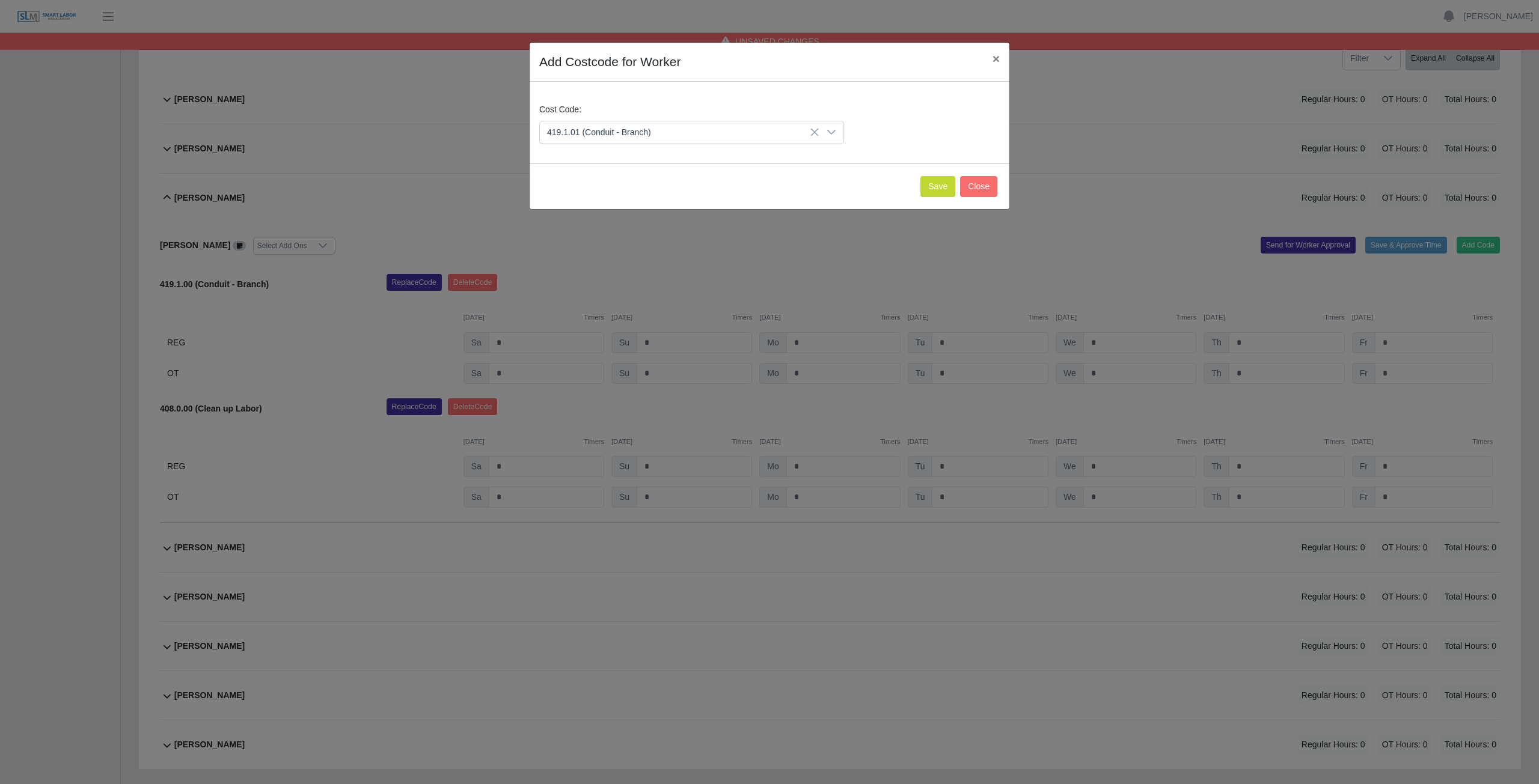
click at [593, 213] on span "419.1.01 (Conduit - Branch)" at bounding box center [601, 213] width 104 height 12
click at [936, 189] on button "Save" at bounding box center [938, 186] width 35 height 21
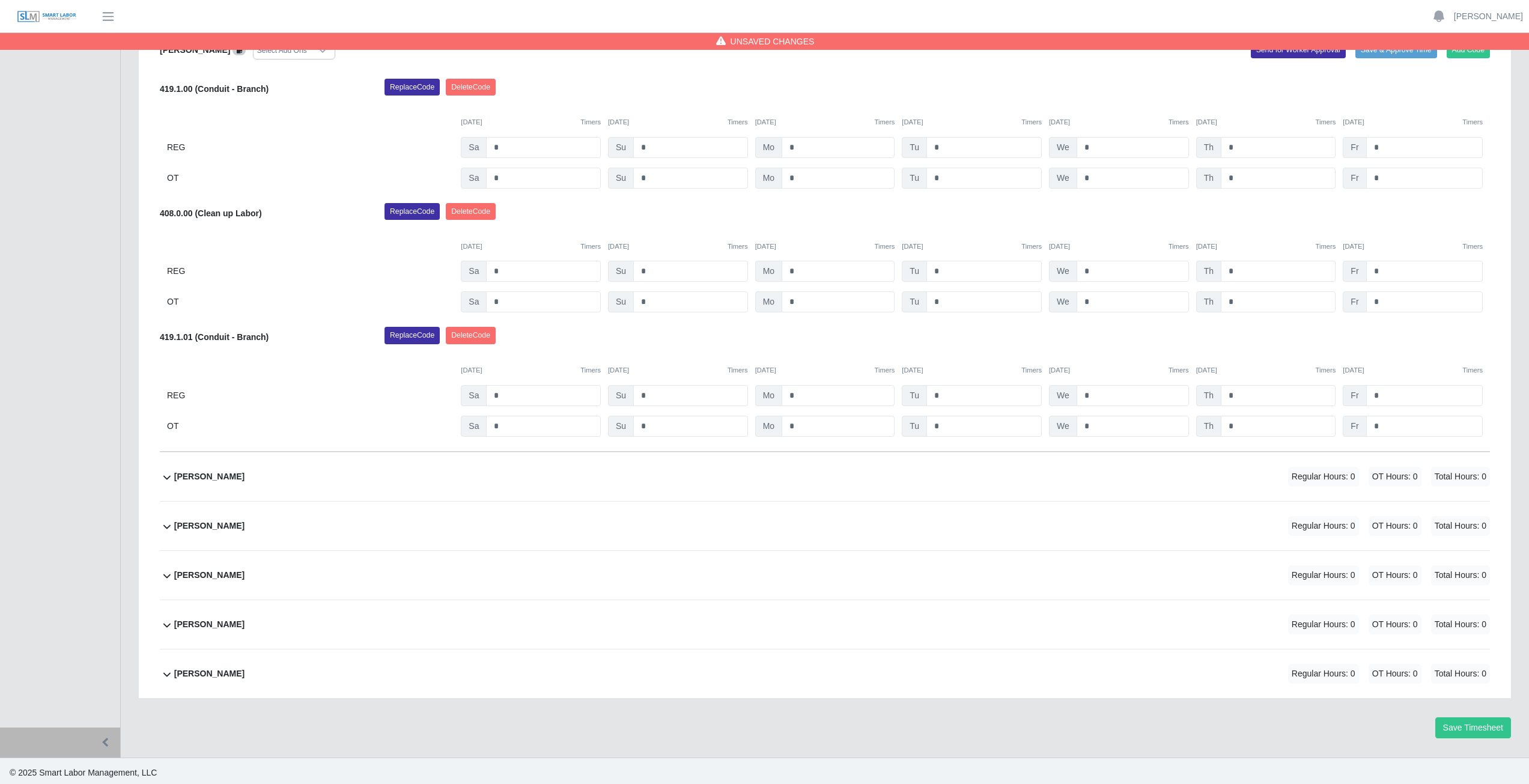
scroll to position [379, 0]
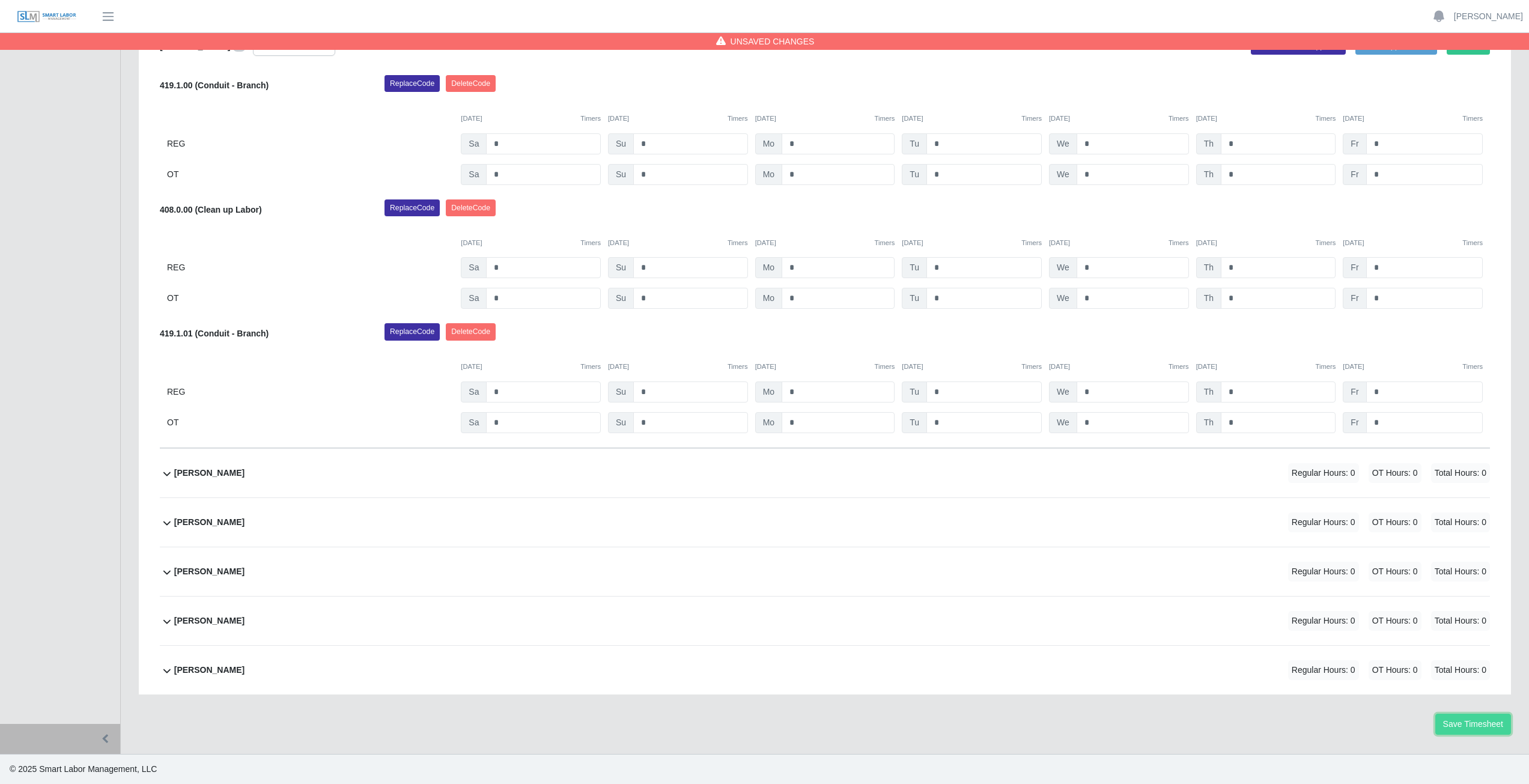
click at [1477, 719] on button "Save Timesheet" at bounding box center [1473, 723] width 76 height 21
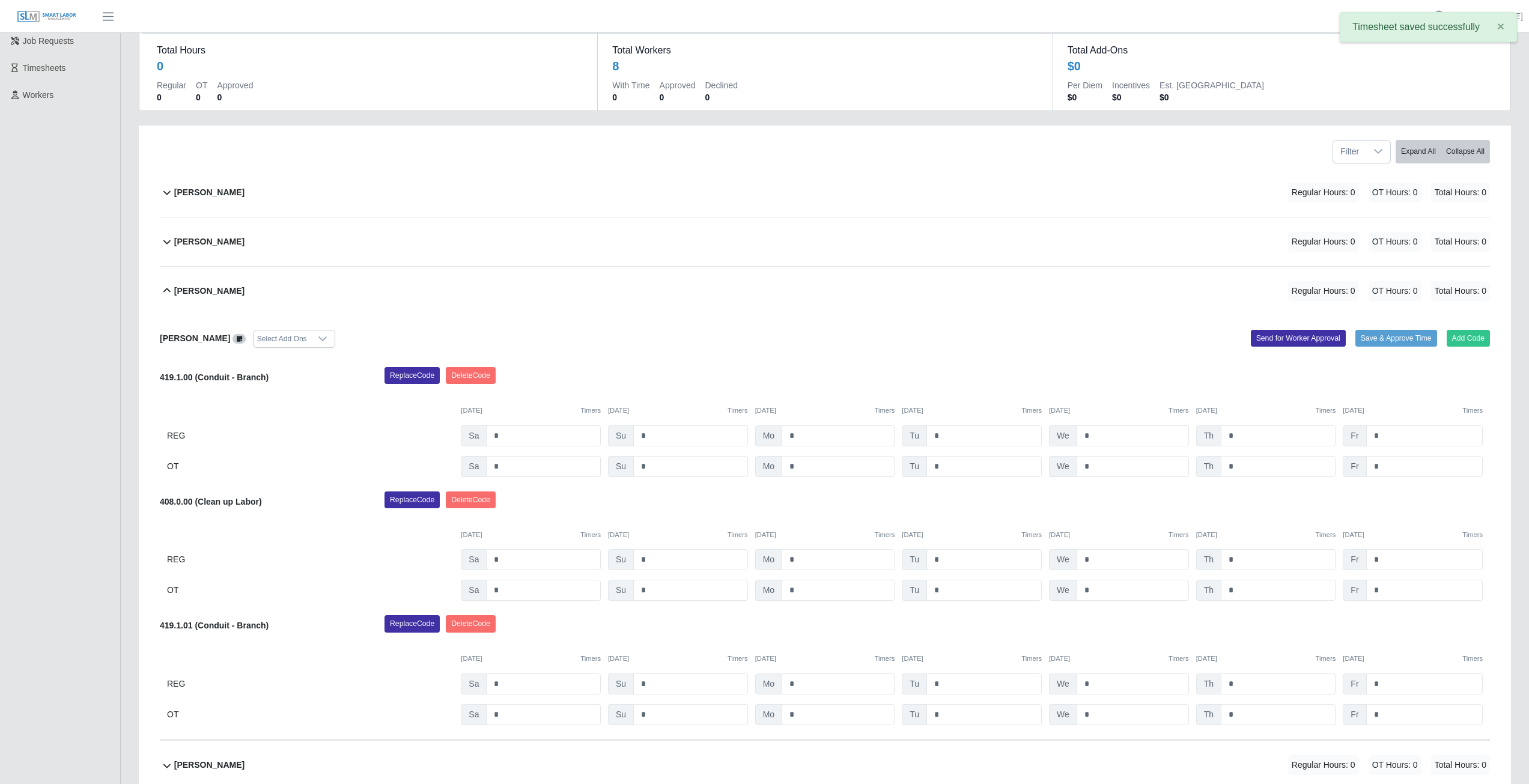
scroll to position [79, 0]
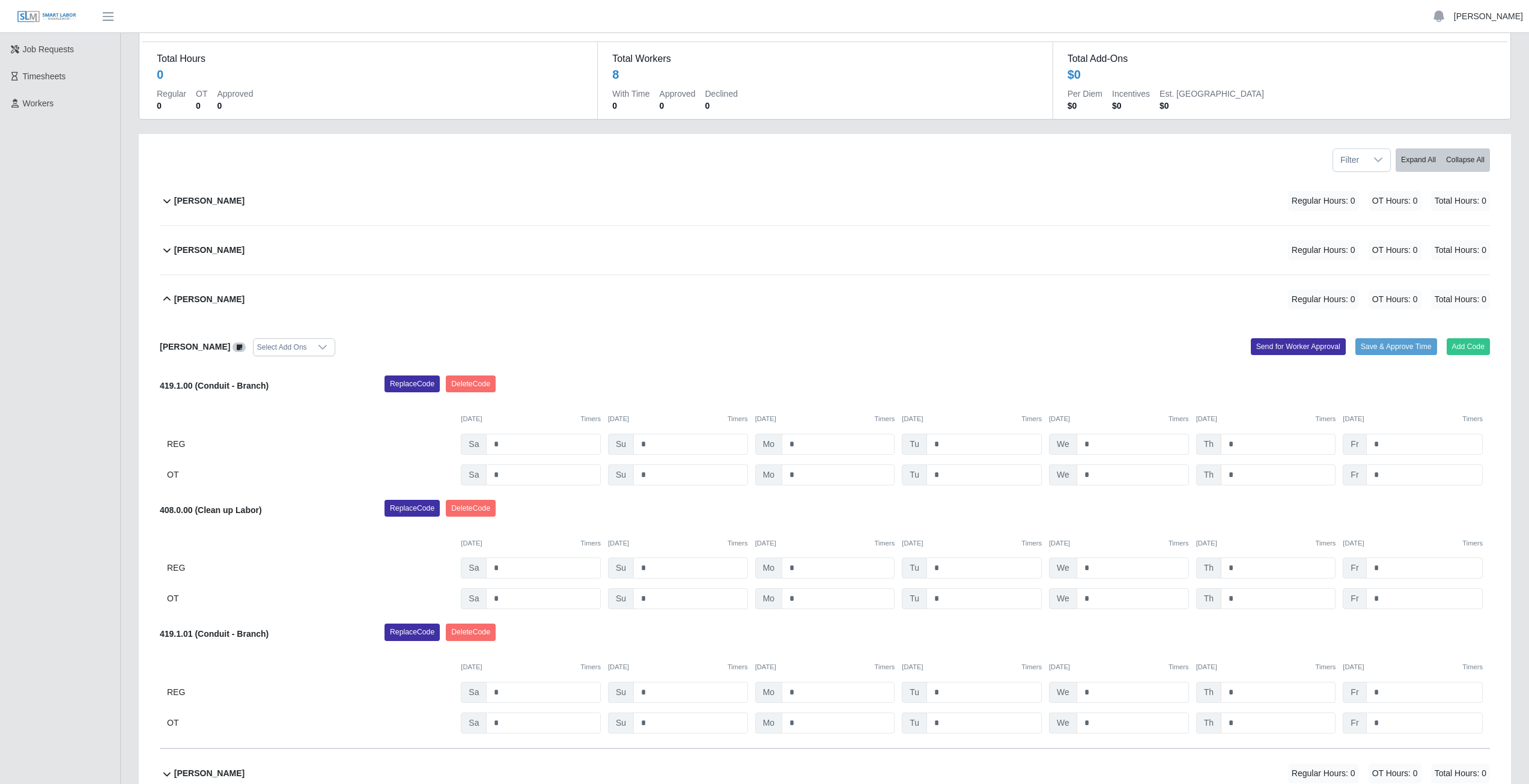
click at [1488, 17] on link "[PERSON_NAME]" at bounding box center [1488, 16] width 69 height 12
click at [1442, 86] on link "Logout" at bounding box center [1474, 83] width 108 height 25
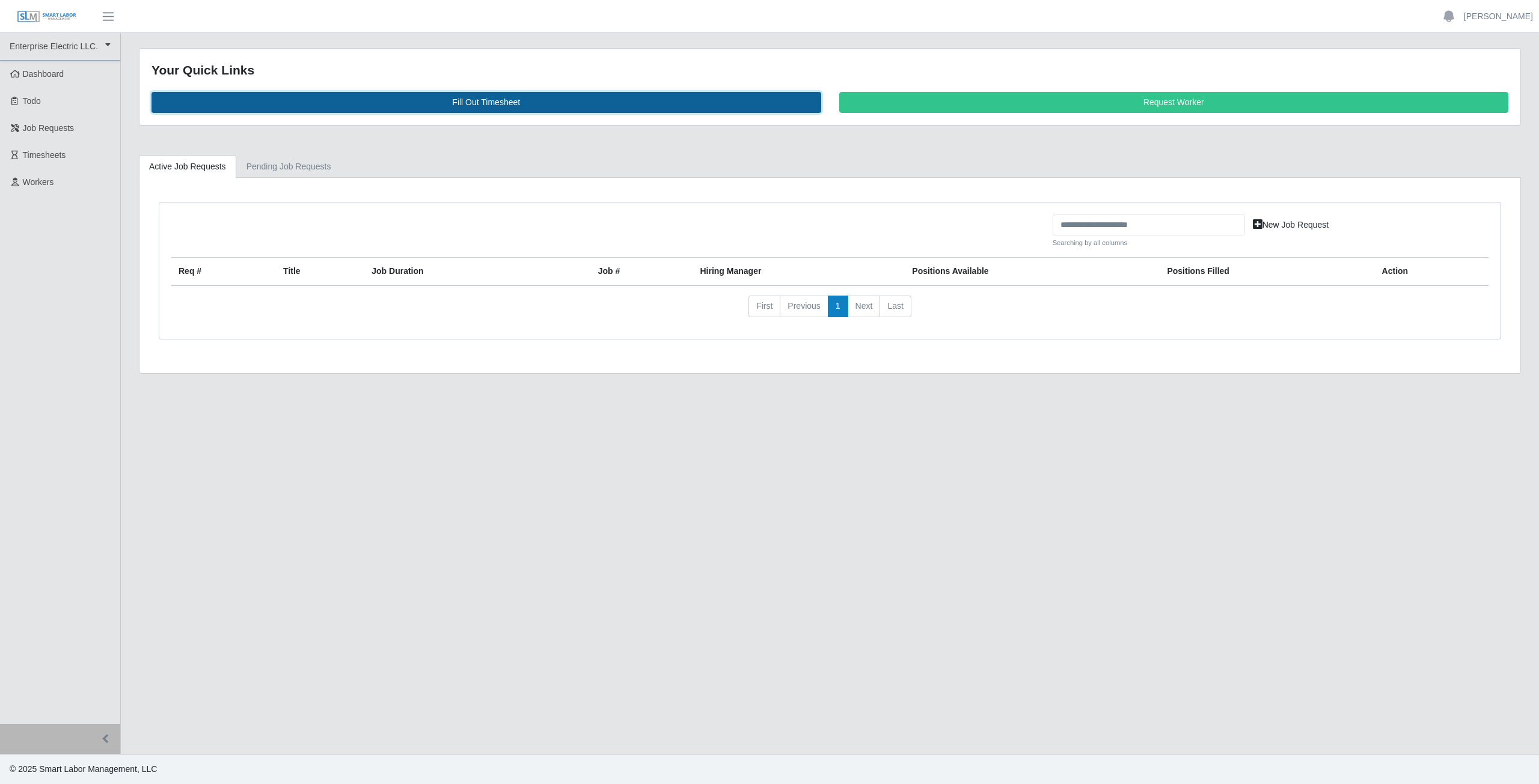
click at [499, 99] on link "Fill Out Timesheet" at bounding box center [486, 102] width 670 height 21
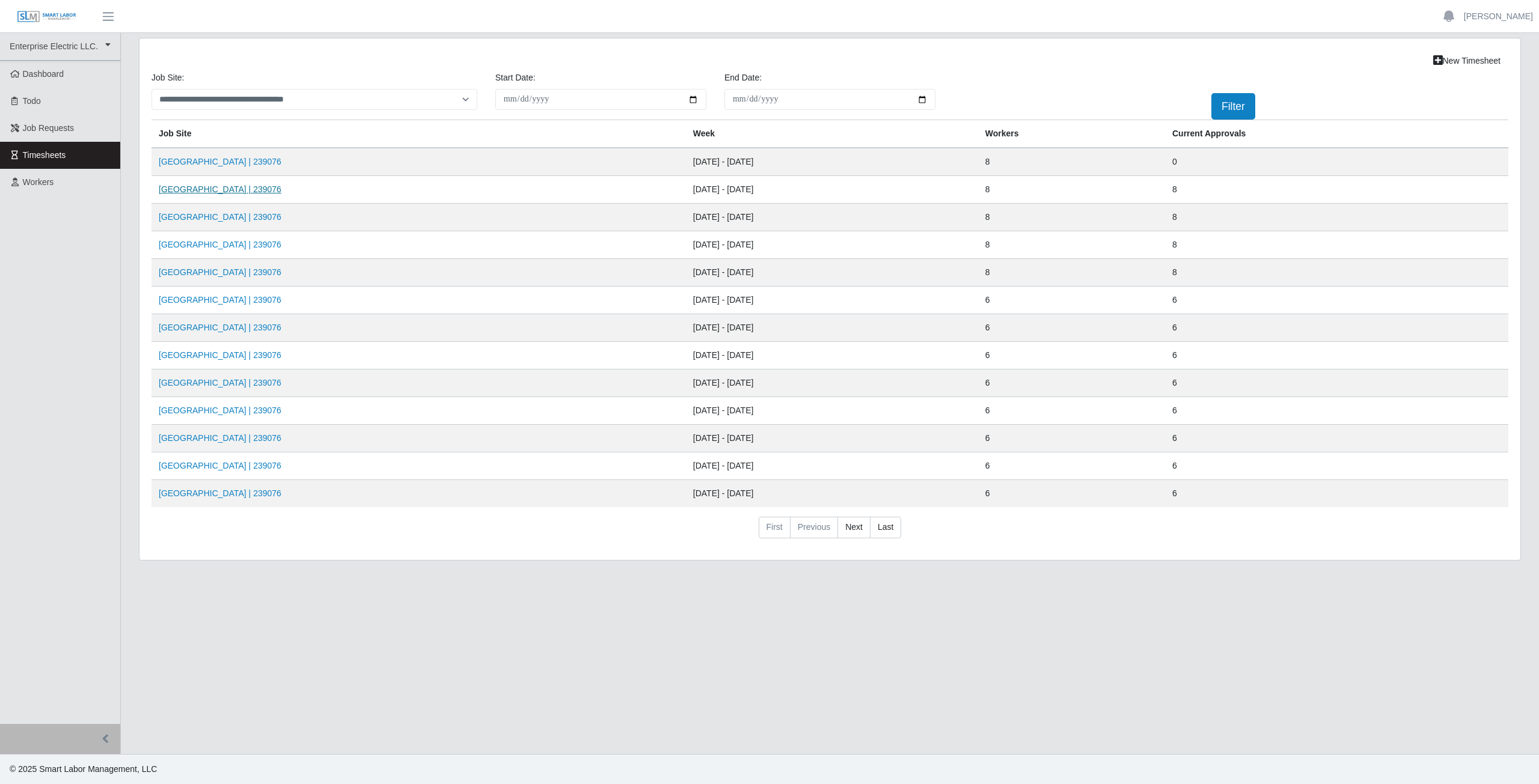
click at [209, 192] on link "[GEOGRAPHIC_DATA] | 239076" at bounding box center [220, 189] width 123 height 10
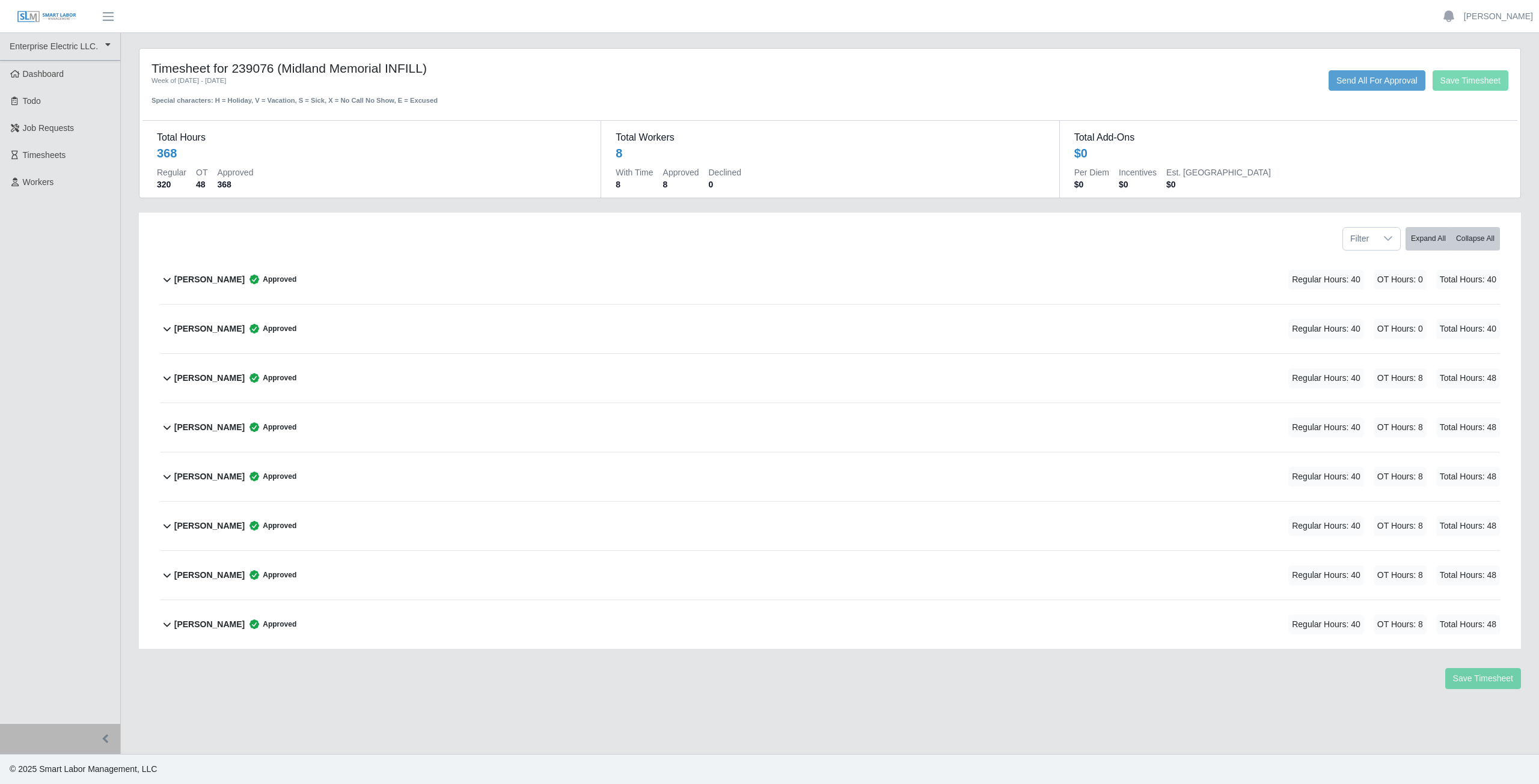
click at [288, 491] on div "[PERSON_NAME] Approved Regular Hours: 40 OT Hours: 8 Total Hours: 48" at bounding box center [837, 477] width 1325 height 49
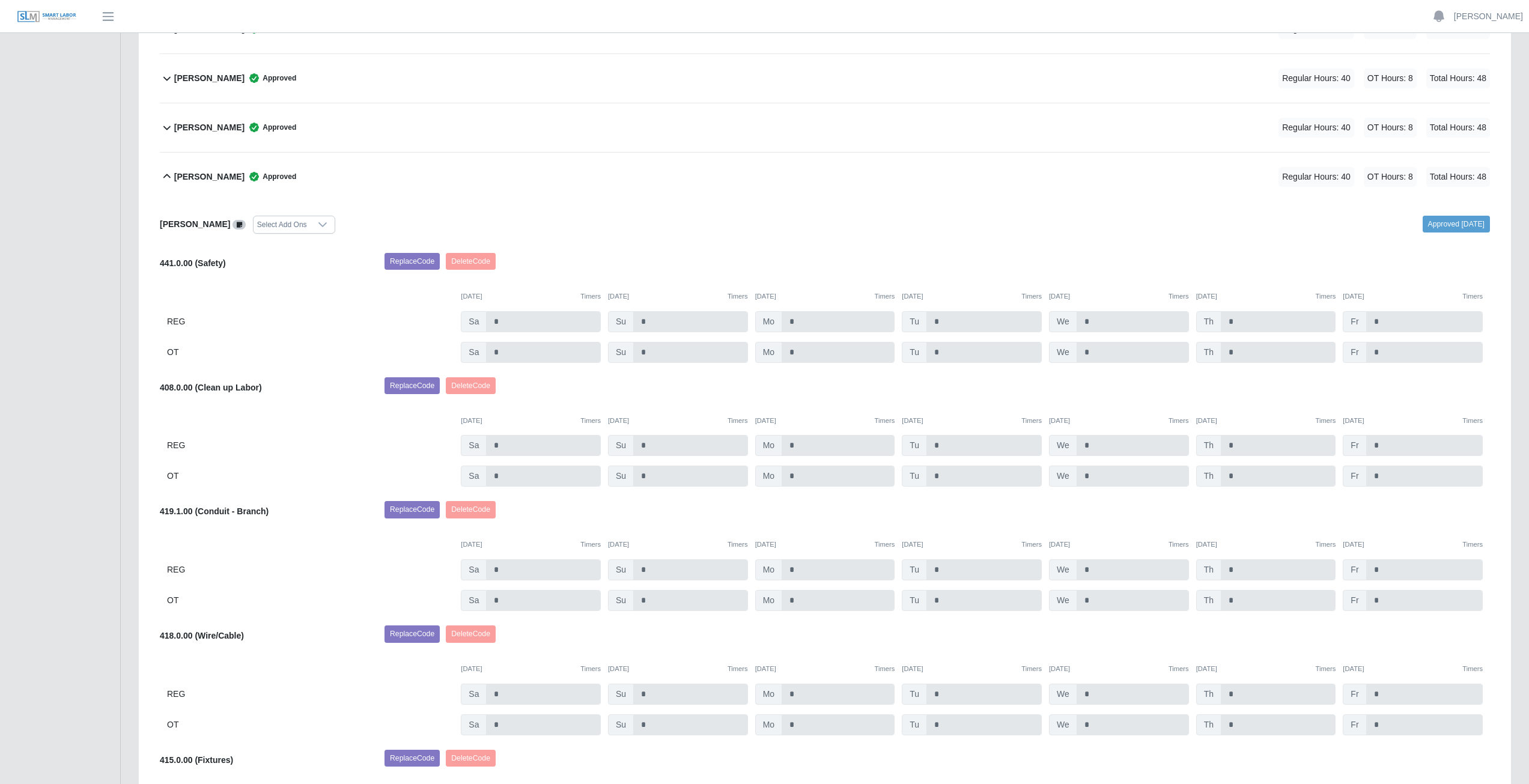
scroll to position [301, 0]
click at [307, 462] on div "408.0.00 (Clean up Labor) Replace Code [GEOGRAPHIC_DATA] Code [DATE] Timers [DA…" at bounding box center [825, 432] width 1331 height 110
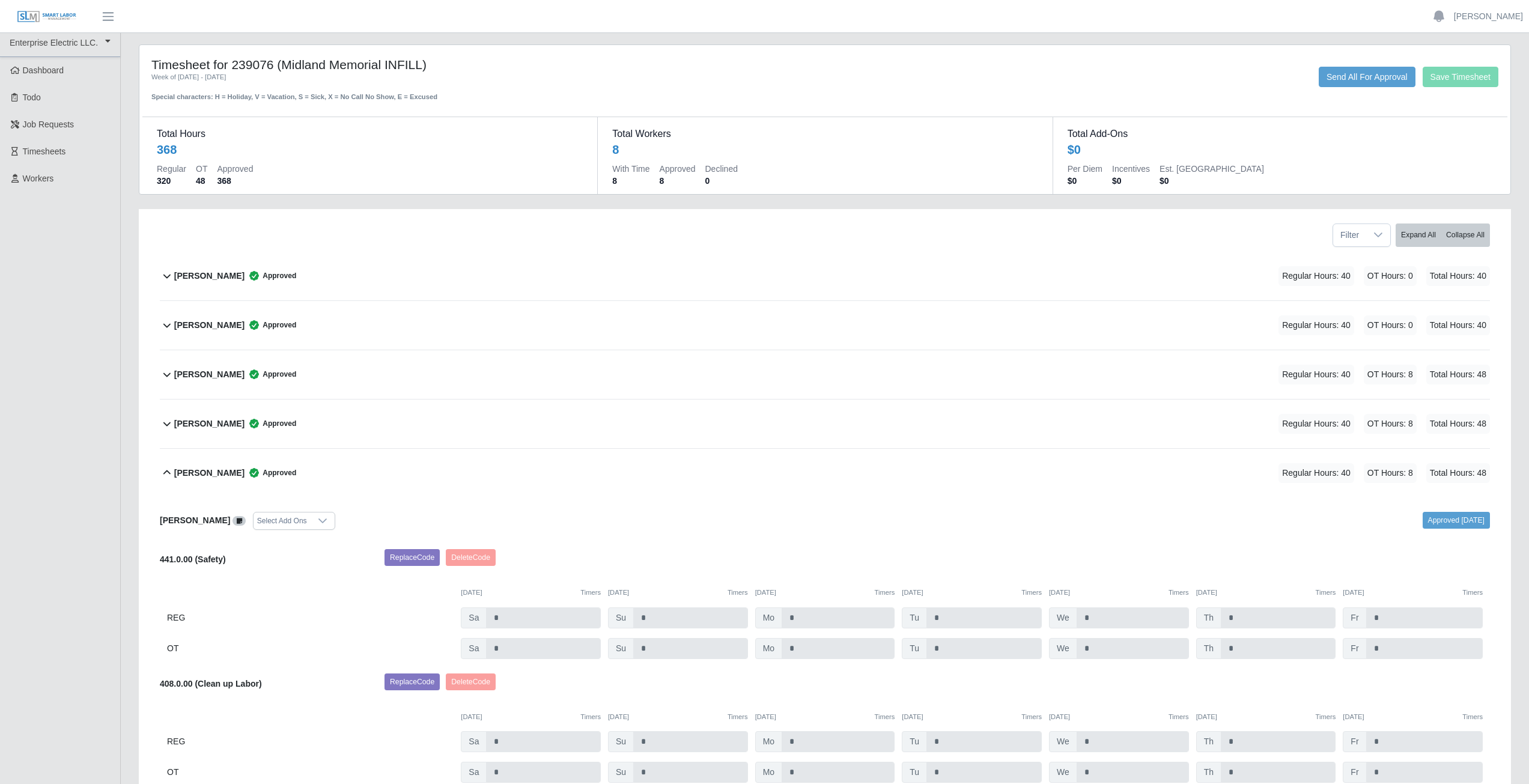
scroll to position [0, 0]
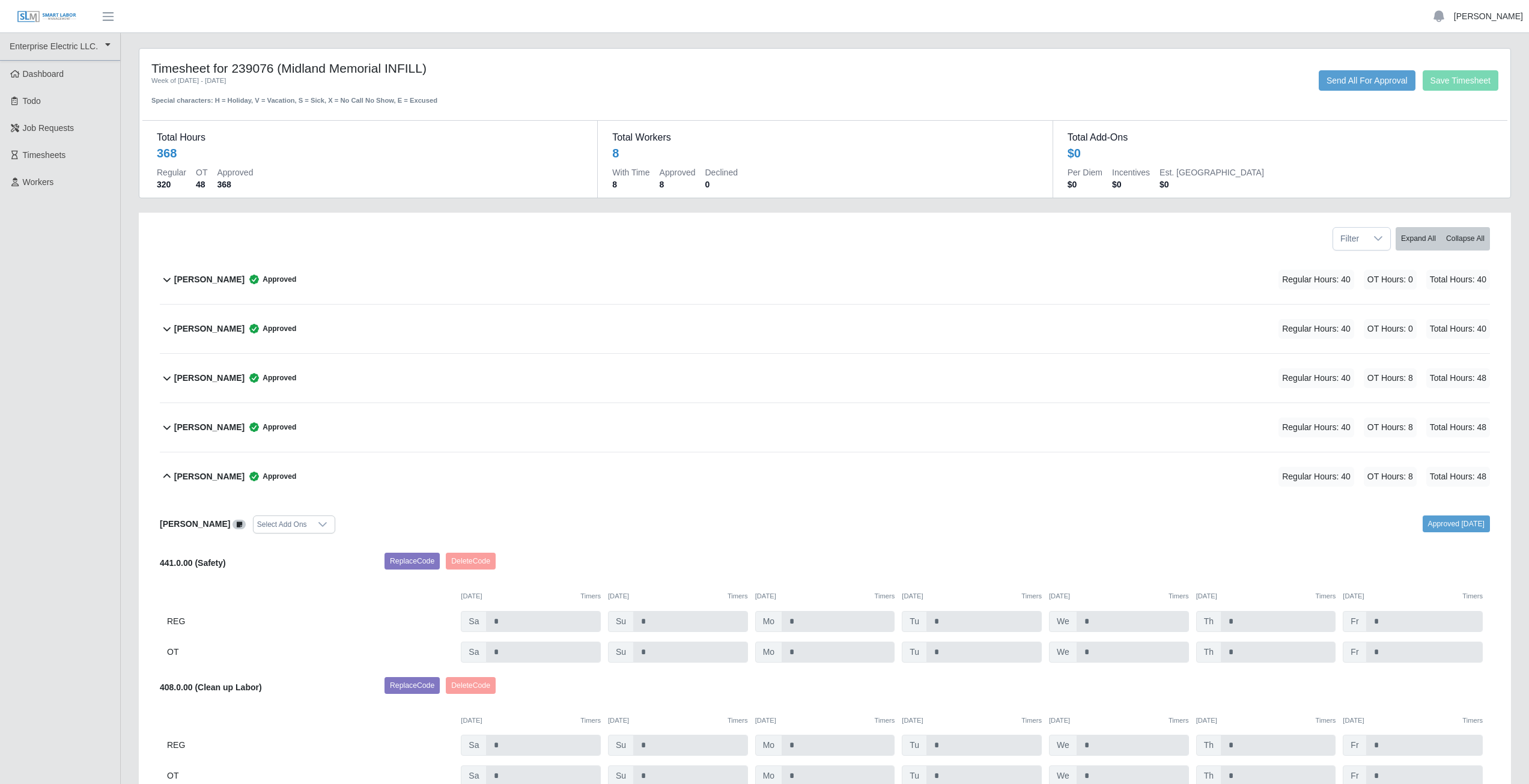
click at [1493, 17] on link "[PERSON_NAME]" at bounding box center [1488, 16] width 69 height 12
click at [1462, 89] on link "Logout" at bounding box center [1474, 83] width 108 height 25
